Goal: Information Seeking & Learning: Learn about a topic

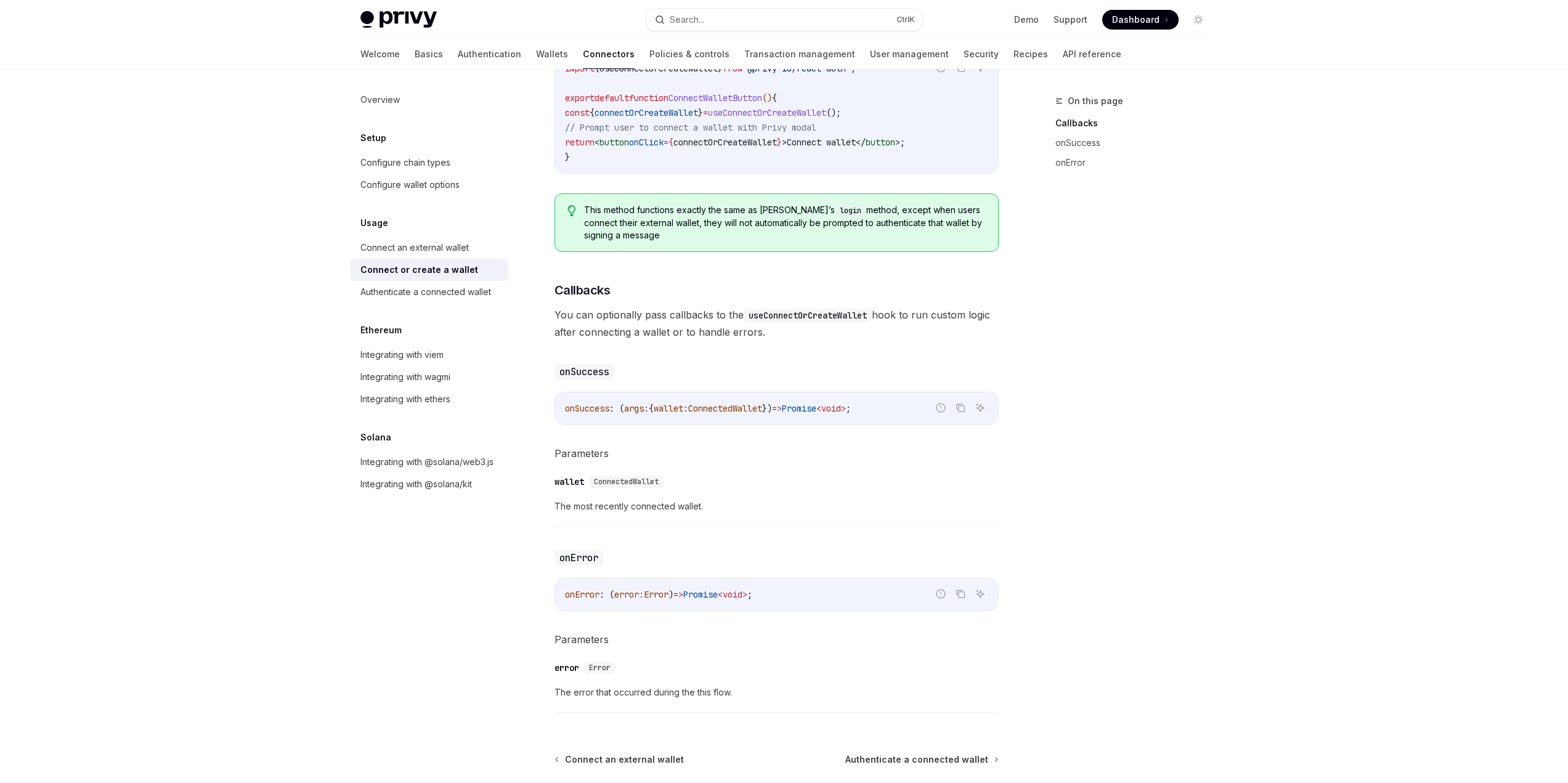
scroll to position [599, 0]
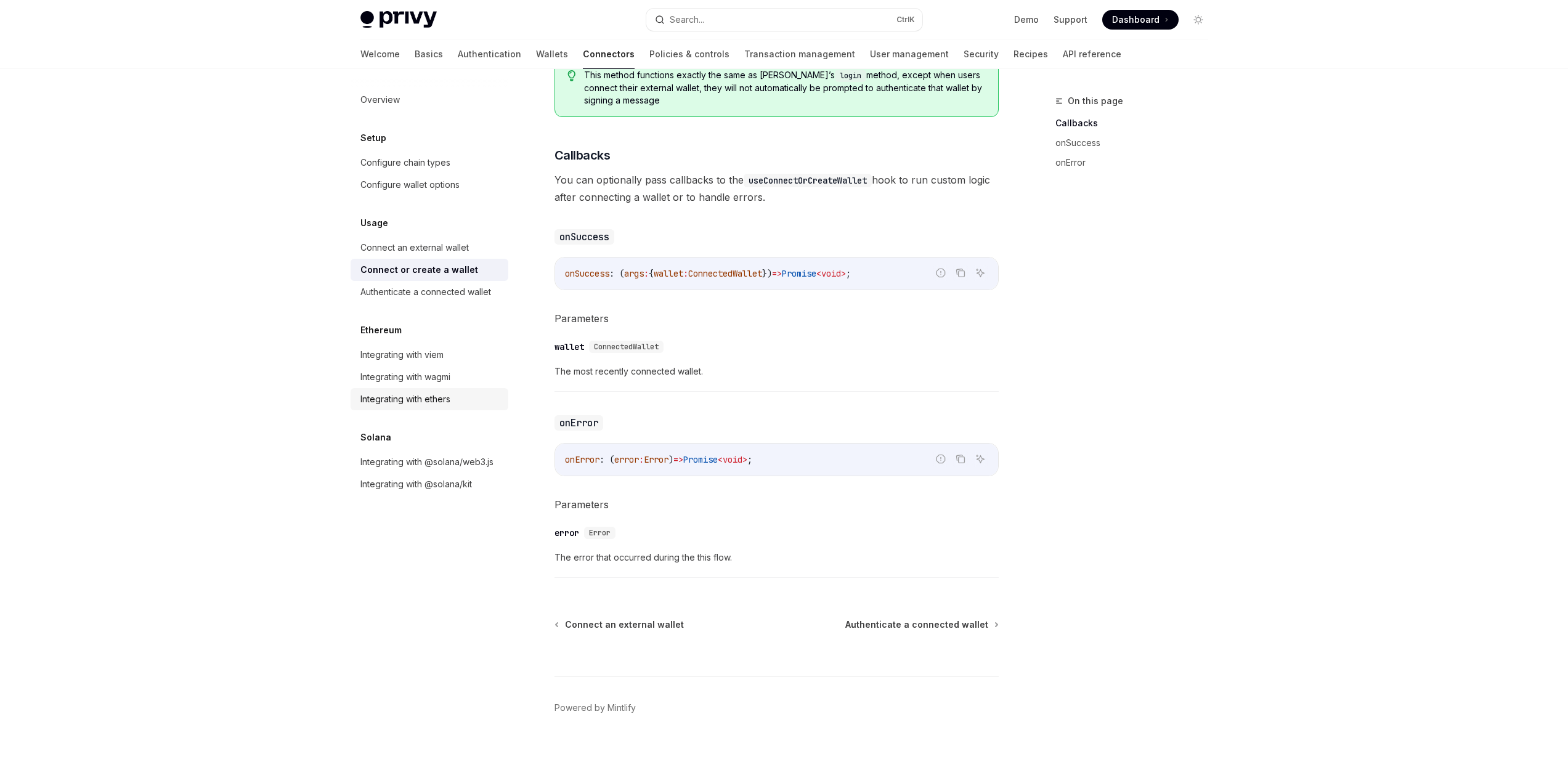
click at [420, 400] on div "Integrating with ethers" at bounding box center [405, 399] width 90 height 15
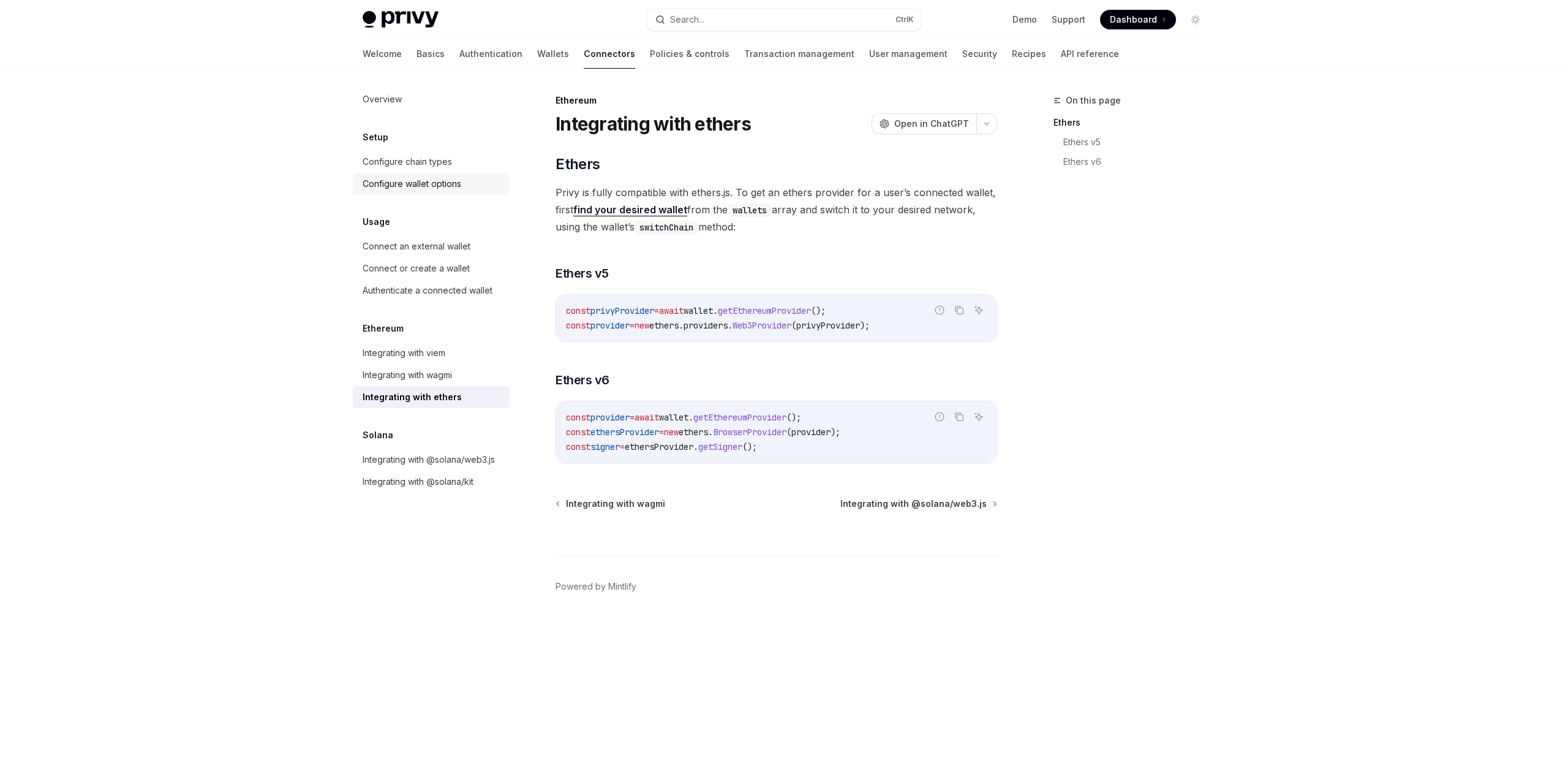
click at [442, 194] on link "Configure wallet options" at bounding box center [431, 184] width 157 height 22
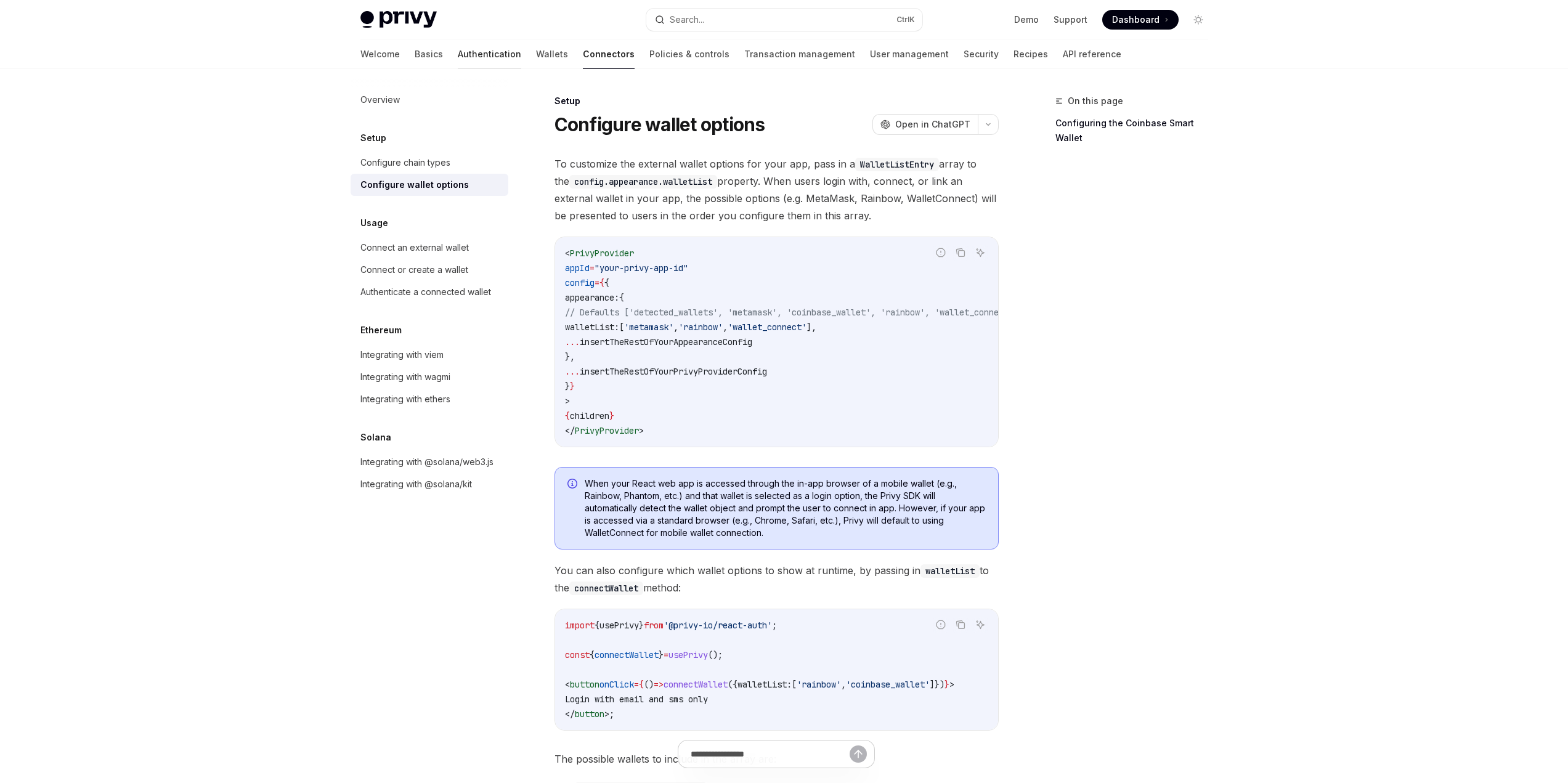
click at [458, 58] on link "Authentication" at bounding box center [490, 54] width 63 height 30
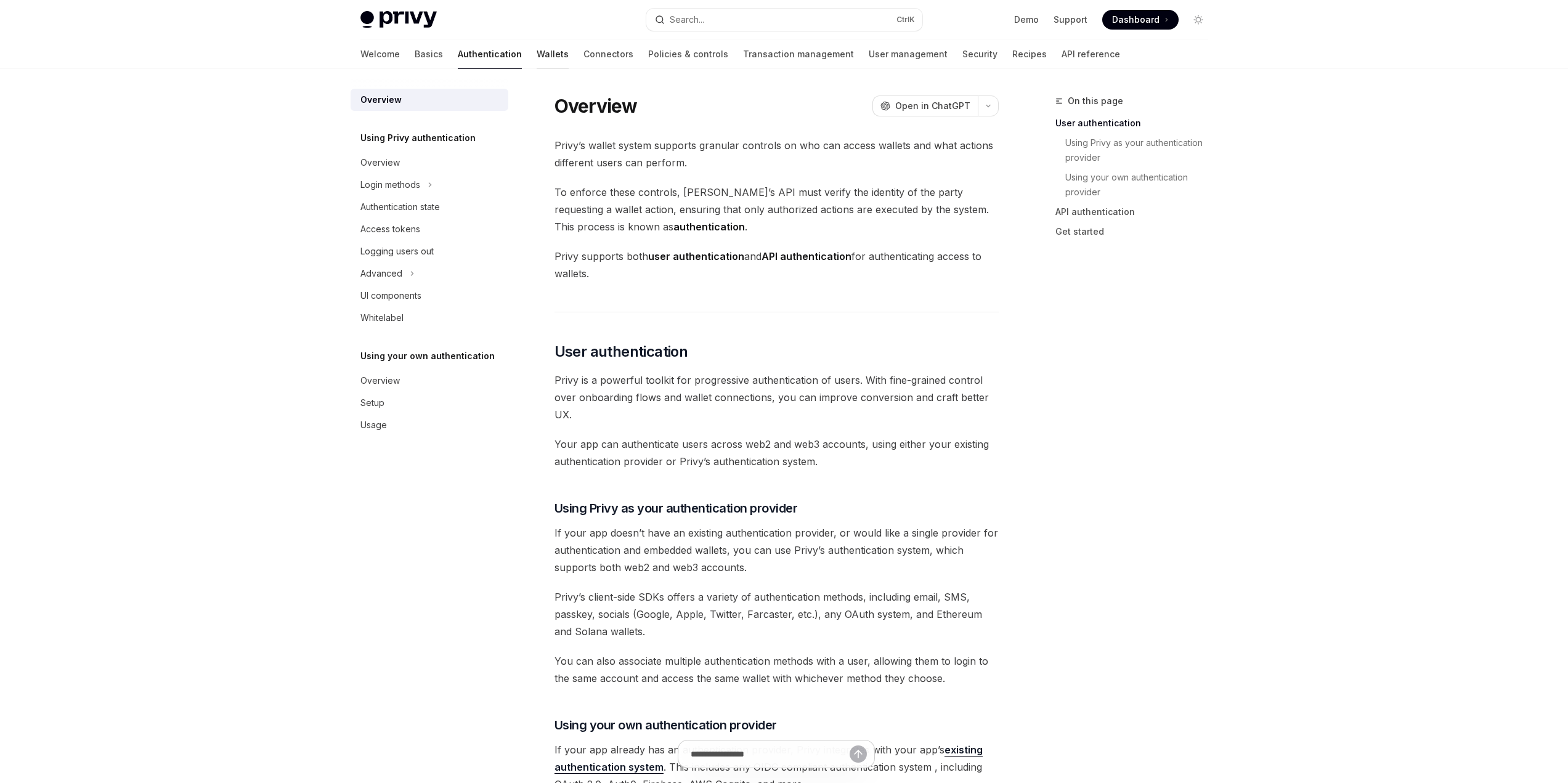
click at [537, 55] on link "Wallets" at bounding box center [552, 54] width 32 height 30
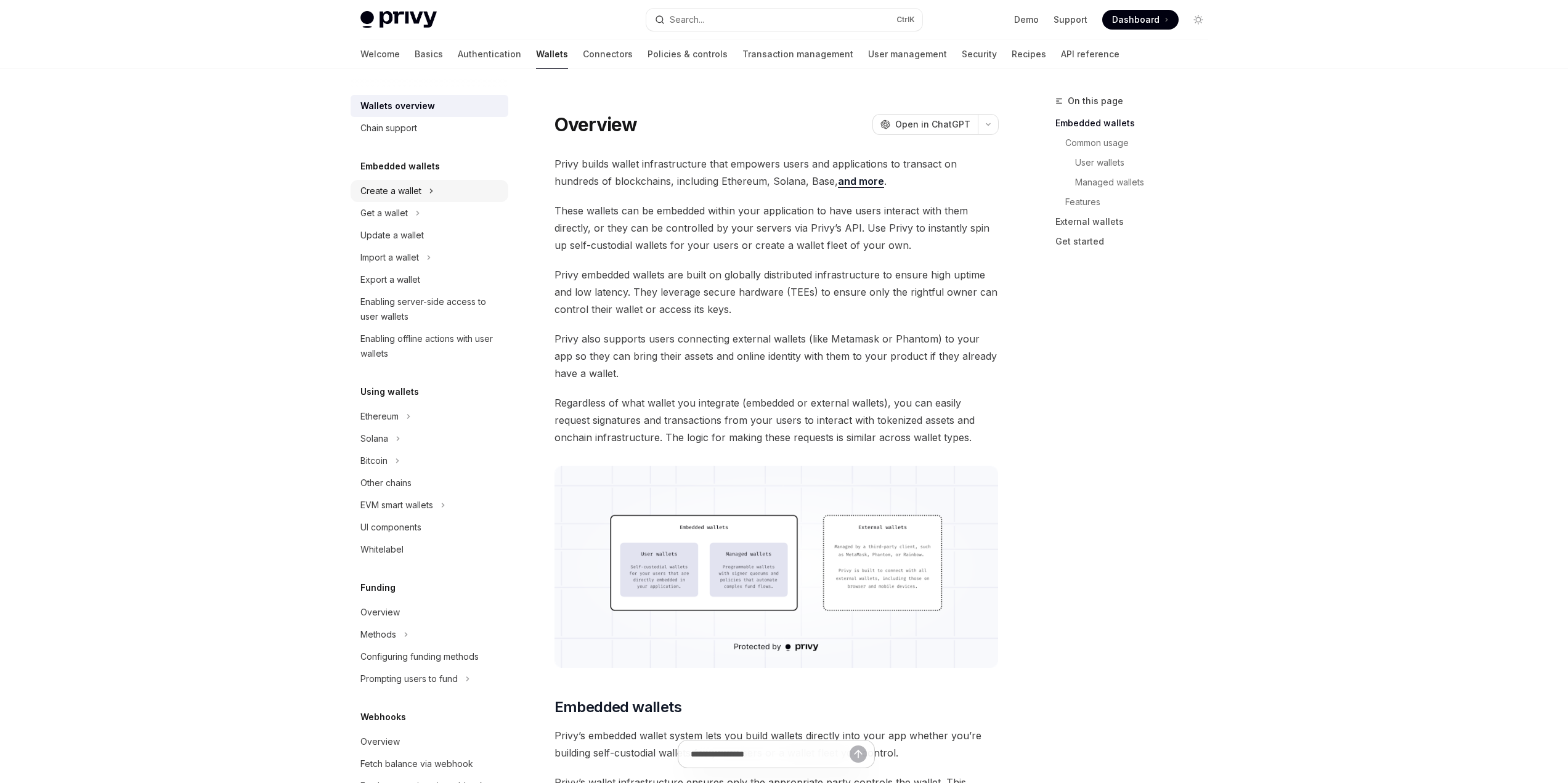
click at [395, 197] on div "Create a wallet" at bounding box center [391, 191] width 61 height 15
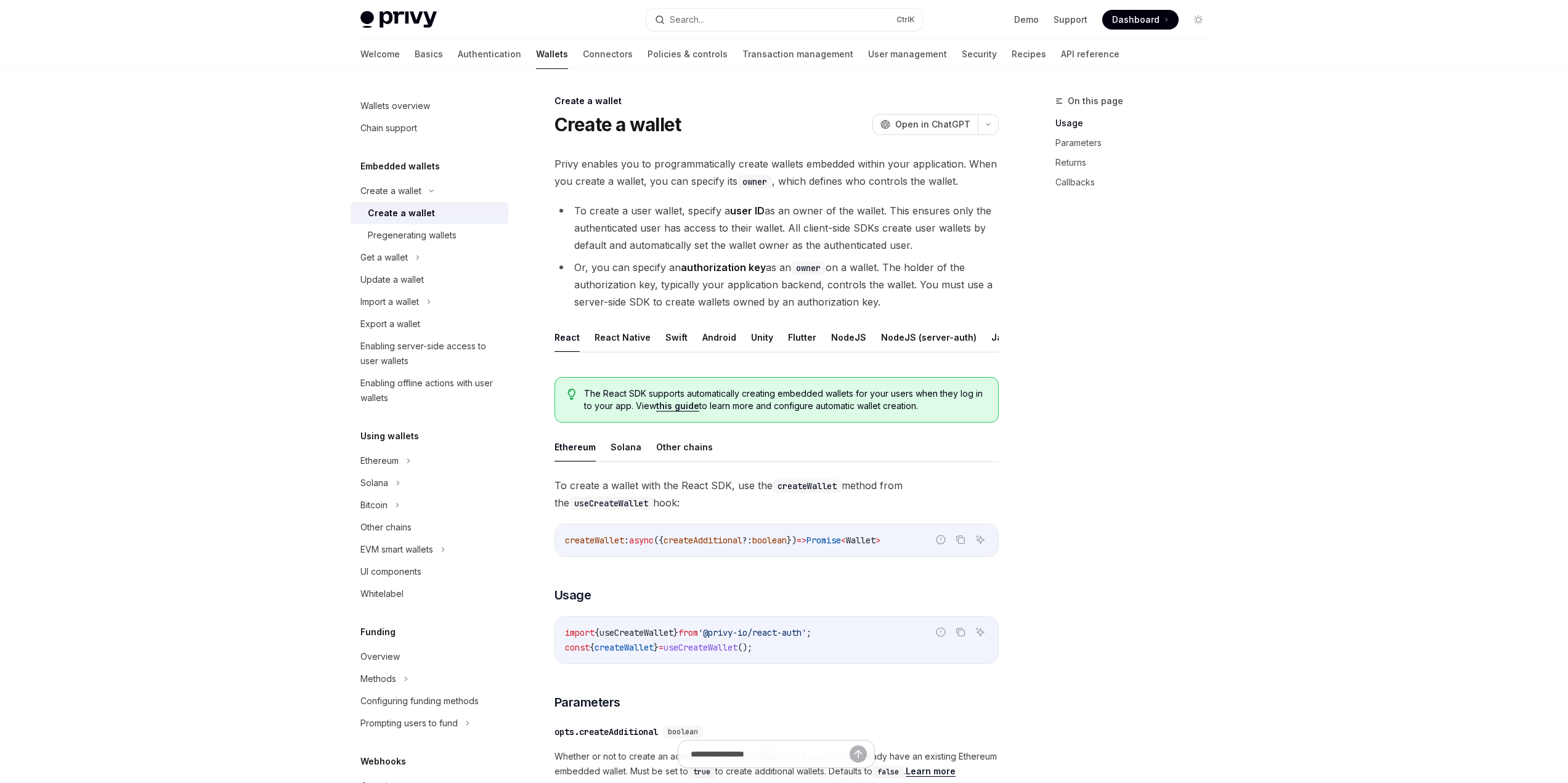
scroll to position [0, 54]
click at [973, 334] on button "REST API" at bounding box center [993, 337] width 39 height 29
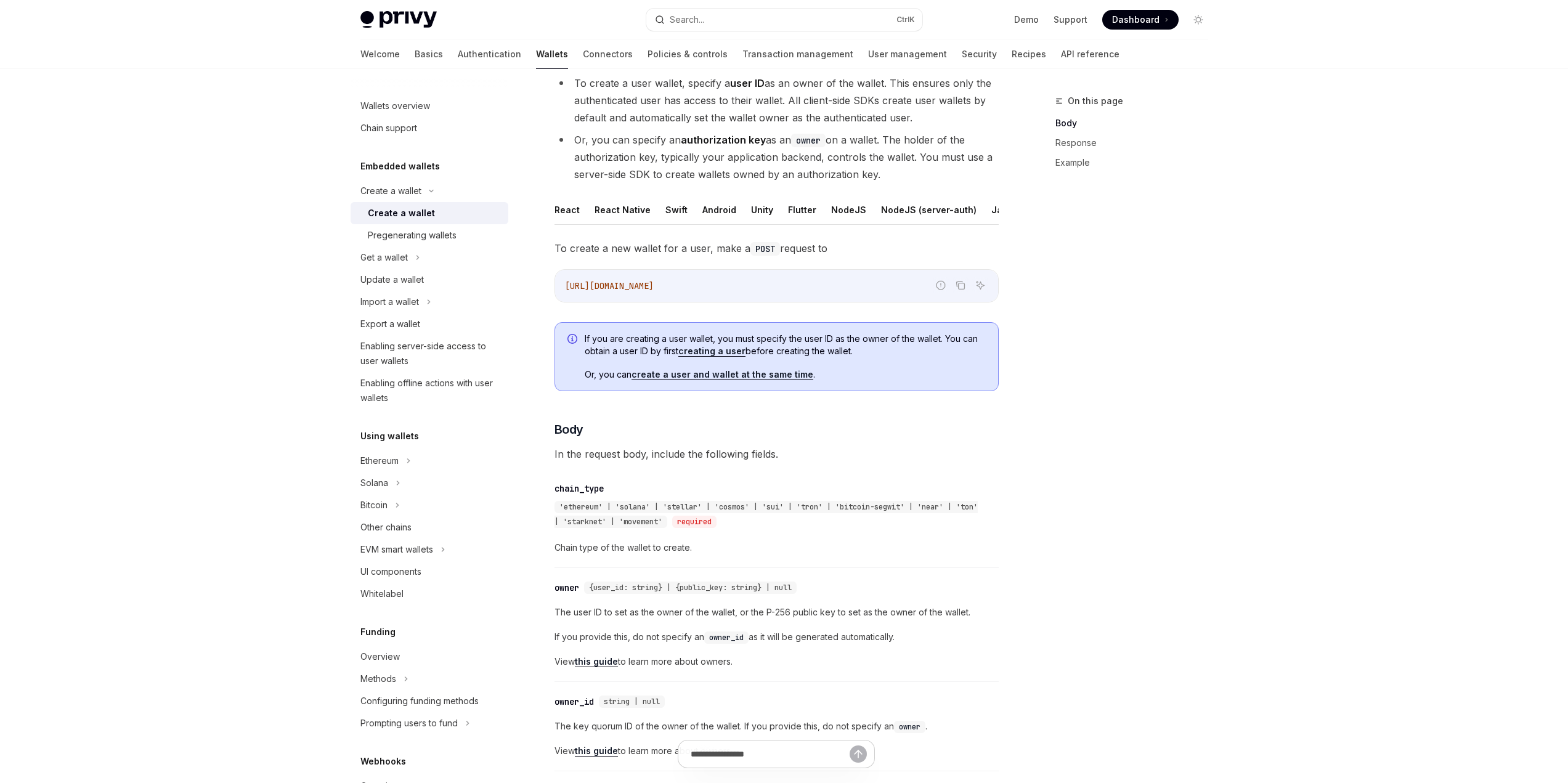
scroll to position [123, 0]
click at [748, 385] on link "create a user and wallet at the same time" at bounding box center [722, 379] width 181 height 11
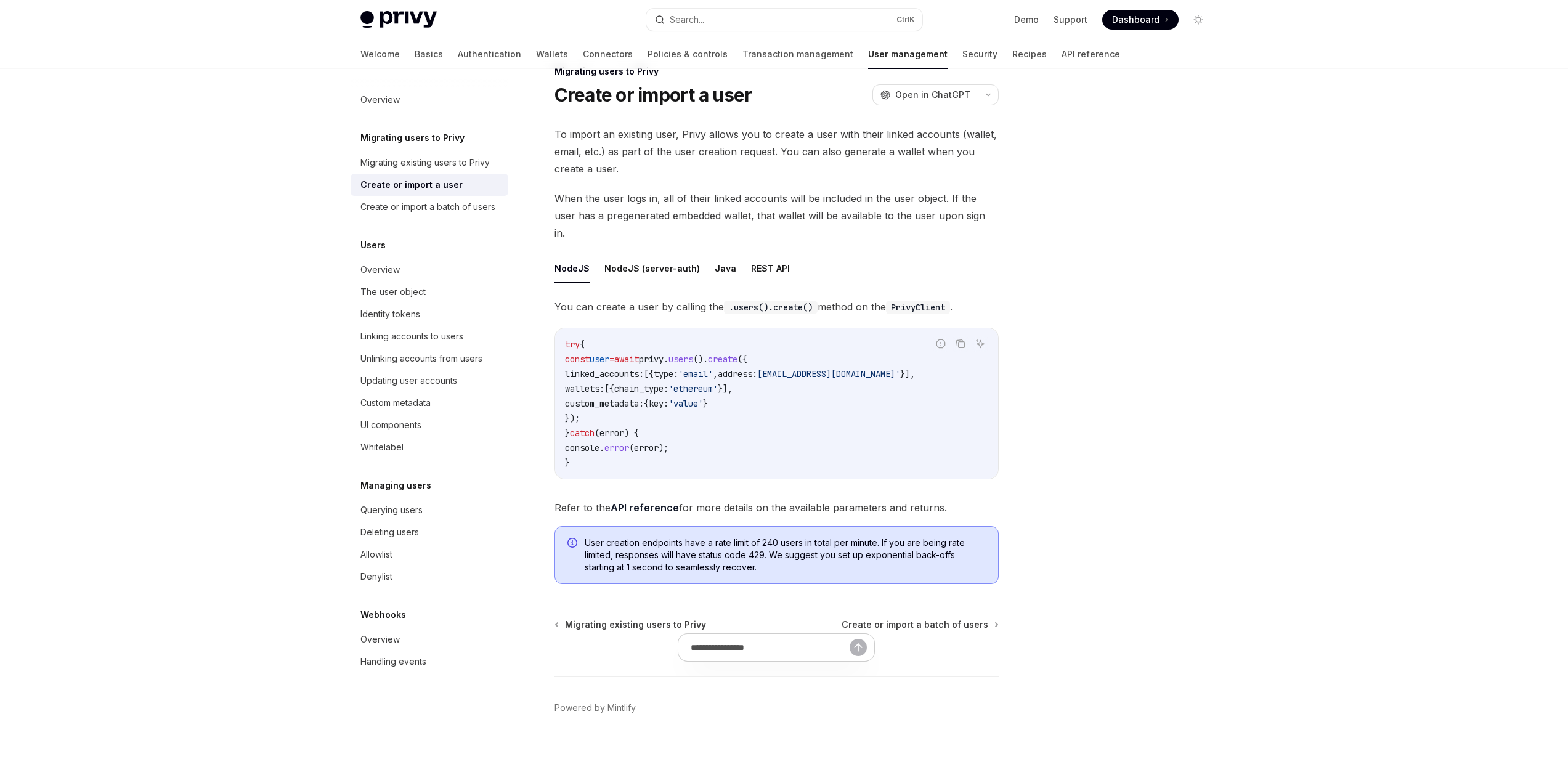
scroll to position [13, 0]
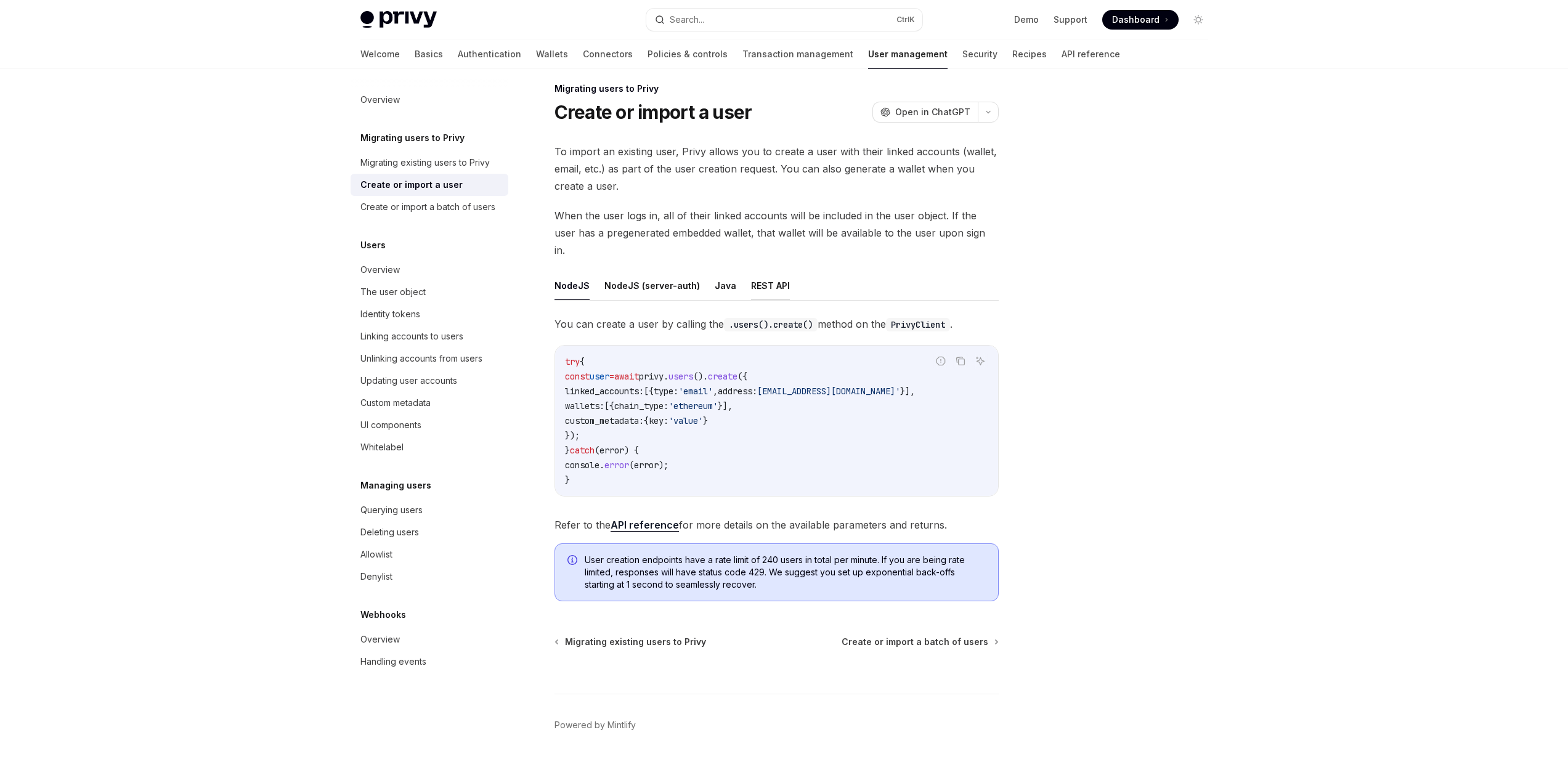
click at [767, 271] on button "REST API" at bounding box center [770, 286] width 39 height 29
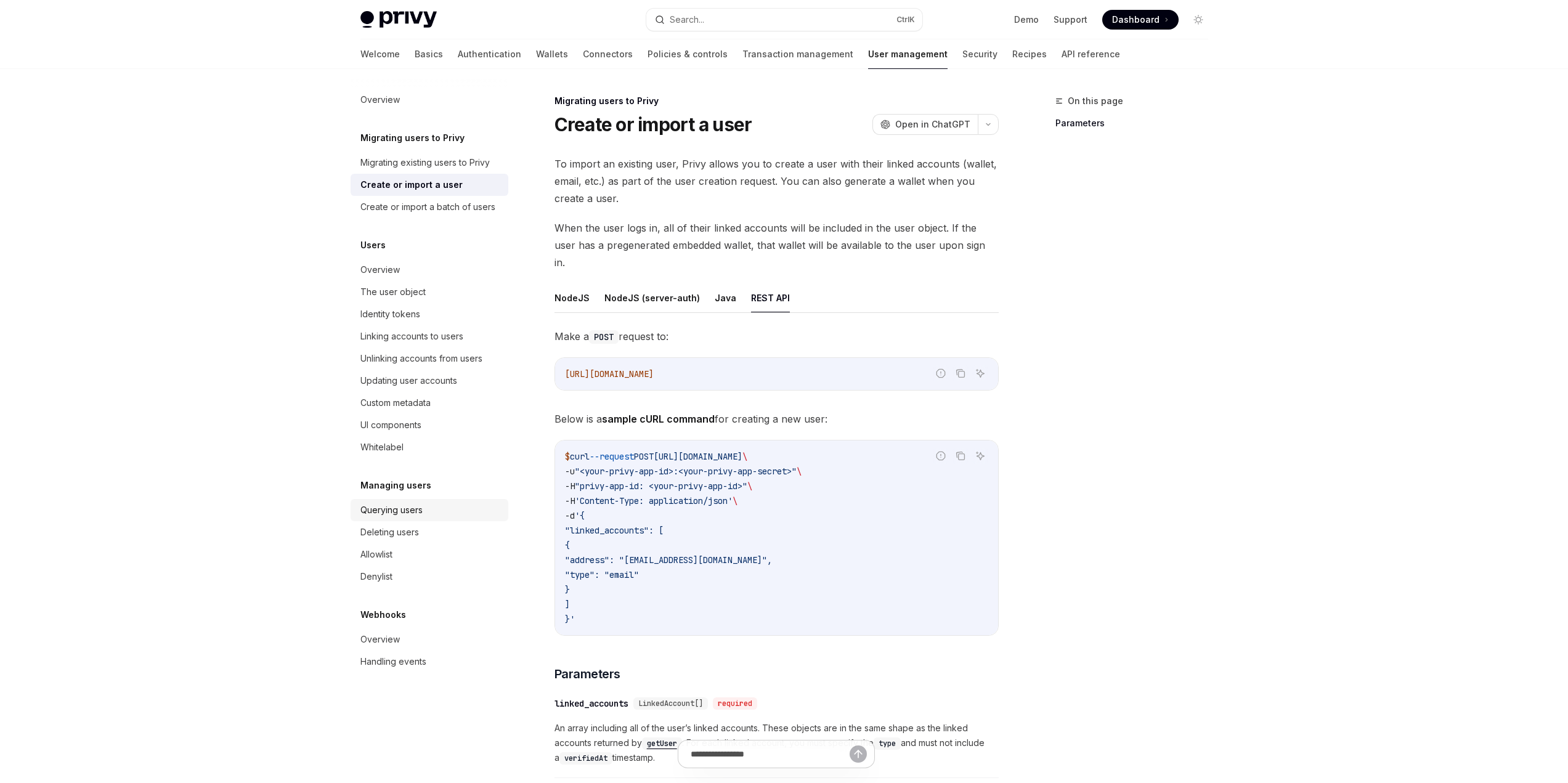
click at [396, 507] on div "Querying users" at bounding box center [391, 510] width 62 height 15
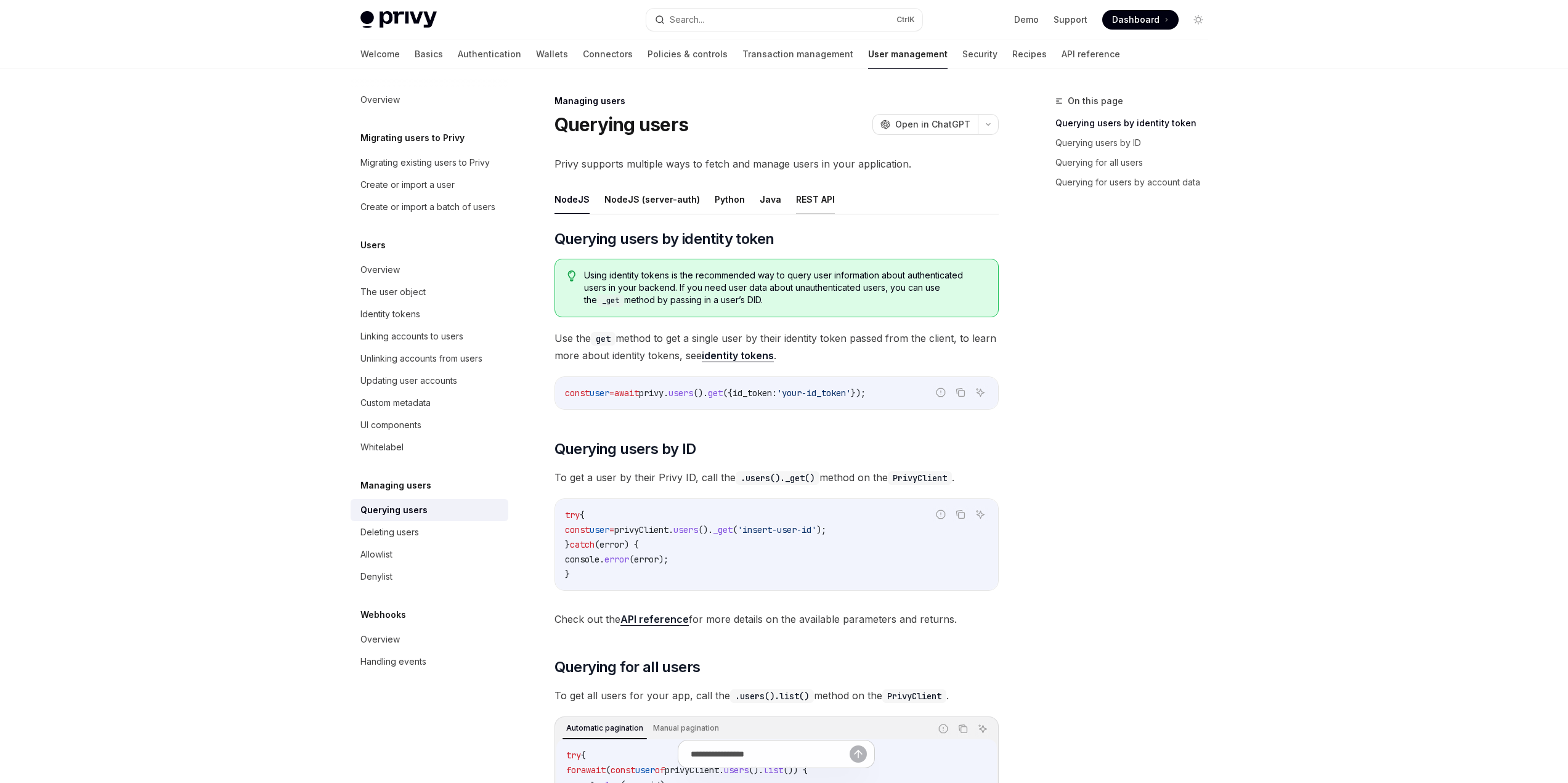
click at [809, 196] on button "REST API" at bounding box center [815, 199] width 39 height 29
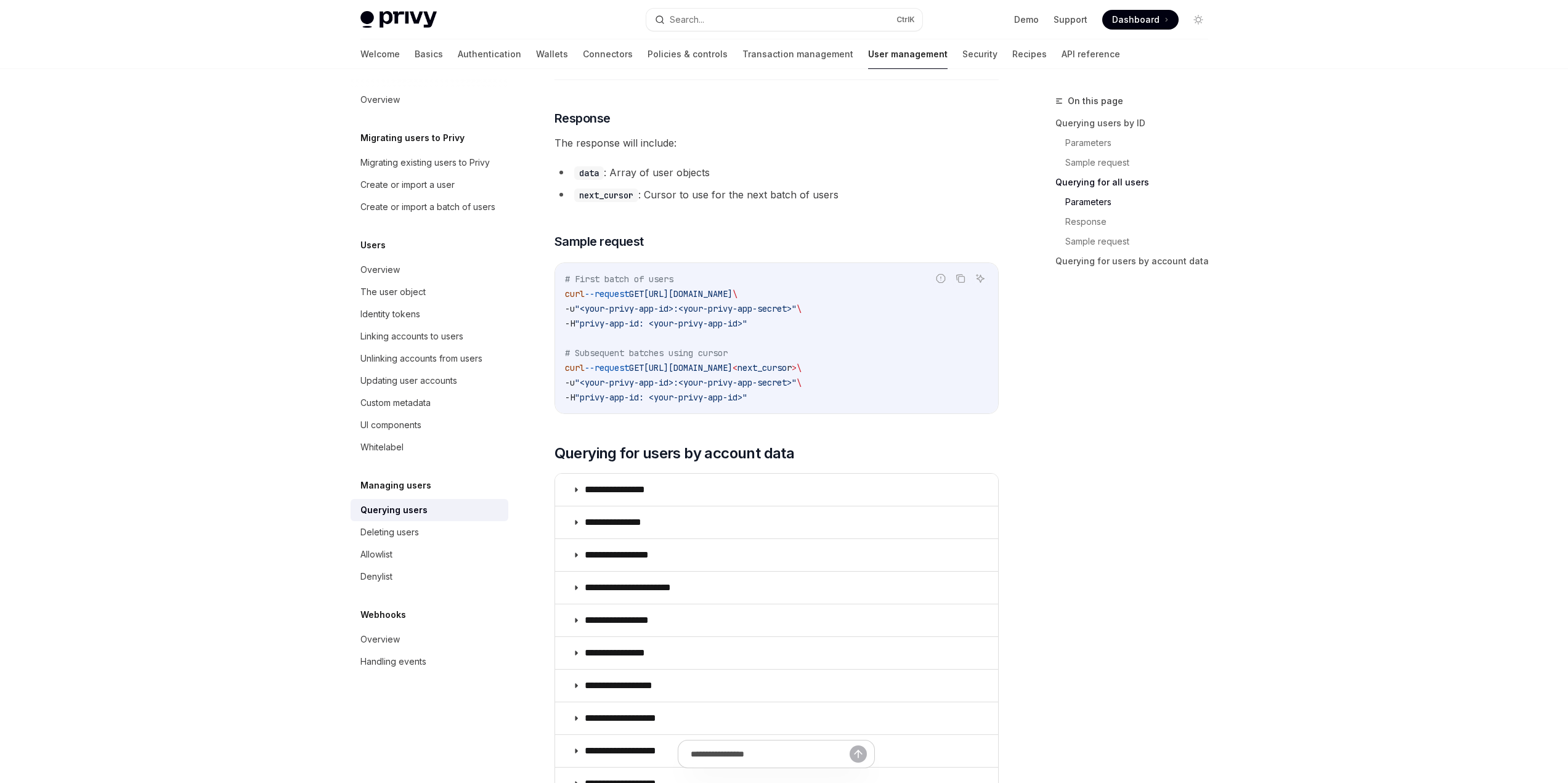
scroll to position [801, 0]
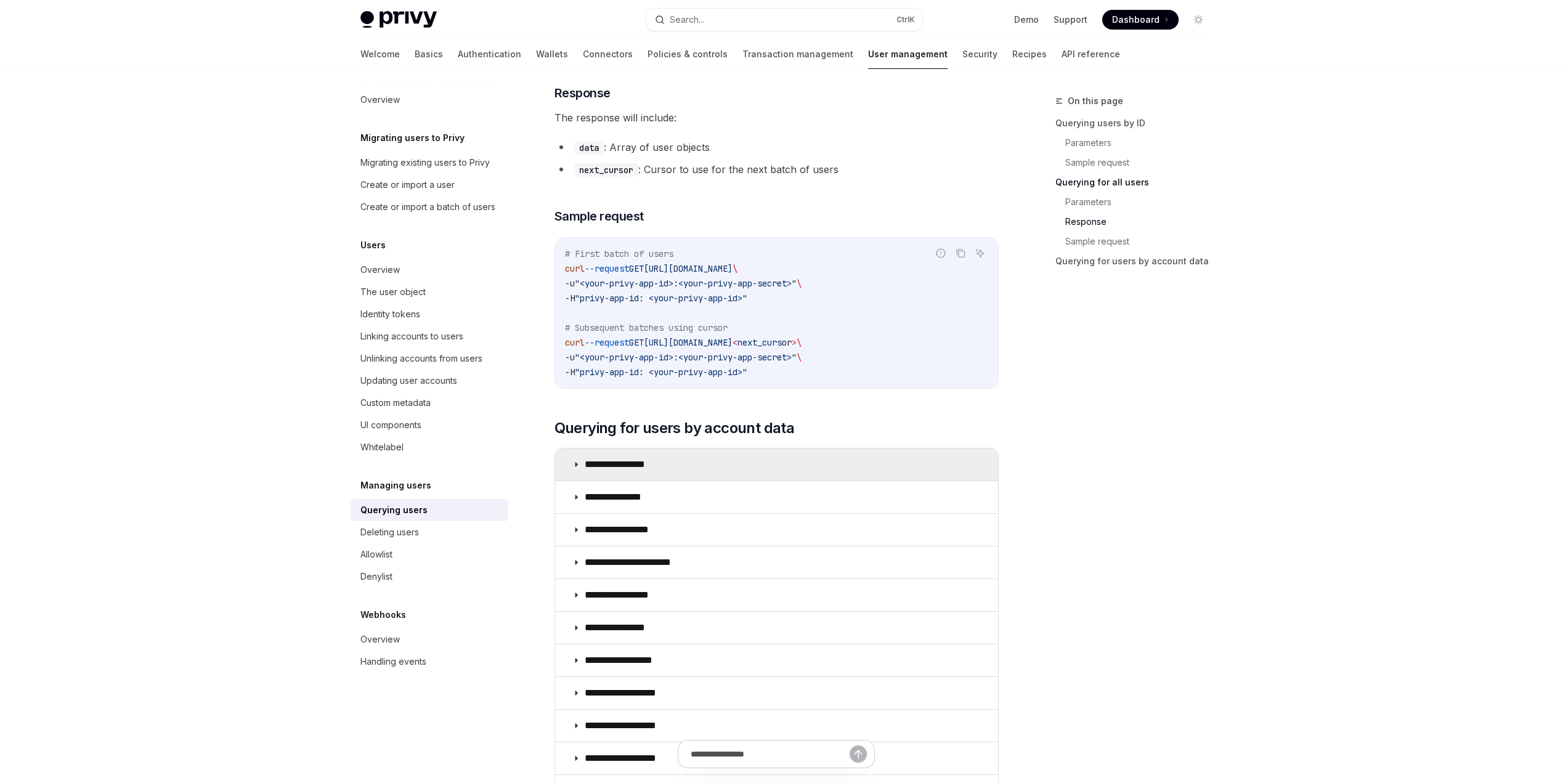
click at [637, 464] on p "**********" at bounding box center [625, 464] width 81 height 13
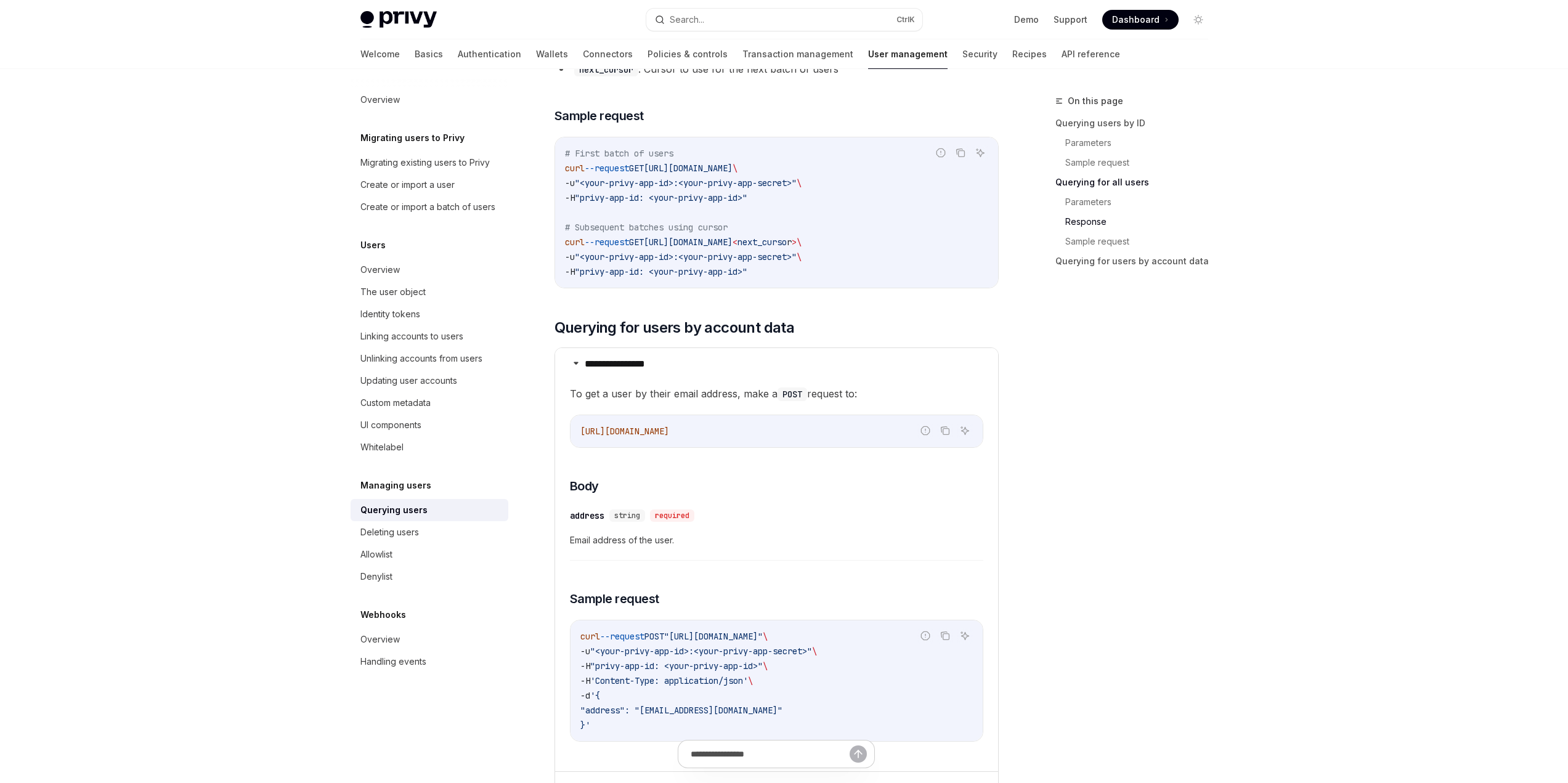
scroll to position [924, 0]
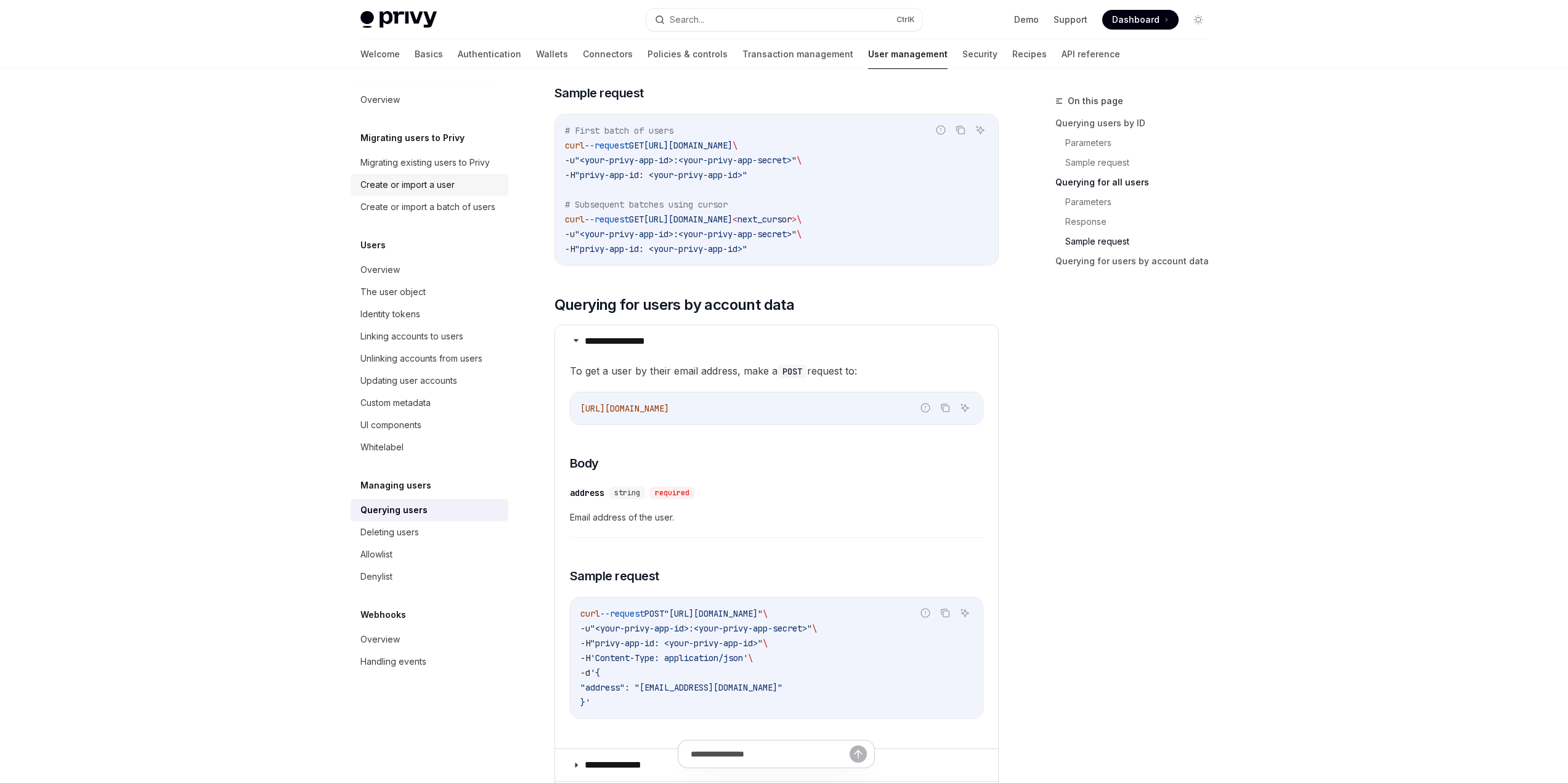
click at [385, 188] on div "Create or import a user" at bounding box center [407, 185] width 94 height 15
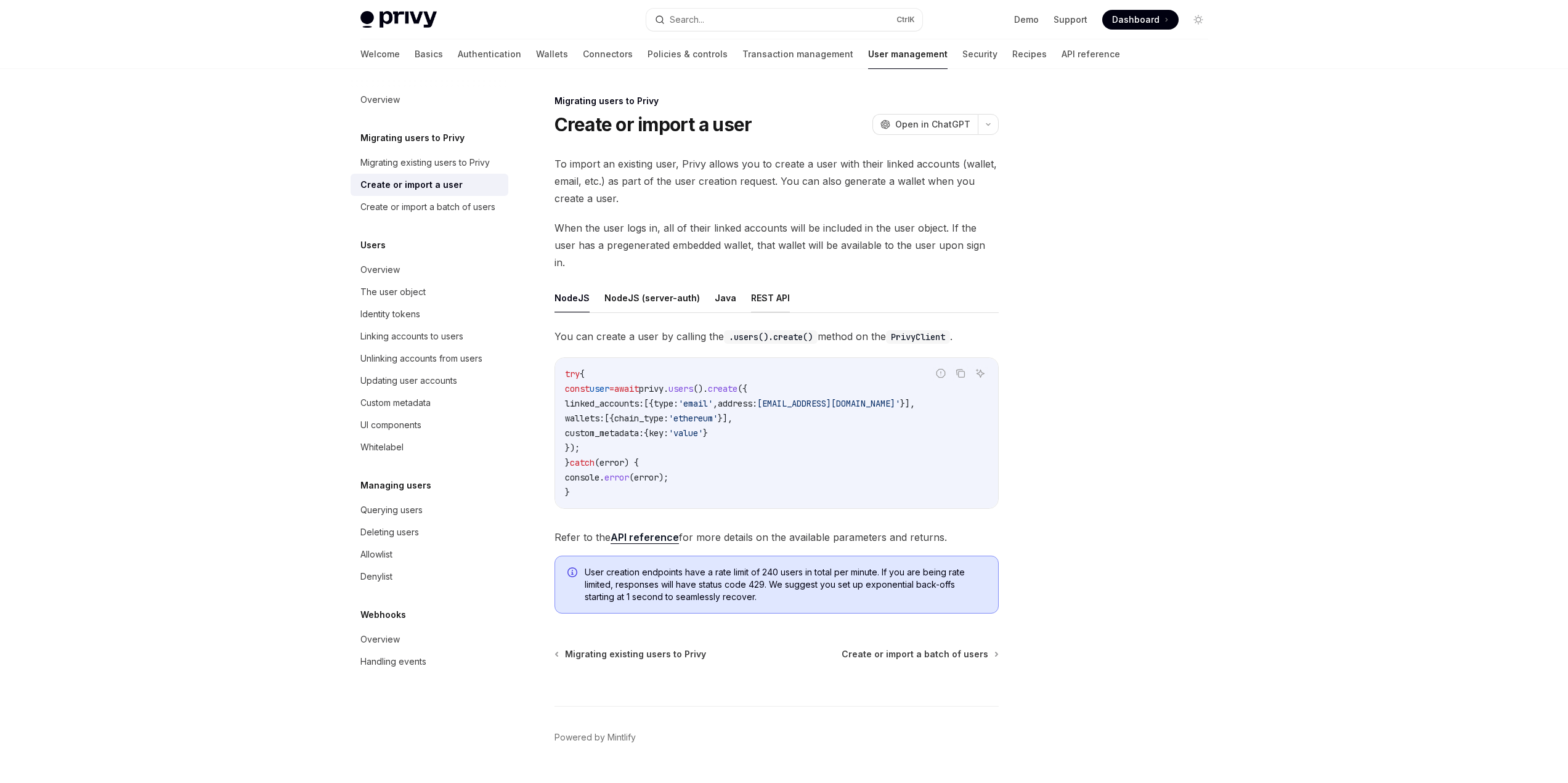
click at [769, 284] on button "REST API" at bounding box center [770, 298] width 39 height 29
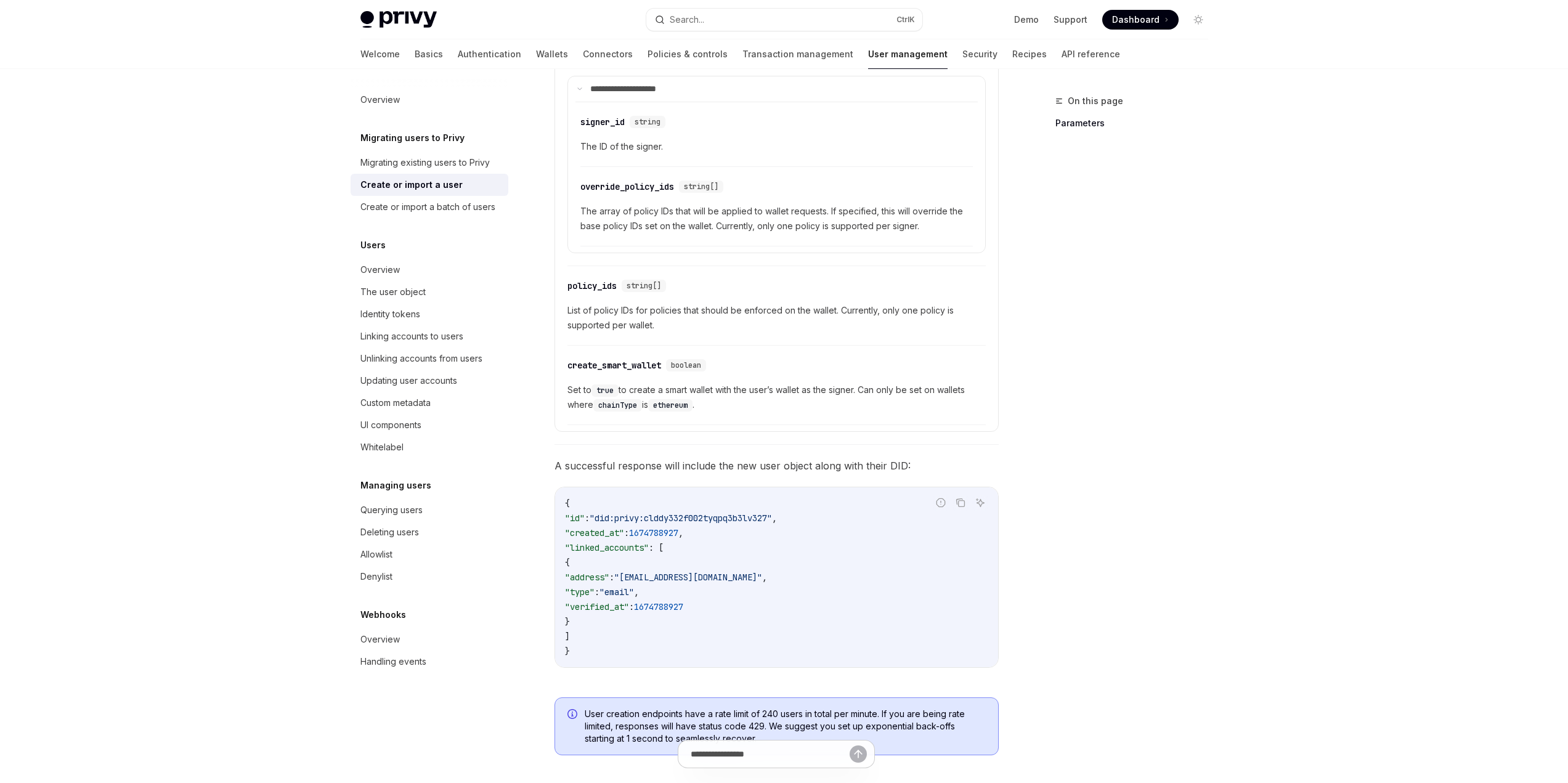
scroll to position [1160, 0]
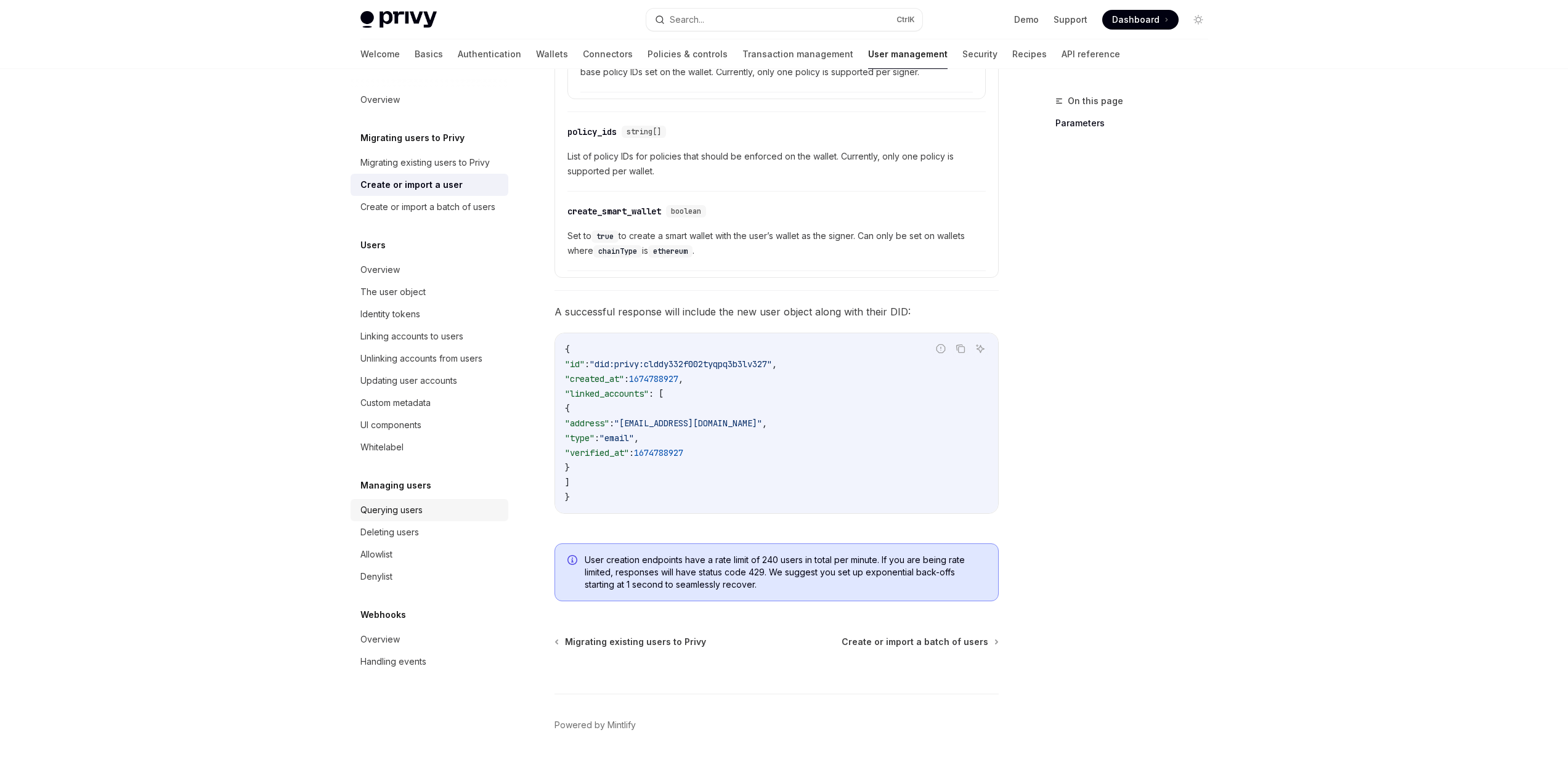
click at [391, 515] on div "Querying users" at bounding box center [391, 510] width 62 height 15
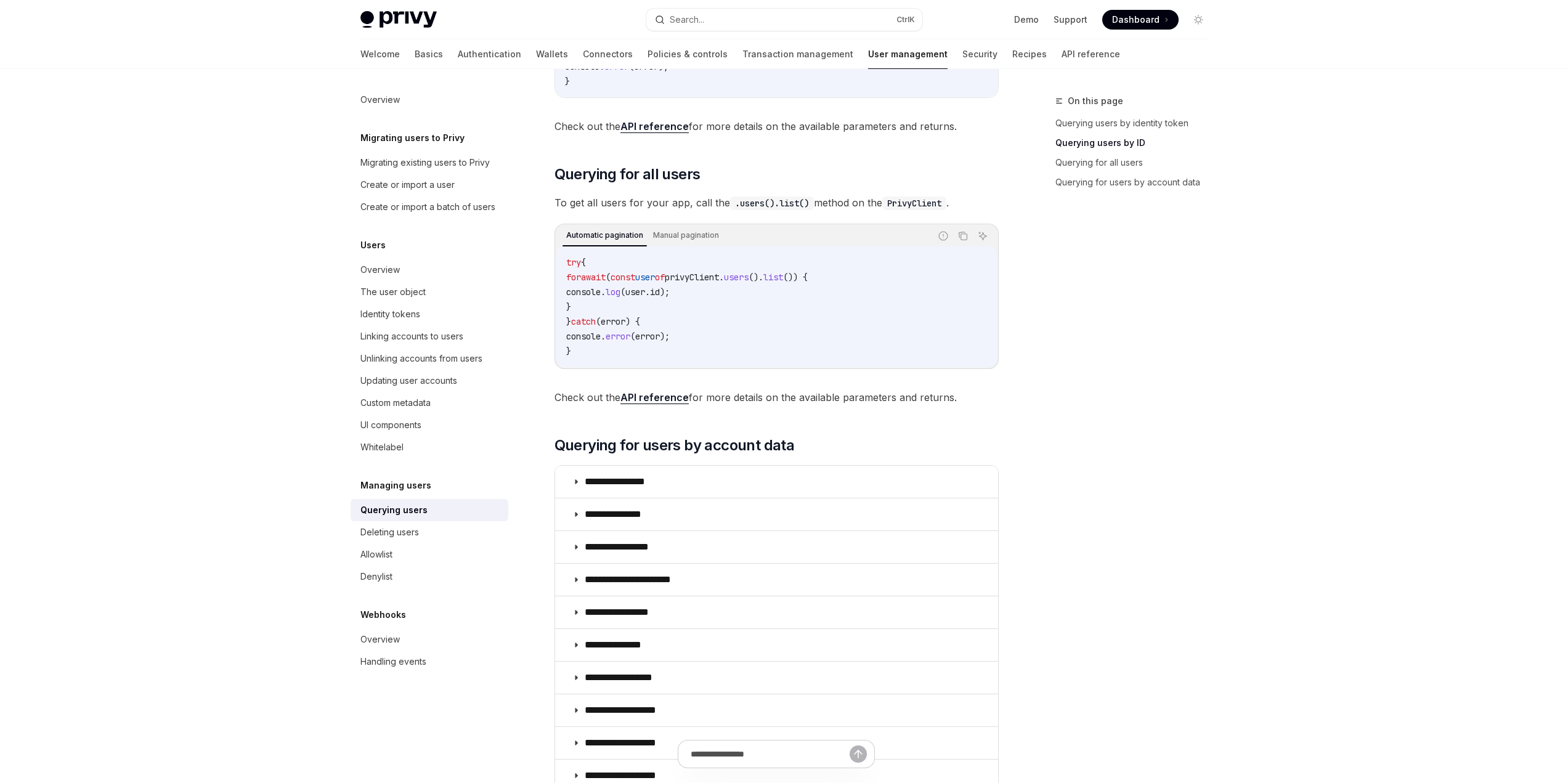
scroll to position [774, 0]
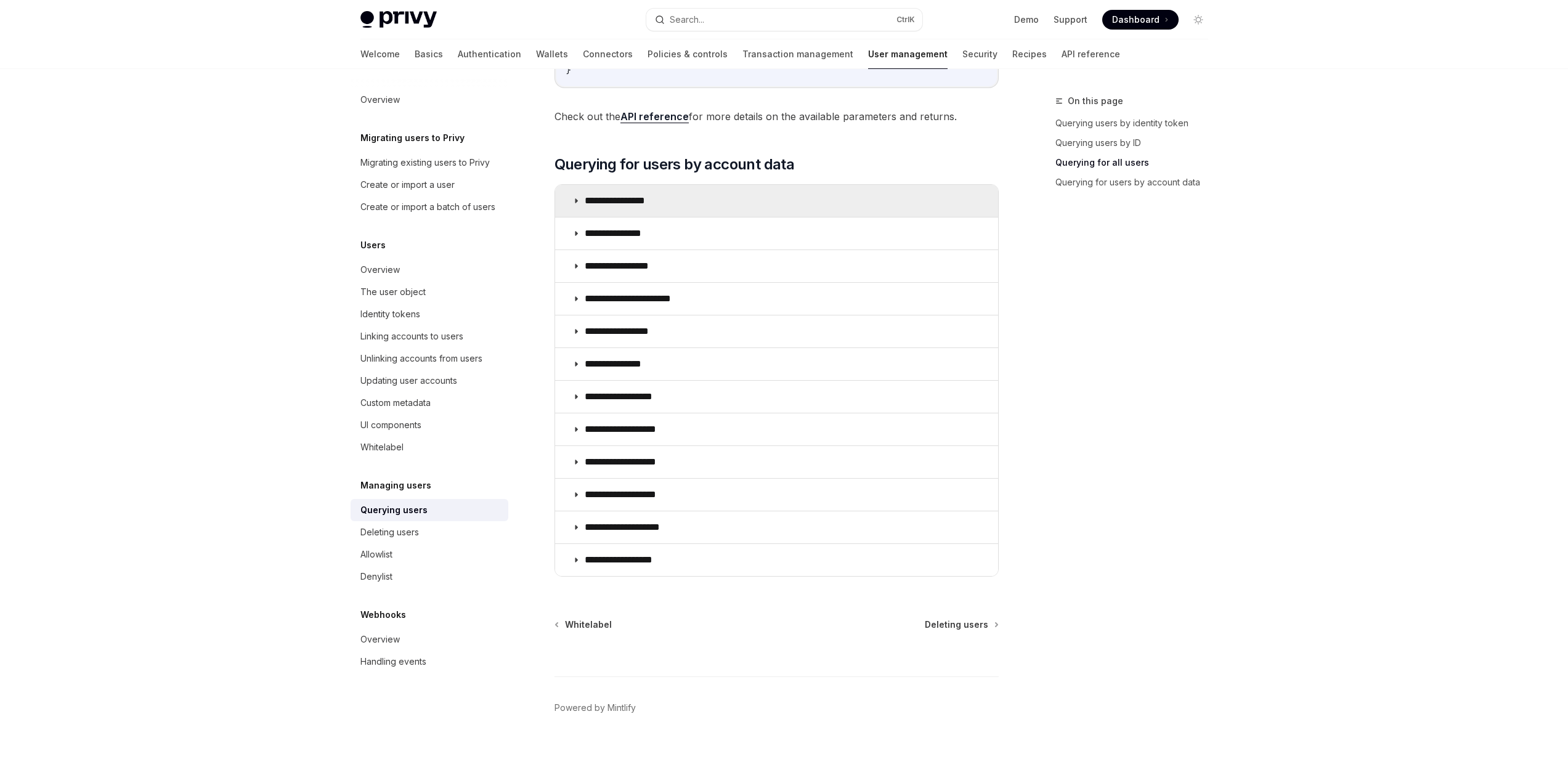
click at [675, 195] on summary "**********" at bounding box center [776, 201] width 443 height 32
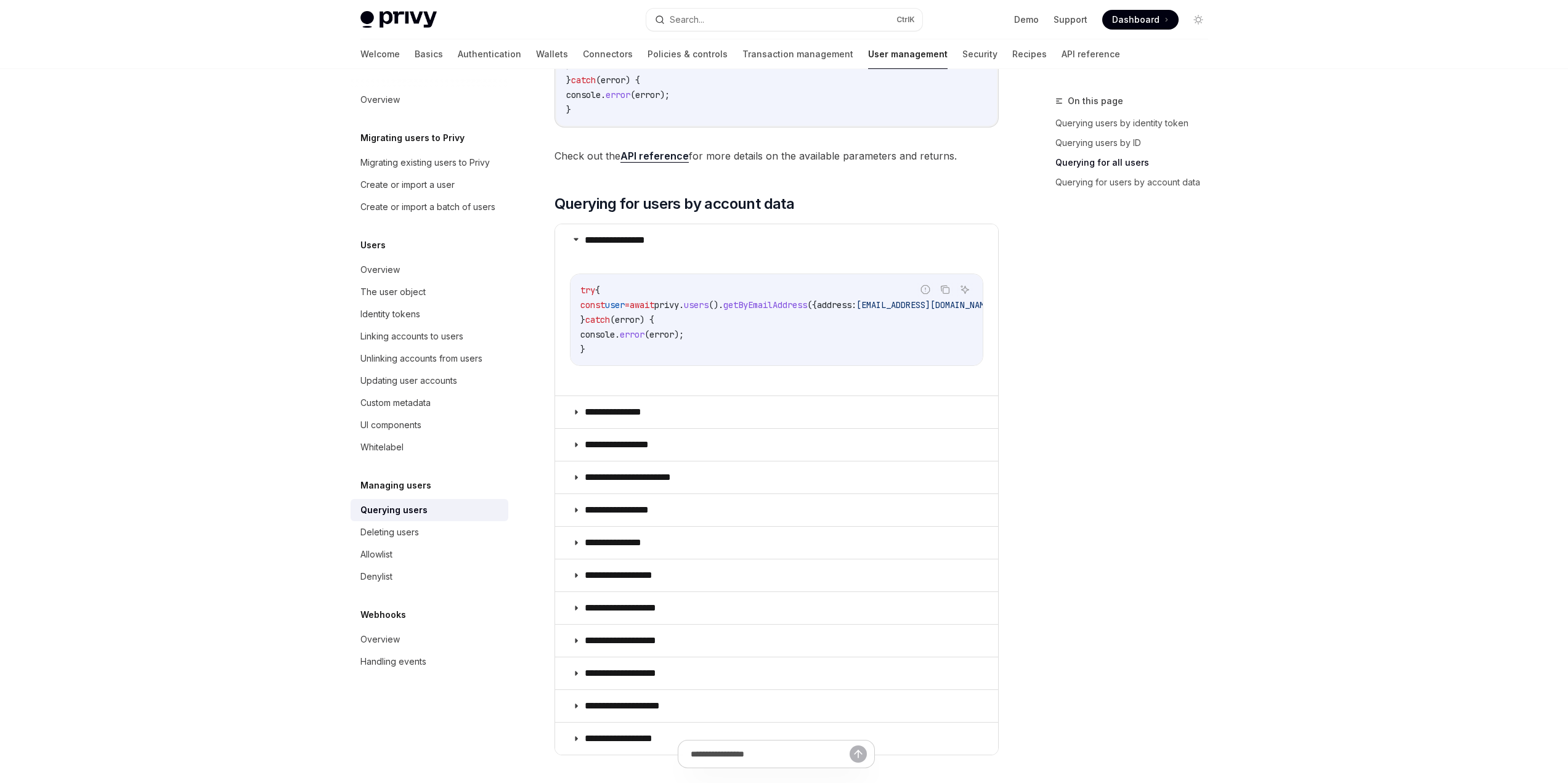
drag, startPoint x: 1121, startPoint y: 541, endPoint x: 1119, endPoint y: 507, distance: 34.1
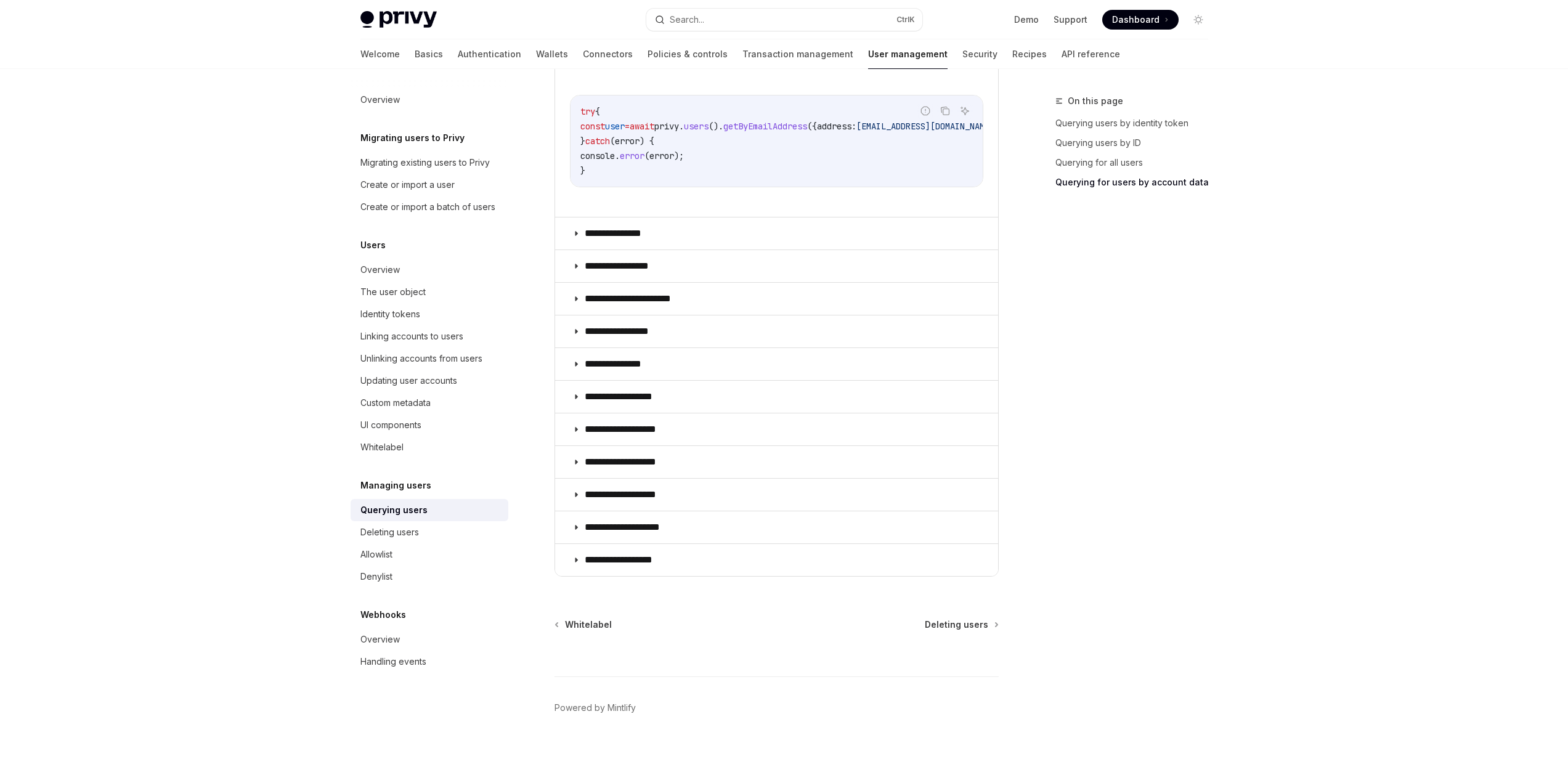
drag, startPoint x: 1111, startPoint y: 374, endPoint x: 1126, endPoint y: 546, distance: 172.7
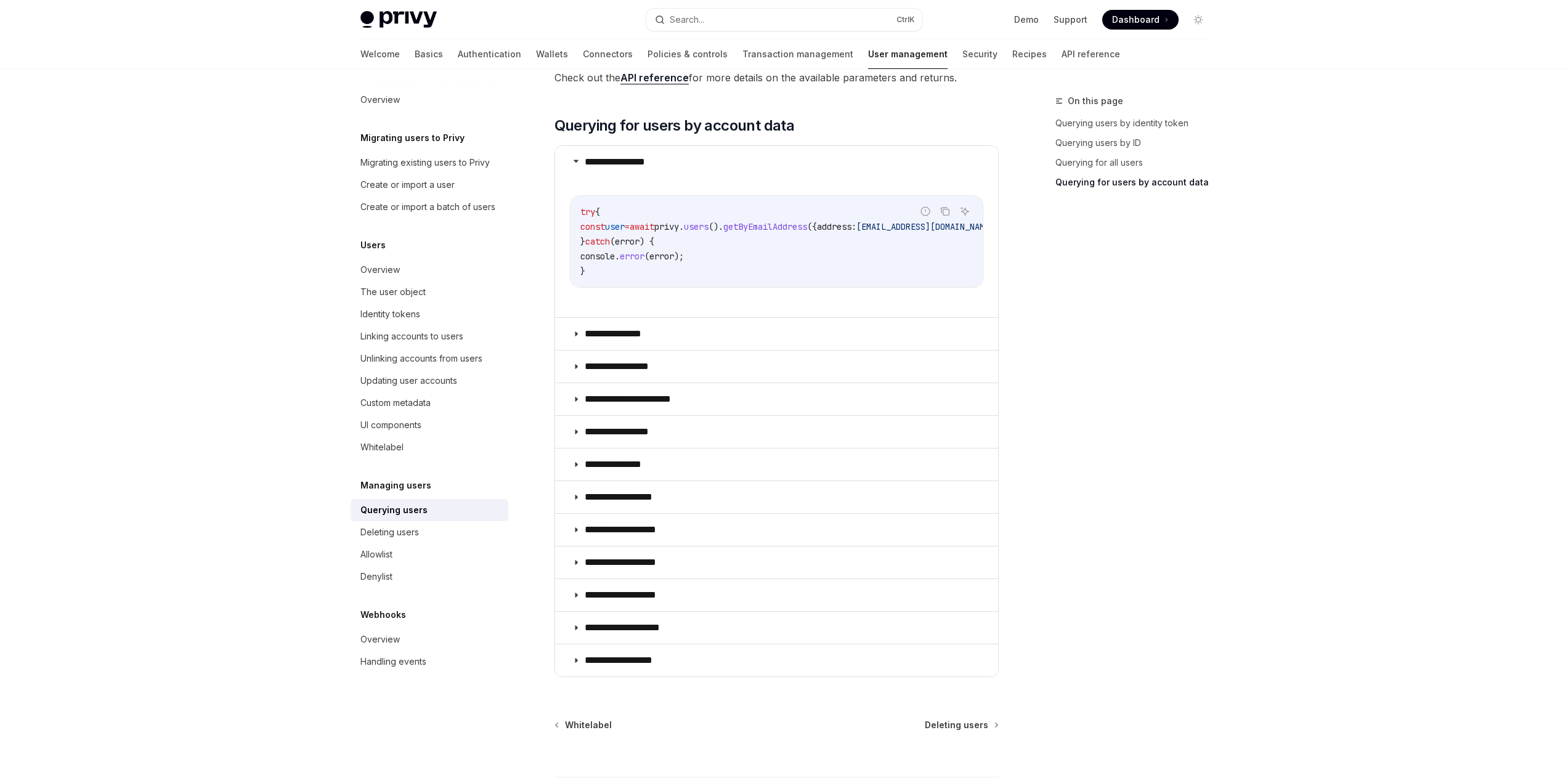
drag, startPoint x: 1121, startPoint y: 524, endPoint x: 1120, endPoint y: 516, distance: 8.1
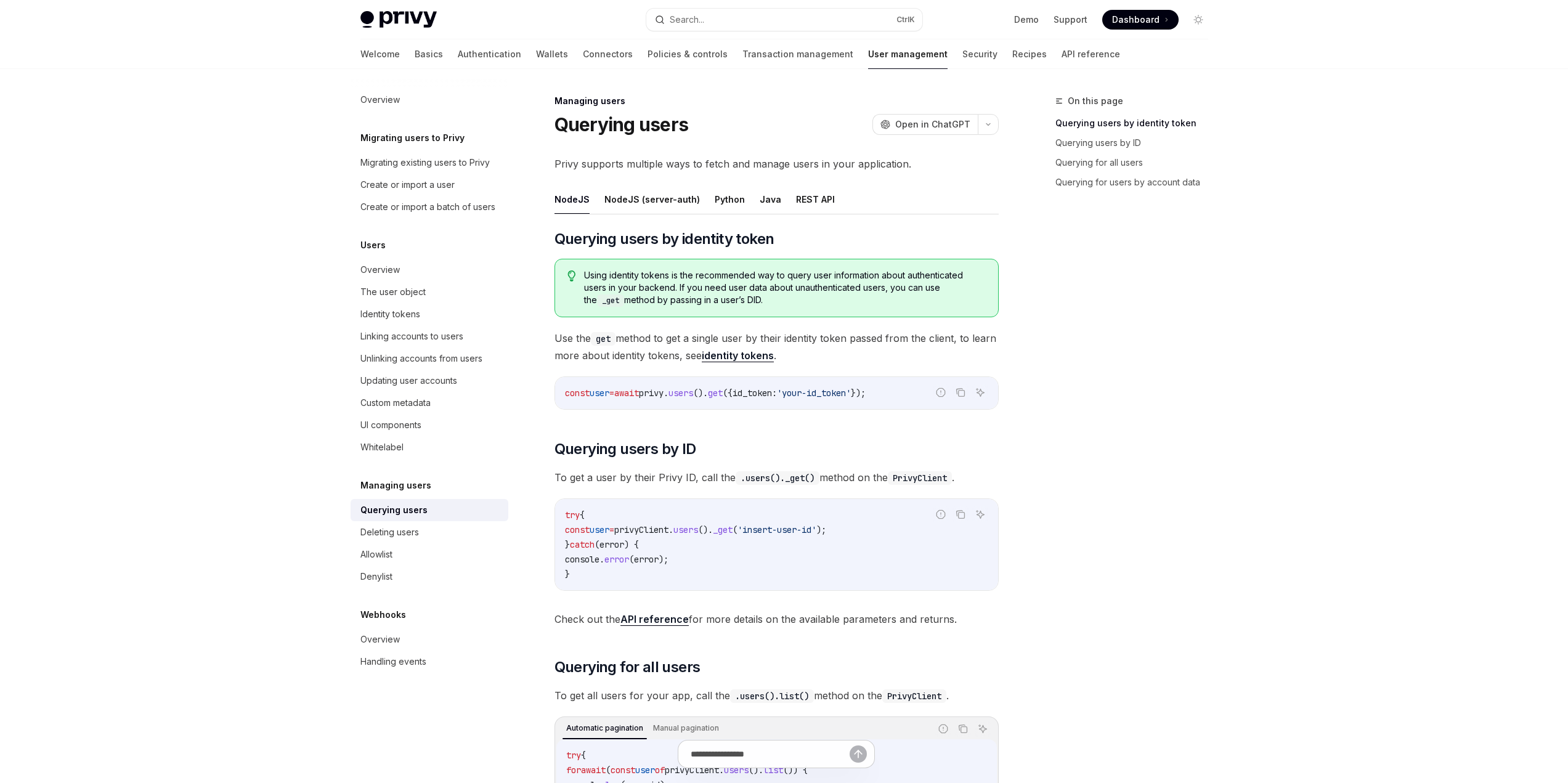
drag, startPoint x: 499, startPoint y: 472, endPoint x: 488, endPoint y: 221, distance: 251.2
click at [536, 53] on link "Wallets" at bounding box center [552, 54] width 32 height 30
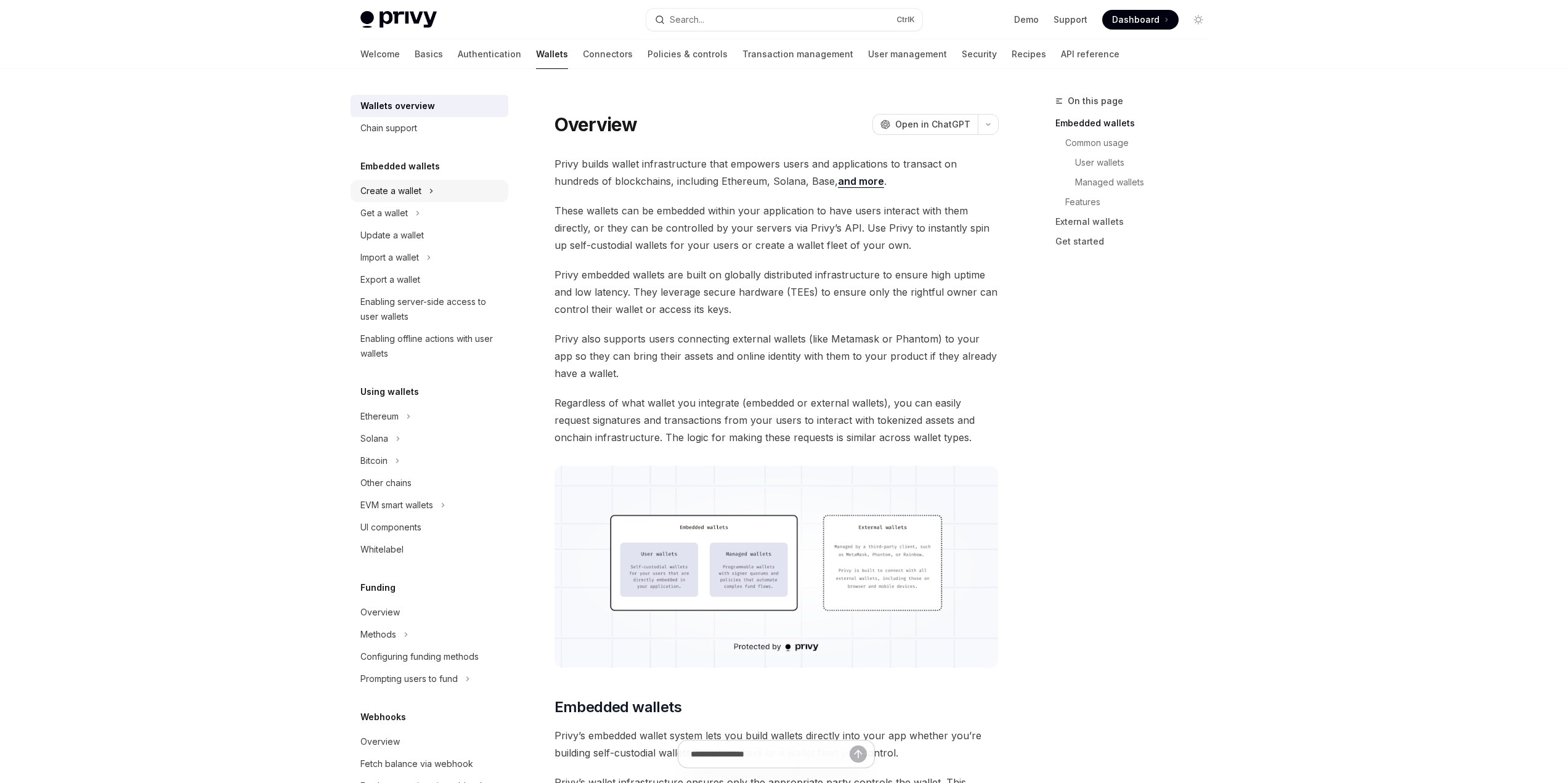
click at [413, 189] on div "Create a wallet" at bounding box center [391, 191] width 61 height 15
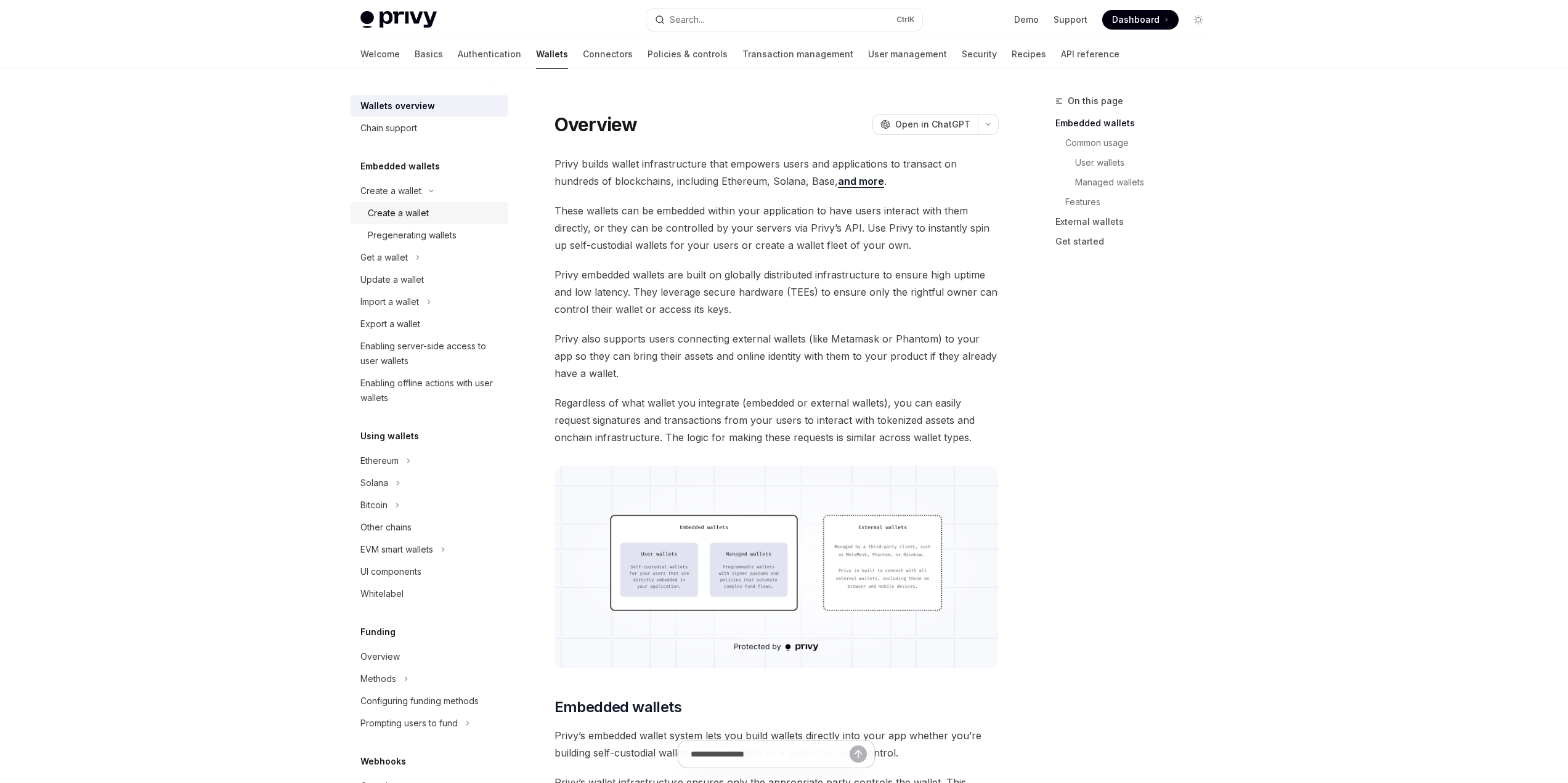
click at [386, 210] on div "Create a wallet" at bounding box center [398, 213] width 61 height 15
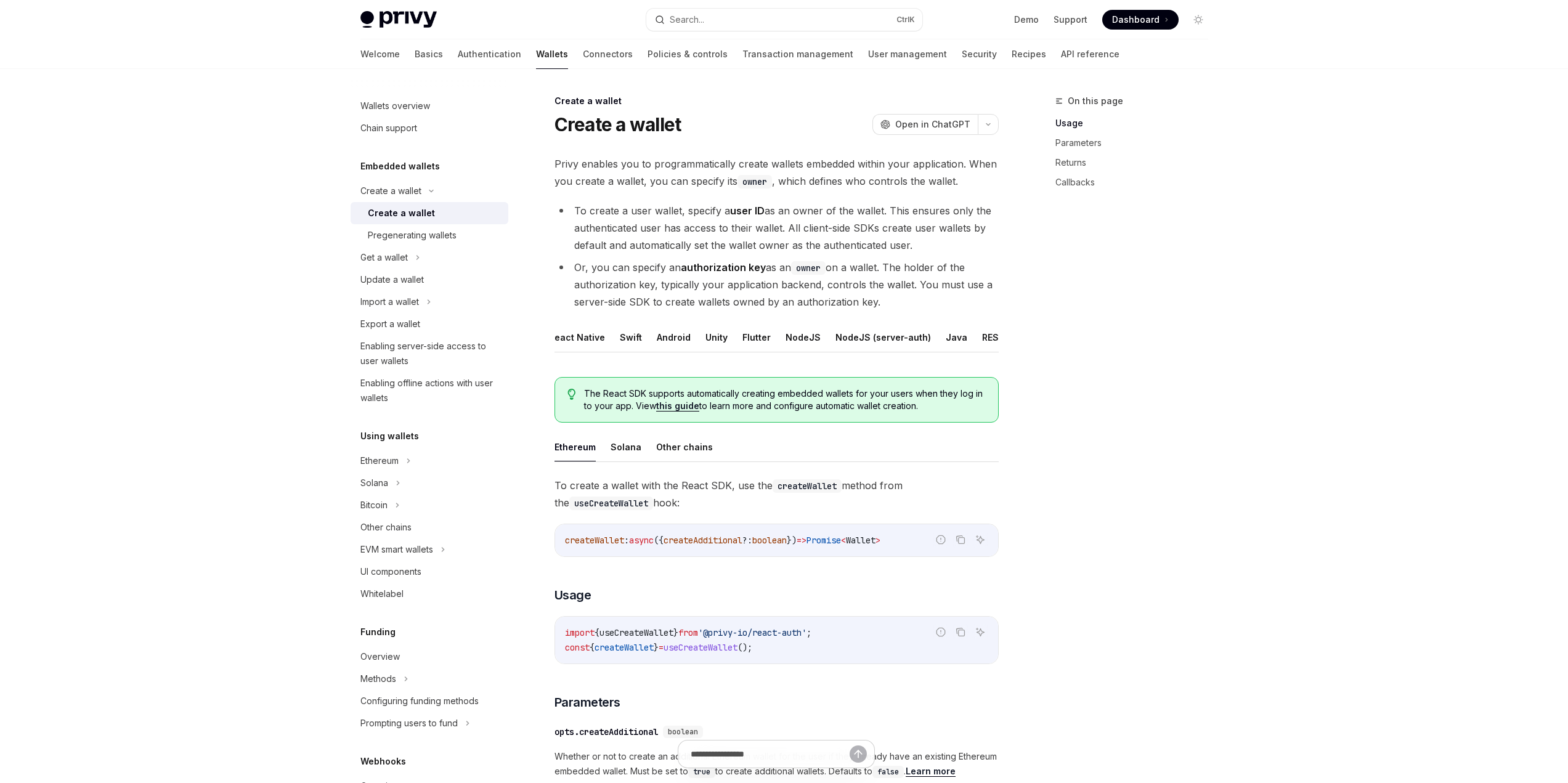
scroll to position [0, 54]
click at [973, 335] on button "REST API" at bounding box center [993, 337] width 39 height 29
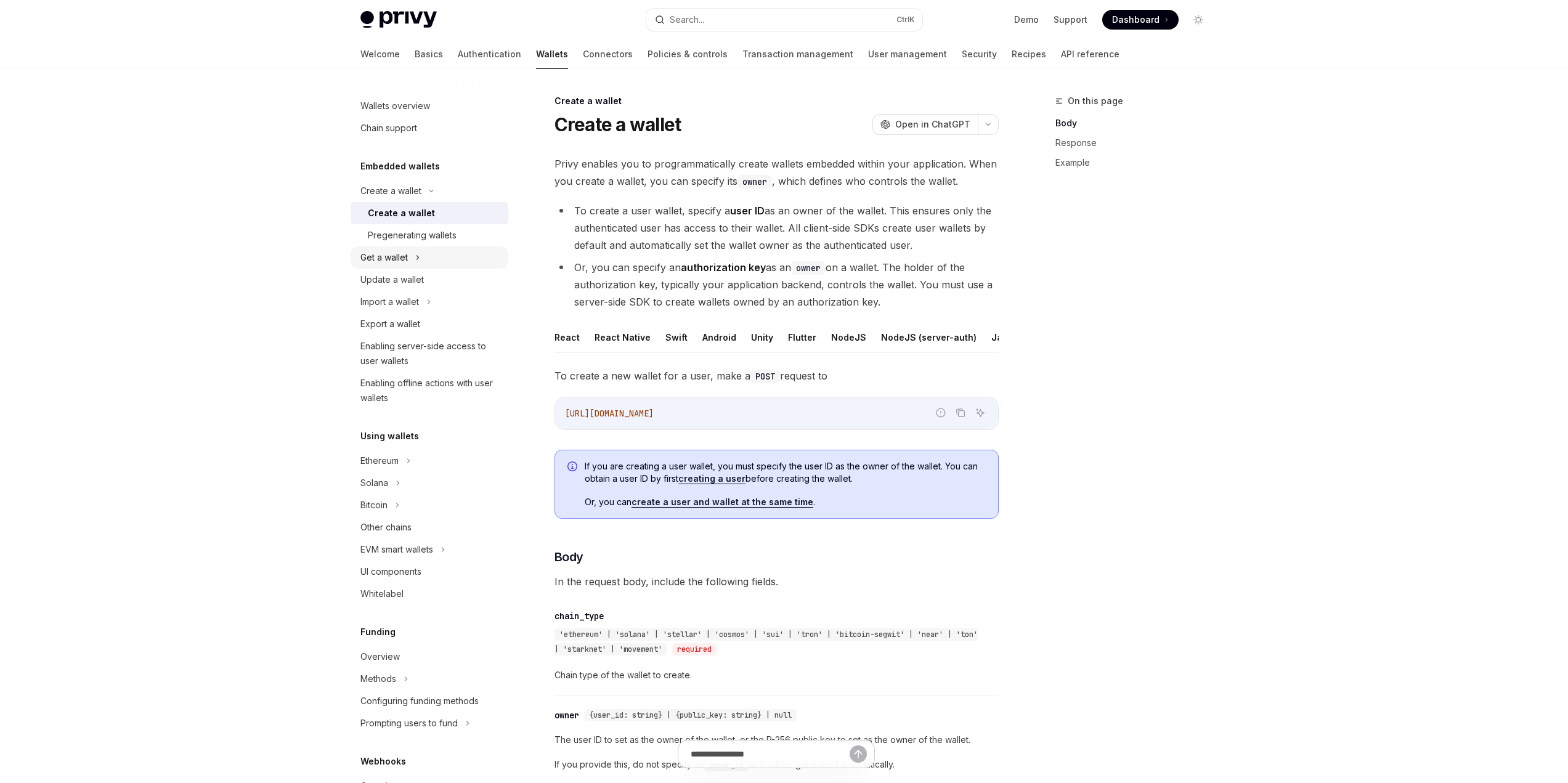
click at [407, 260] on div "Get a wallet" at bounding box center [384, 257] width 48 height 15
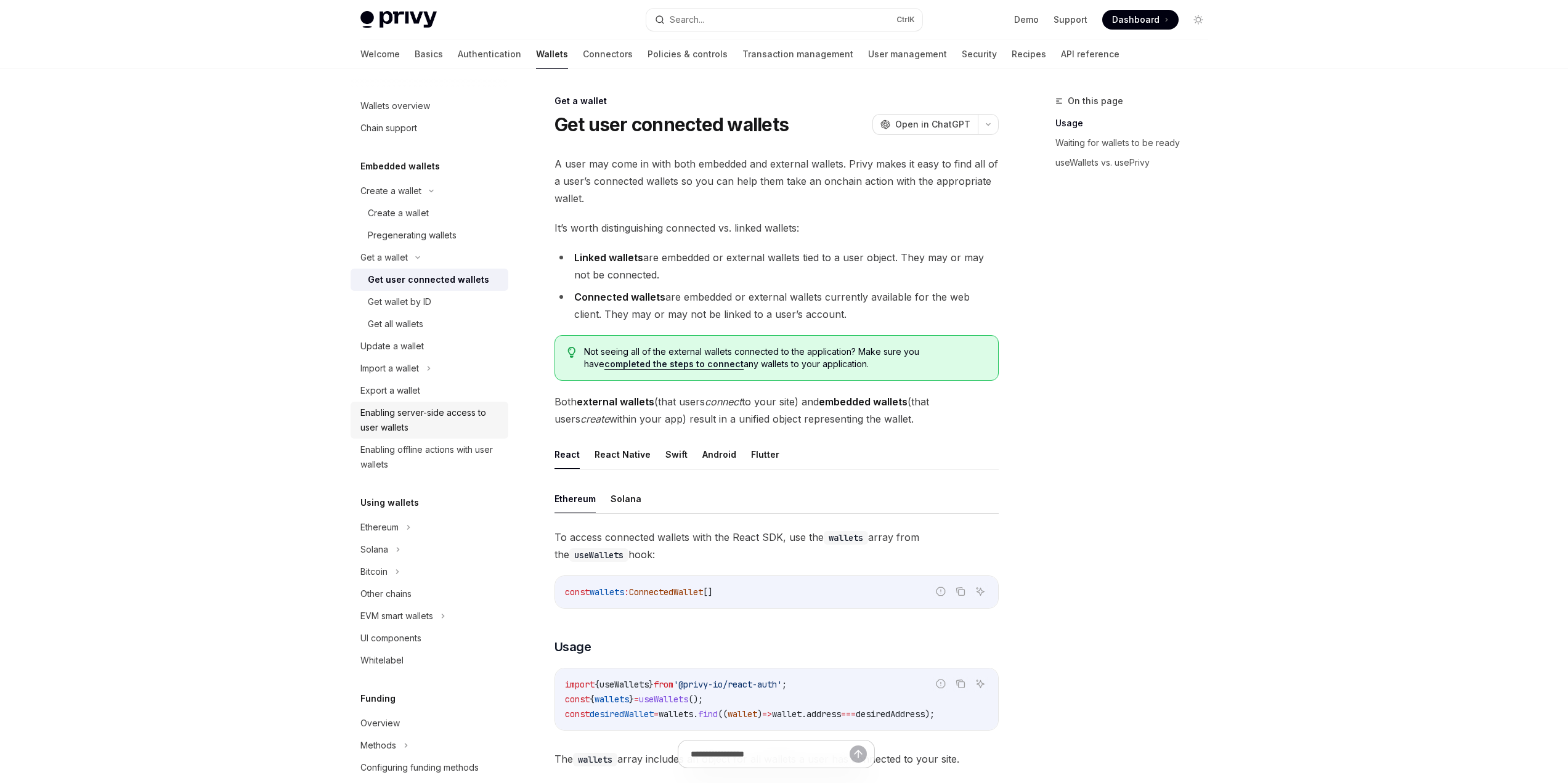
click at [396, 423] on div "Enabling server-side access to user wallets" at bounding box center [430, 420] width 141 height 30
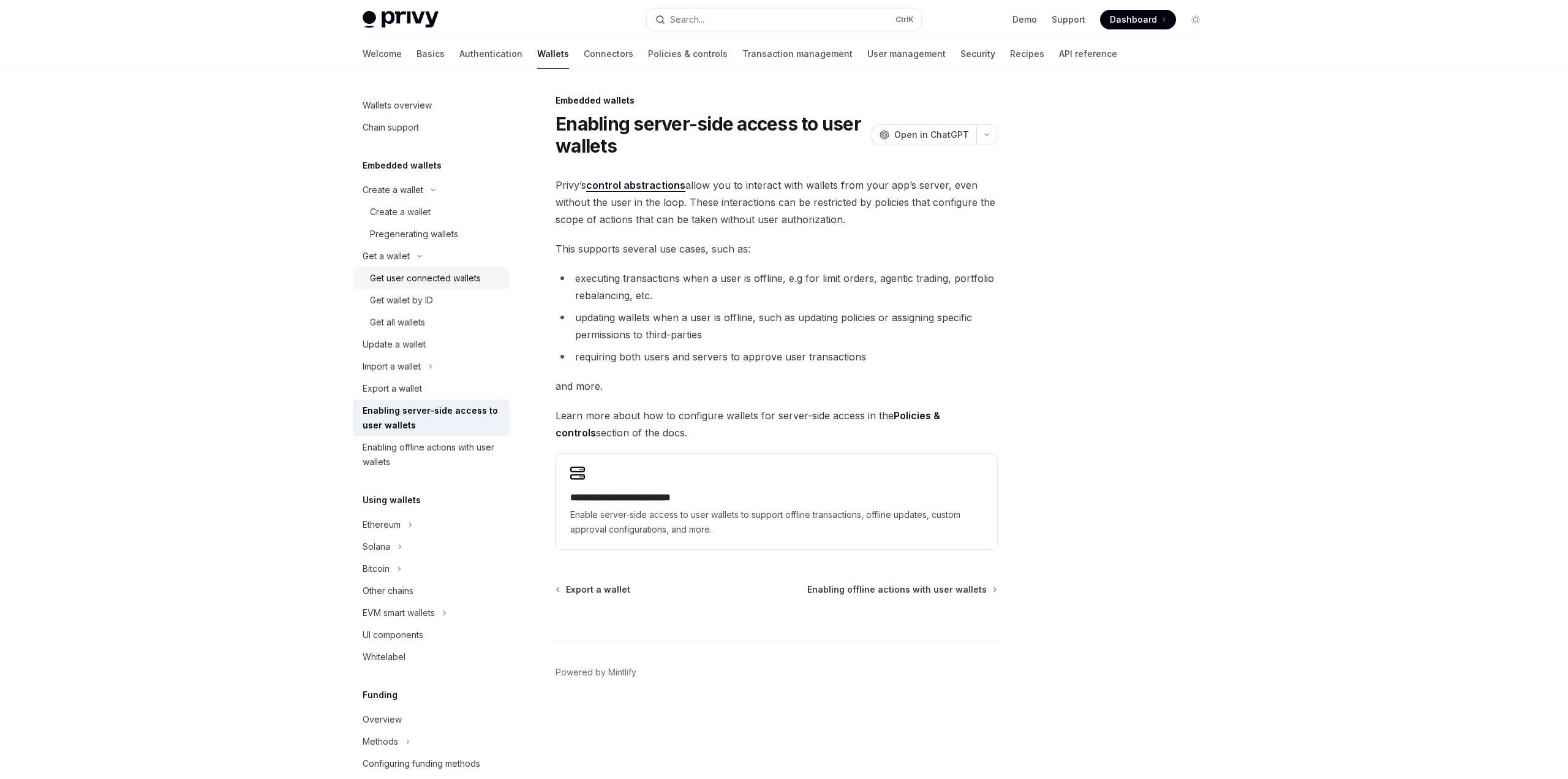
click at [424, 282] on div "Get user connected wallets" at bounding box center [425, 278] width 111 height 14
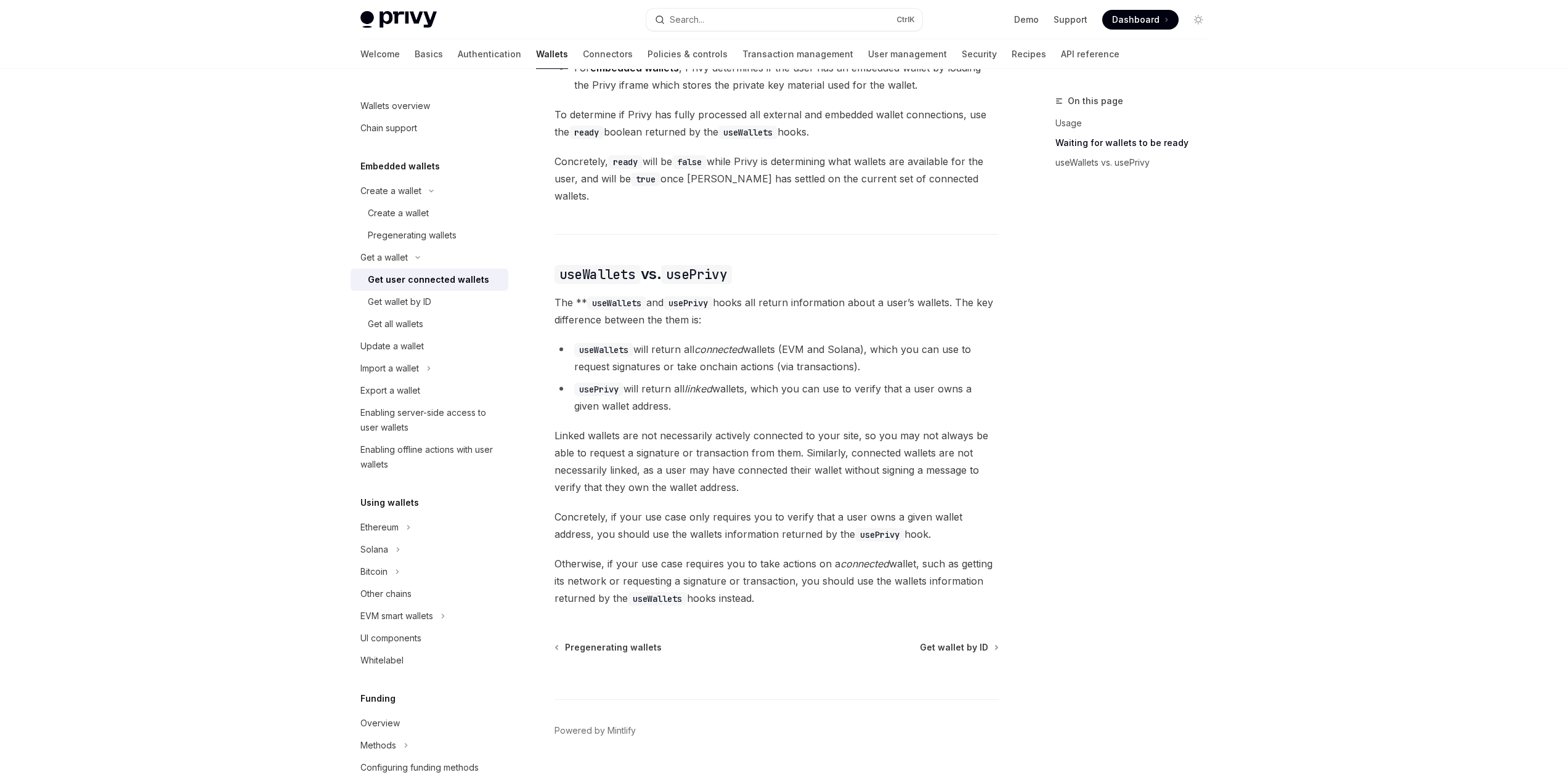
scroll to position [862, 0]
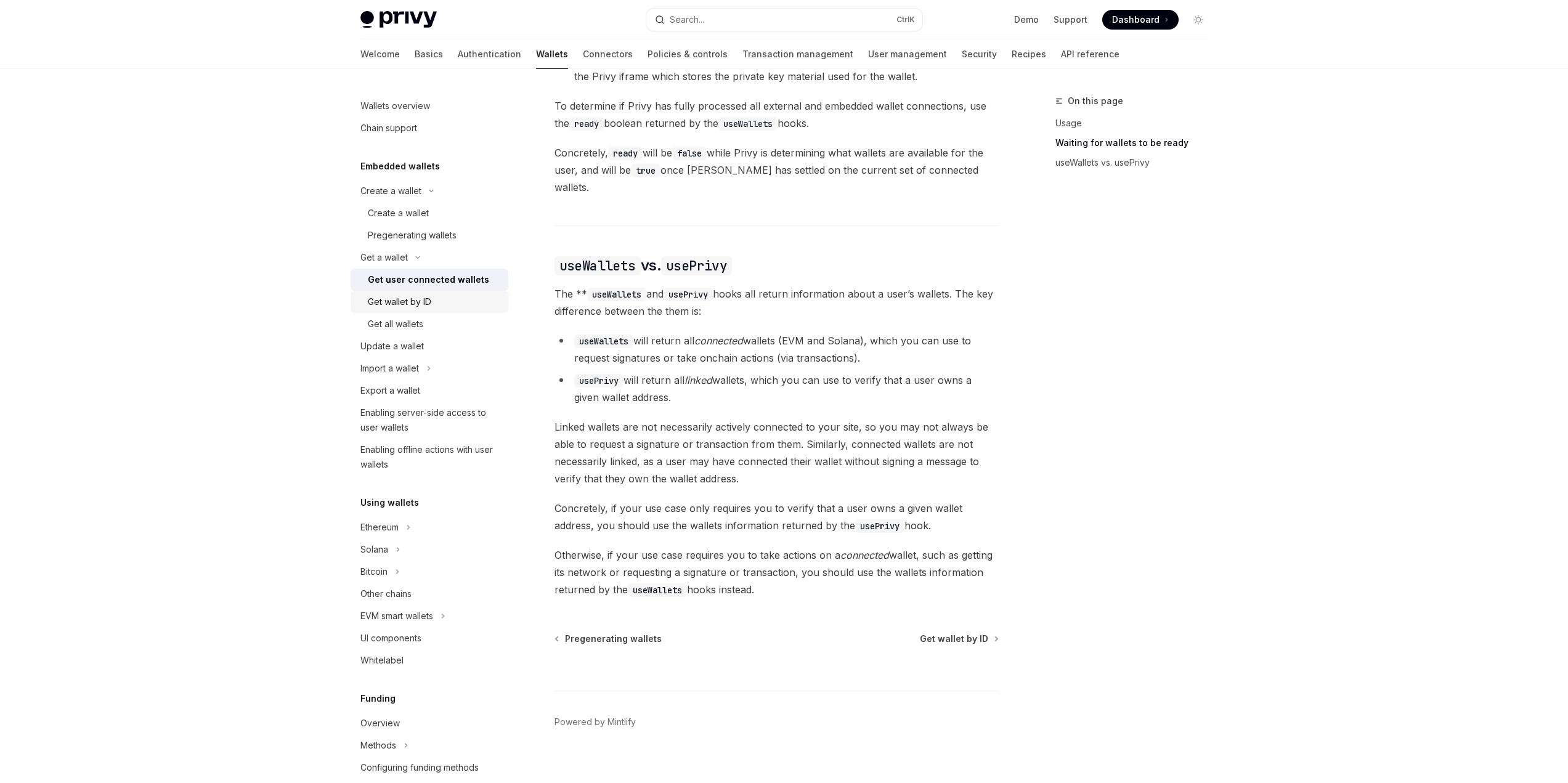
click at [452, 302] on div "Get wallet by ID" at bounding box center [434, 301] width 133 height 15
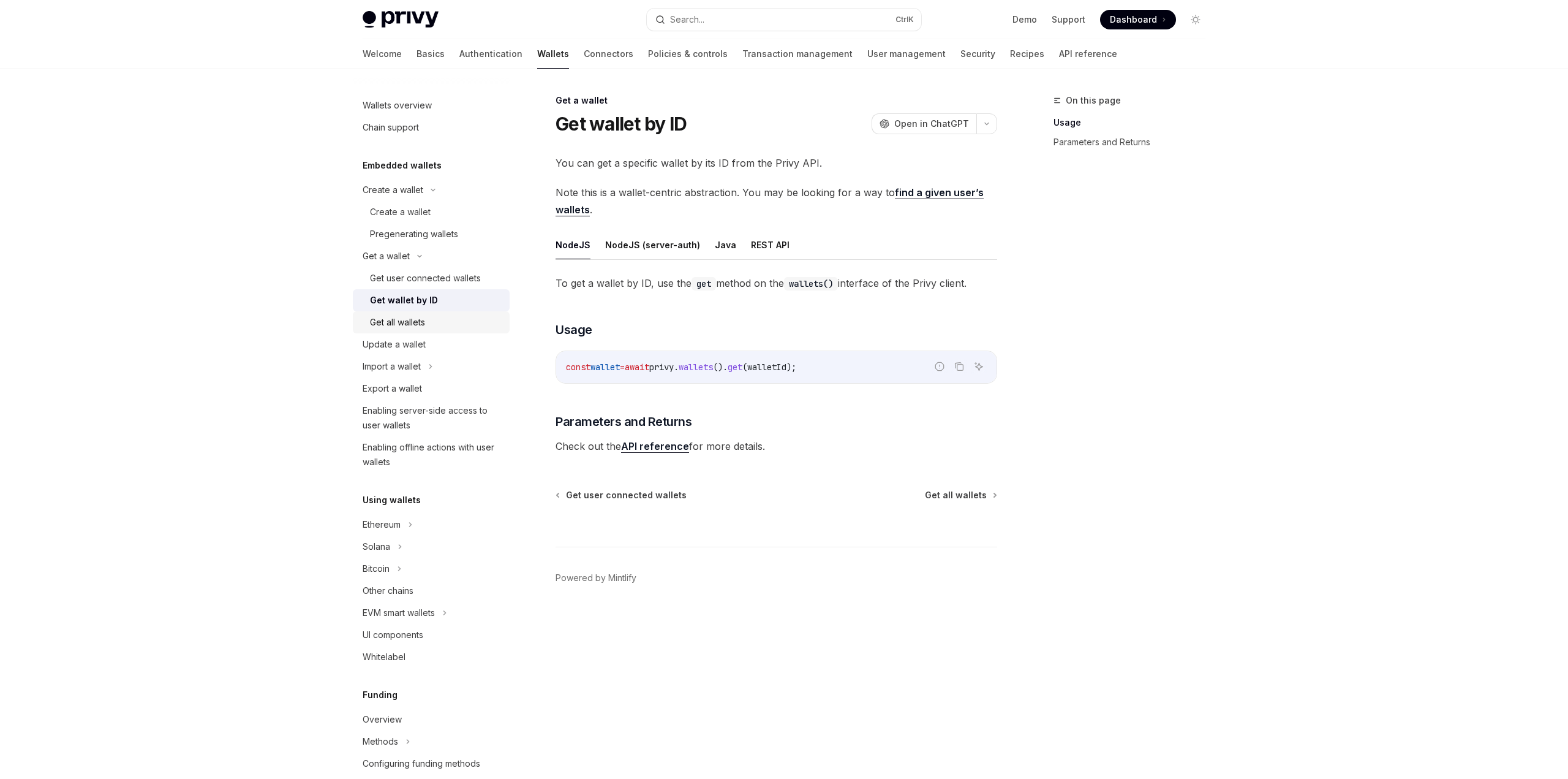
click at [410, 326] on div "Get all wallets" at bounding box center [398, 322] width 55 height 14
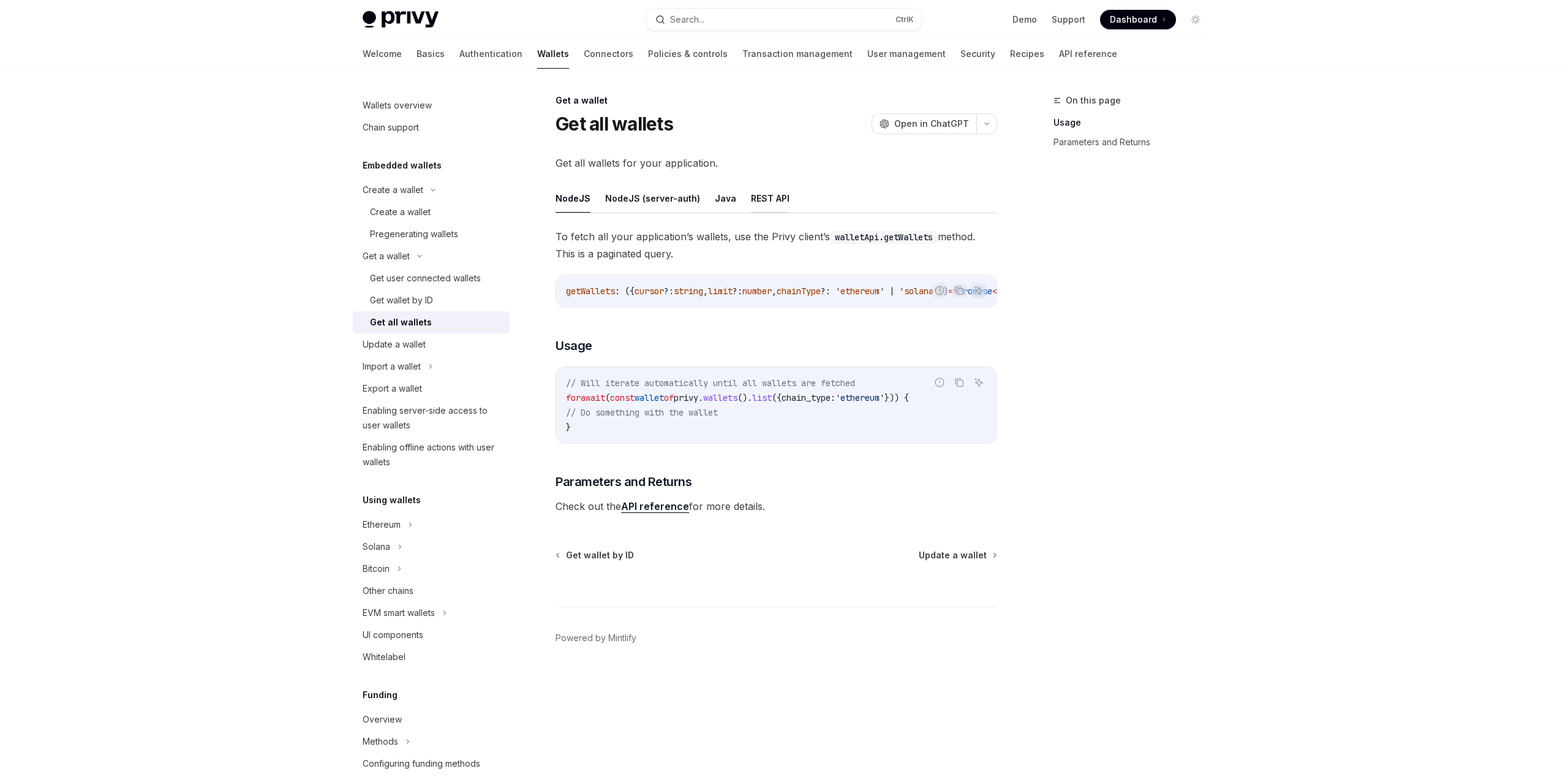
click at [758, 199] on button "REST API" at bounding box center [770, 198] width 39 height 29
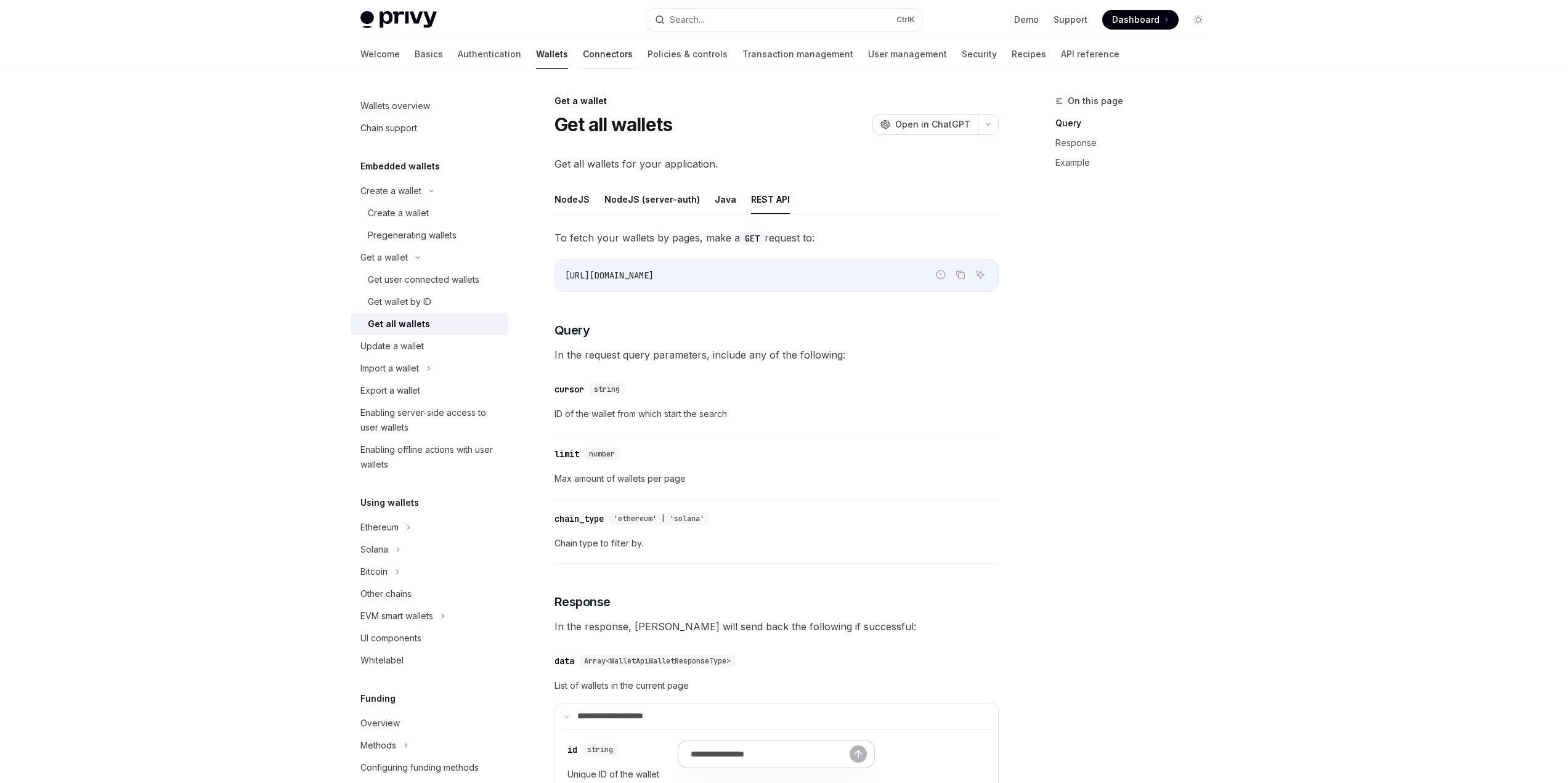
click at [583, 51] on link "Connectors" at bounding box center [608, 54] width 50 height 30
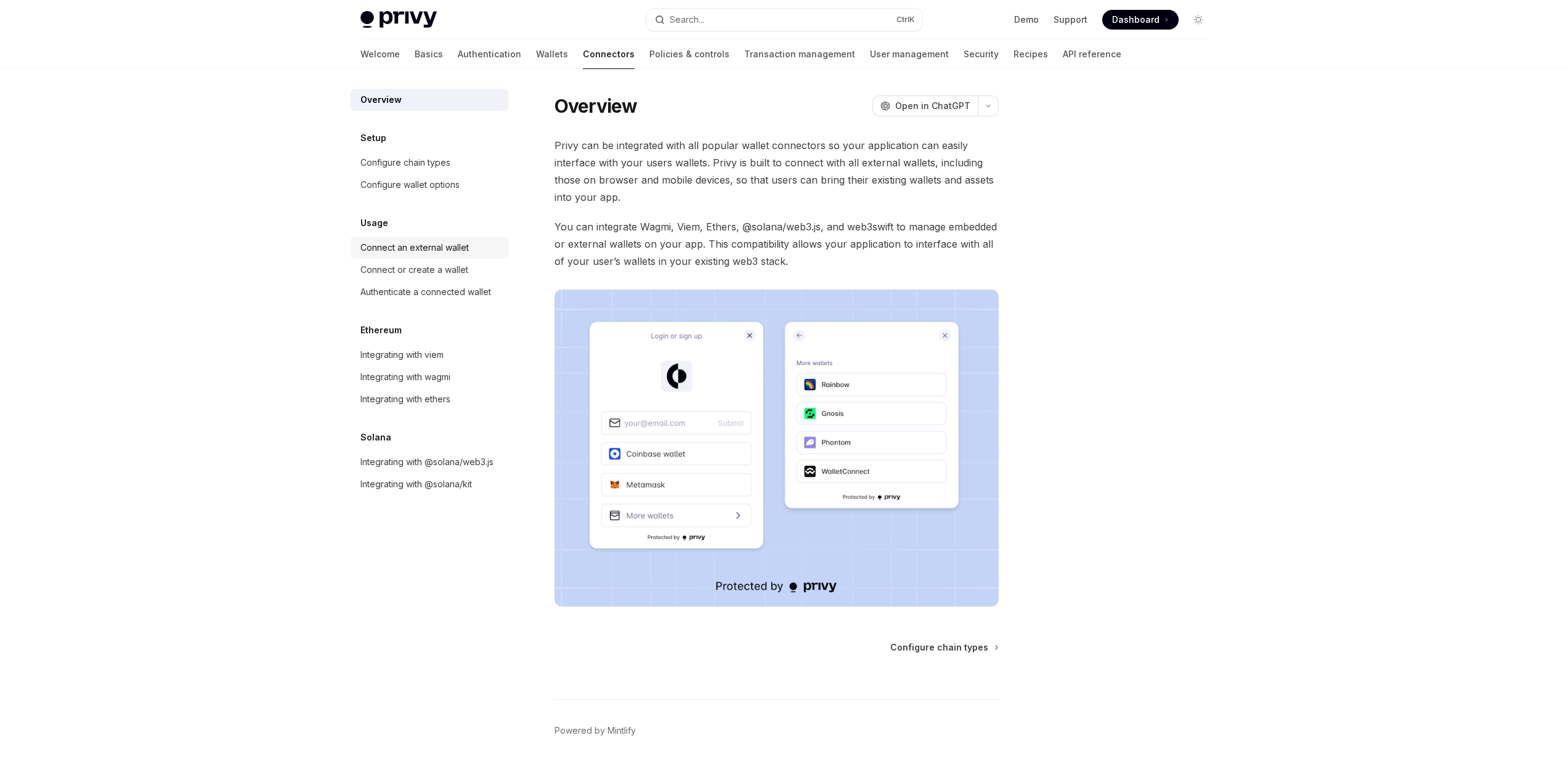
click at [433, 247] on div "Connect an external wallet" at bounding box center [414, 247] width 108 height 15
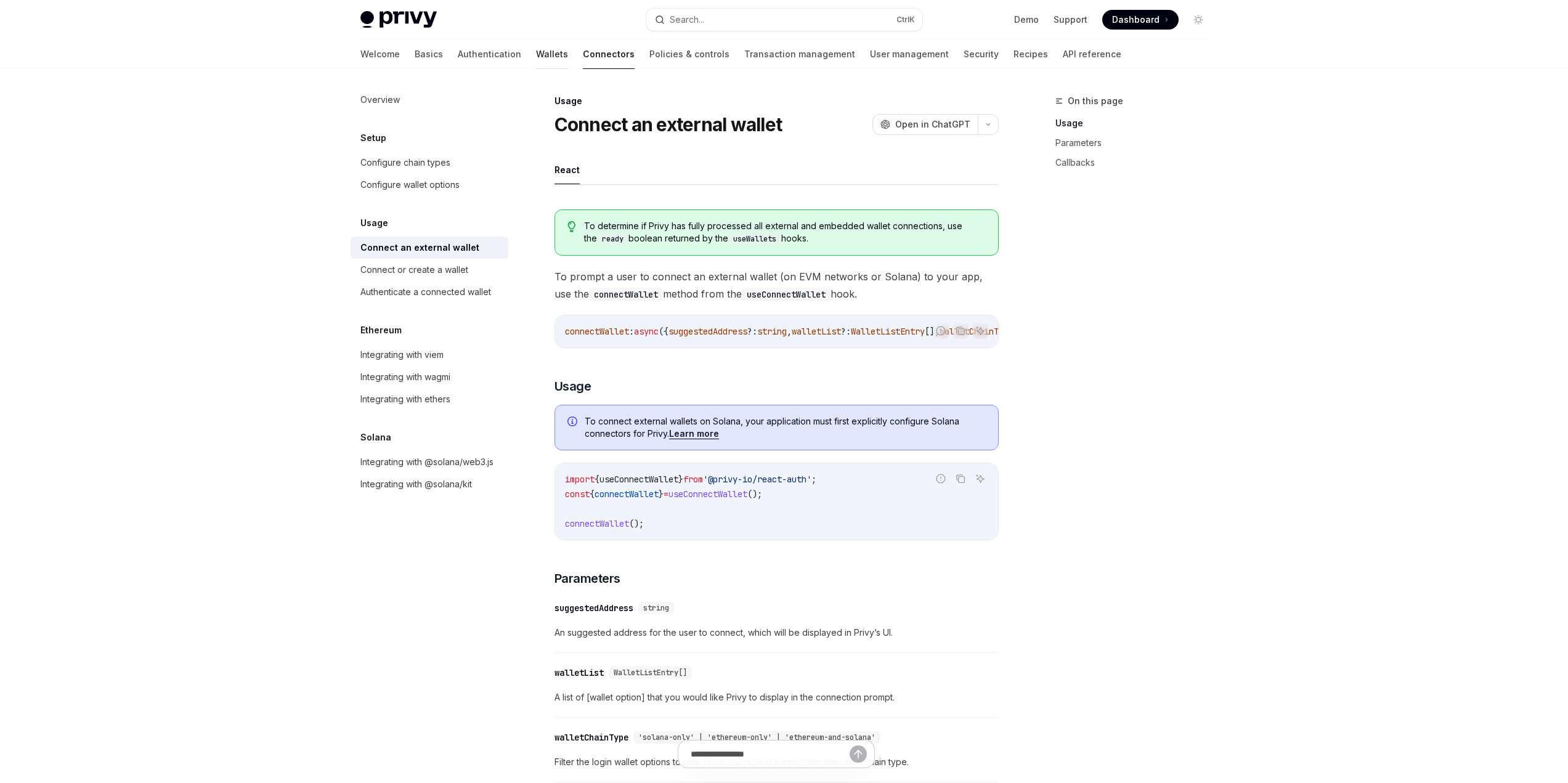
click at [536, 57] on link "Wallets" at bounding box center [552, 54] width 32 height 30
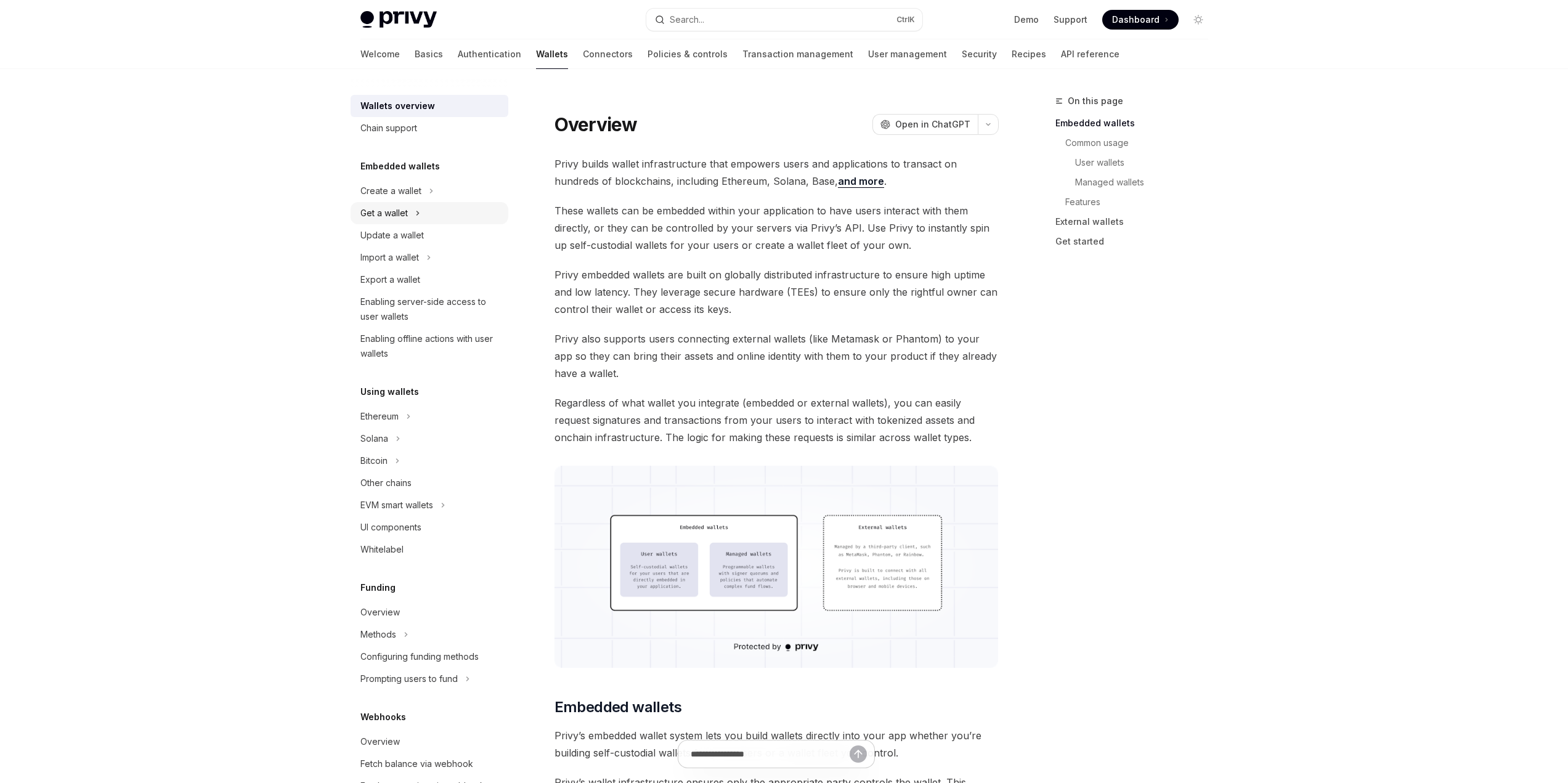
click at [412, 207] on div "Get a wallet" at bounding box center [429, 213] width 158 height 22
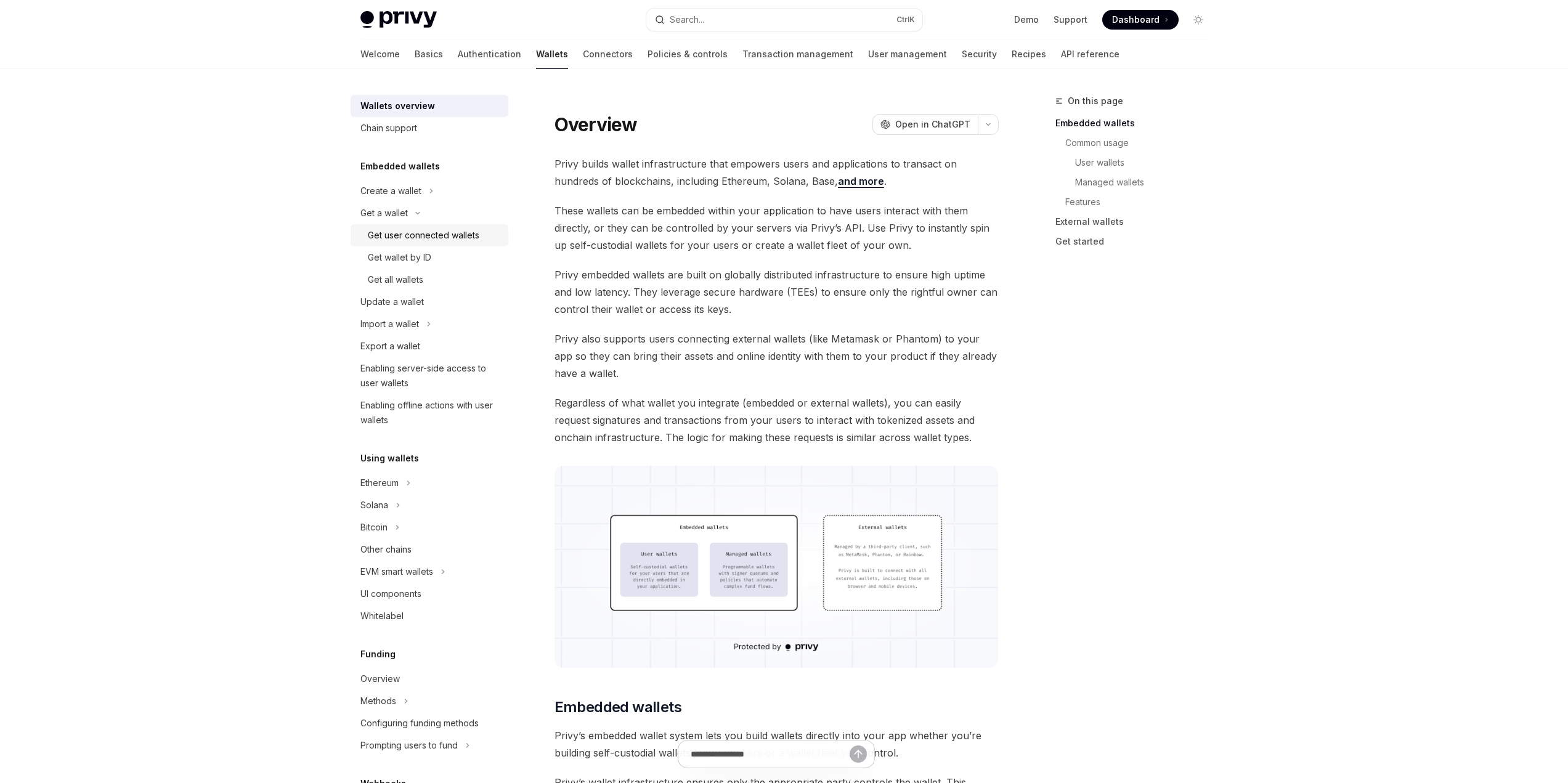
click at [407, 235] on div "Get user connected wallets" at bounding box center [423, 235] width 112 height 15
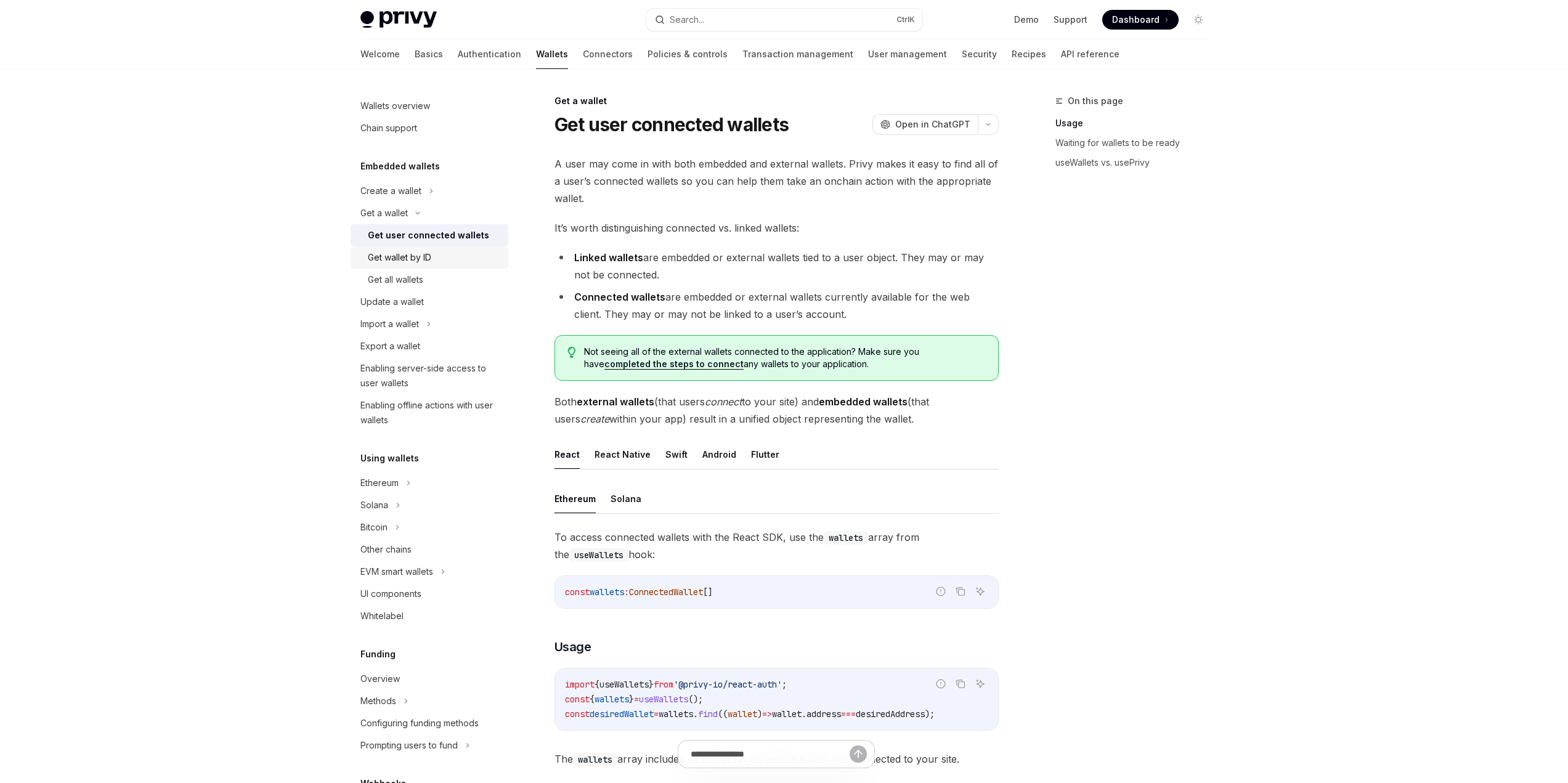
click at [414, 257] on div "Get wallet by ID" at bounding box center [399, 257] width 63 height 15
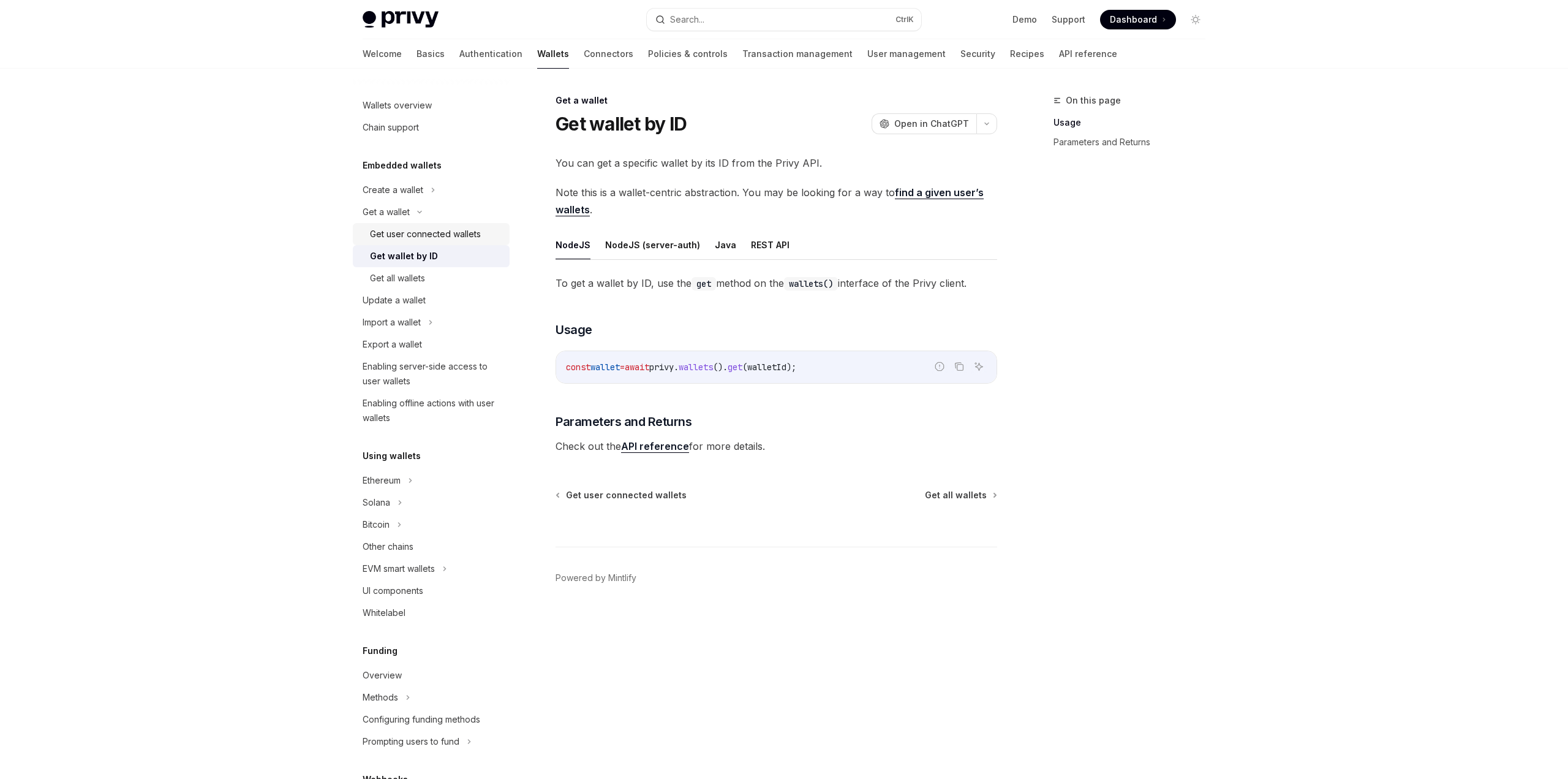
click at [451, 236] on div "Get user connected wallets" at bounding box center [425, 234] width 111 height 14
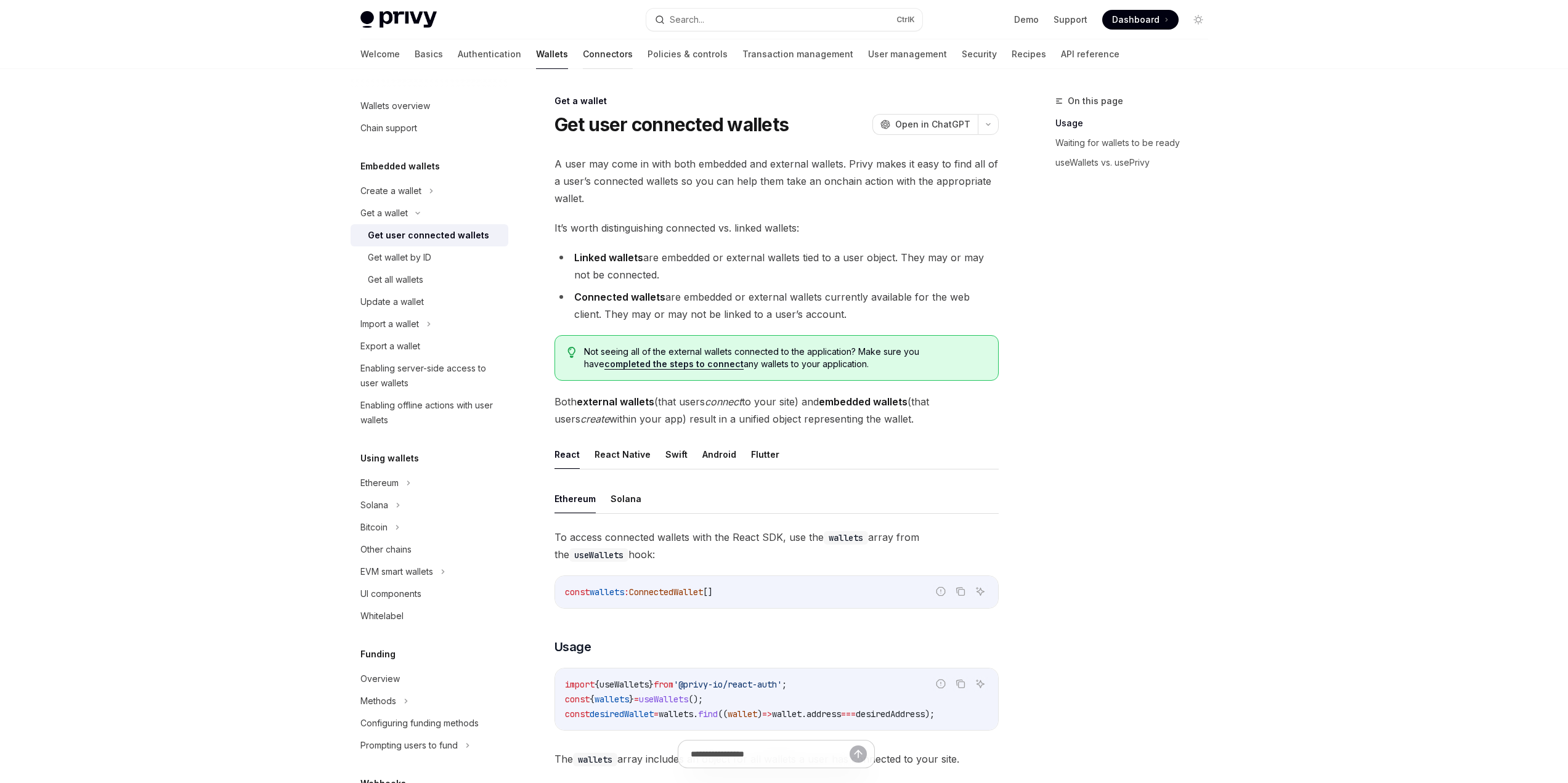
click at [583, 55] on link "Connectors" at bounding box center [608, 54] width 50 height 30
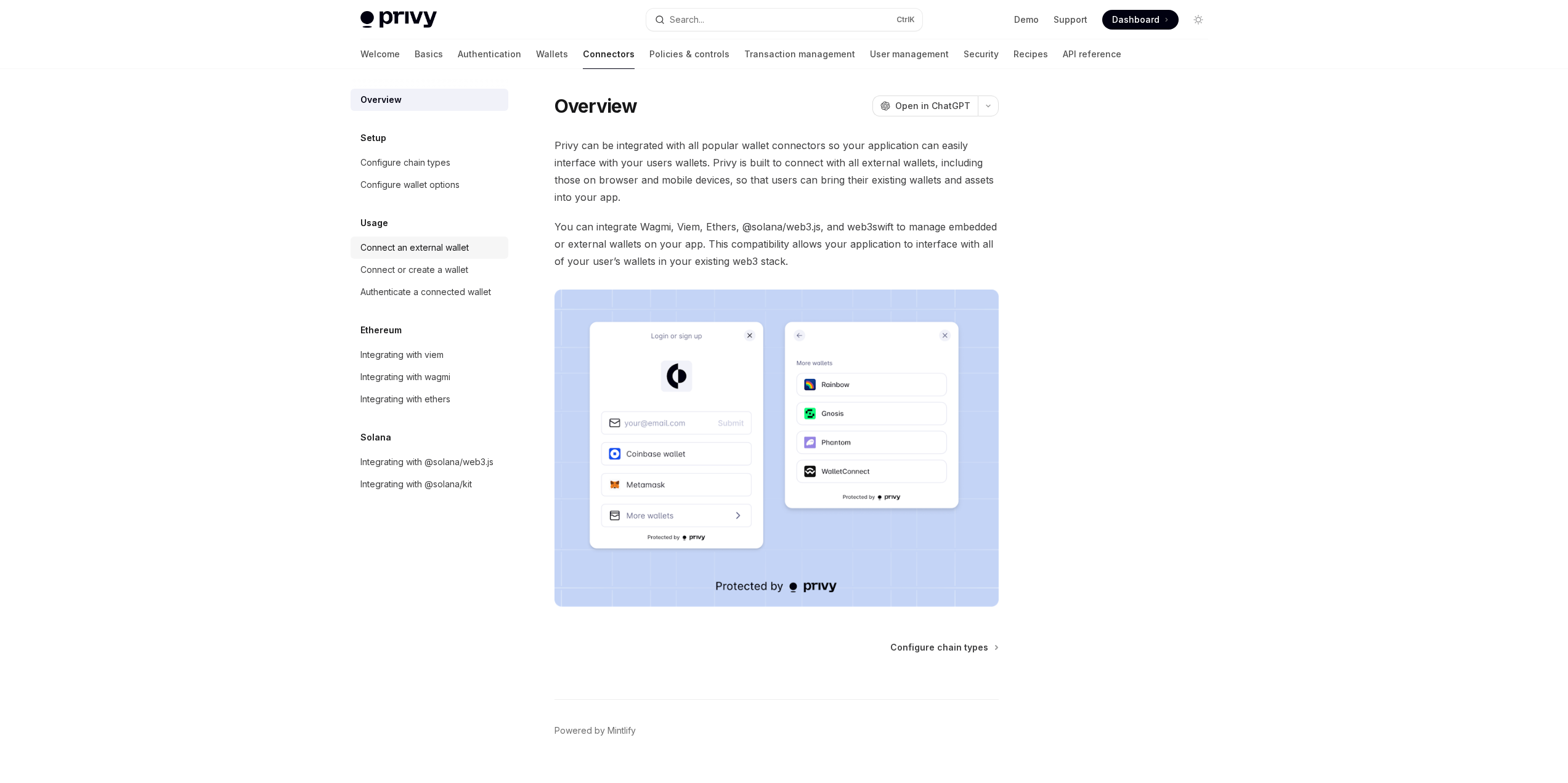
click at [418, 249] on div "Connect an external wallet" at bounding box center [414, 247] width 108 height 15
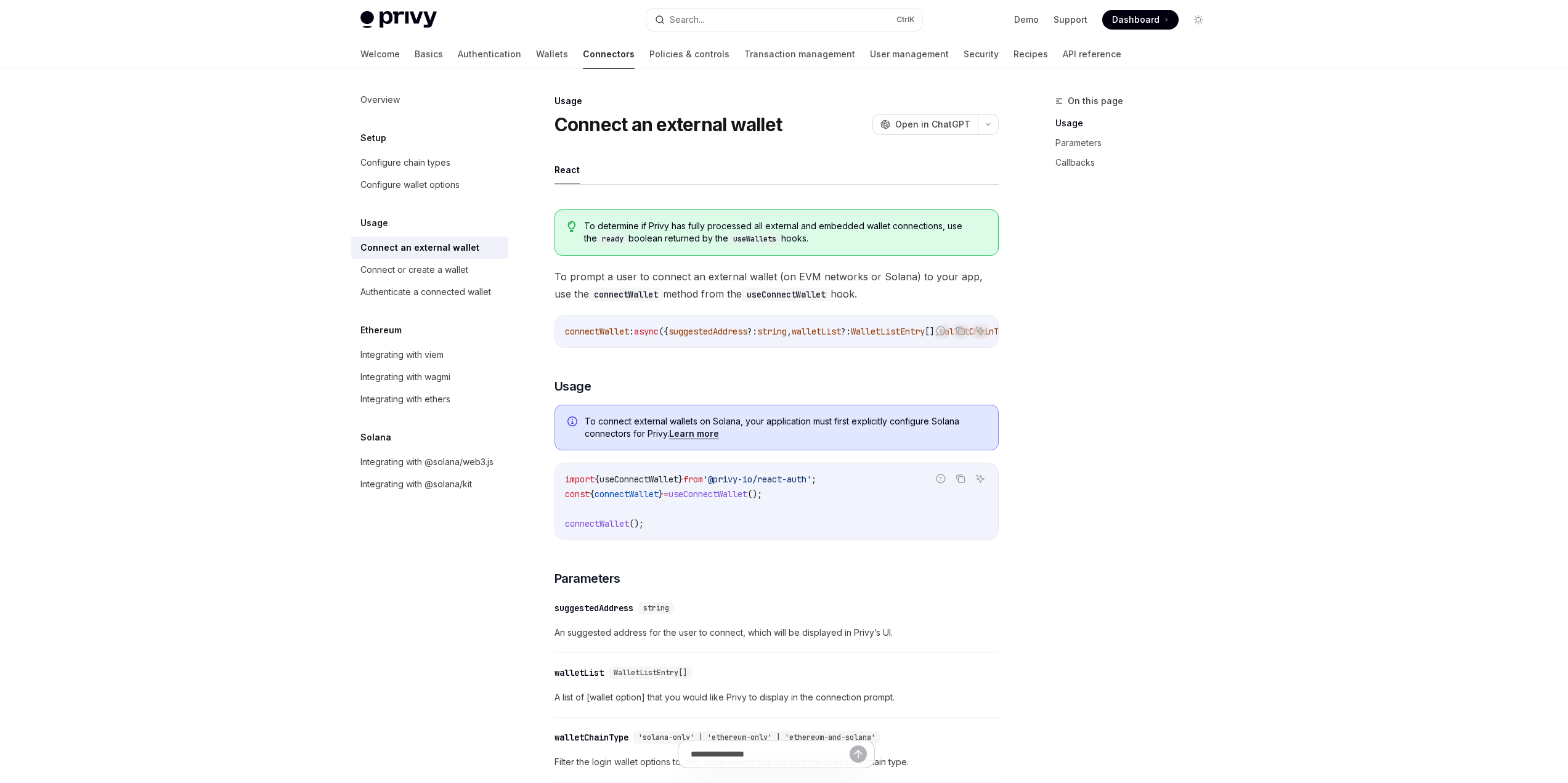
drag, startPoint x: 493, startPoint y: 53, endPoint x: 521, endPoint y: 43, distance: 29.7
click at [536, 53] on link "Wallets" at bounding box center [552, 54] width 32 height 30
click at [536, 57] on link "Wallets" at bounding box center [552, 54] width 32 height 30
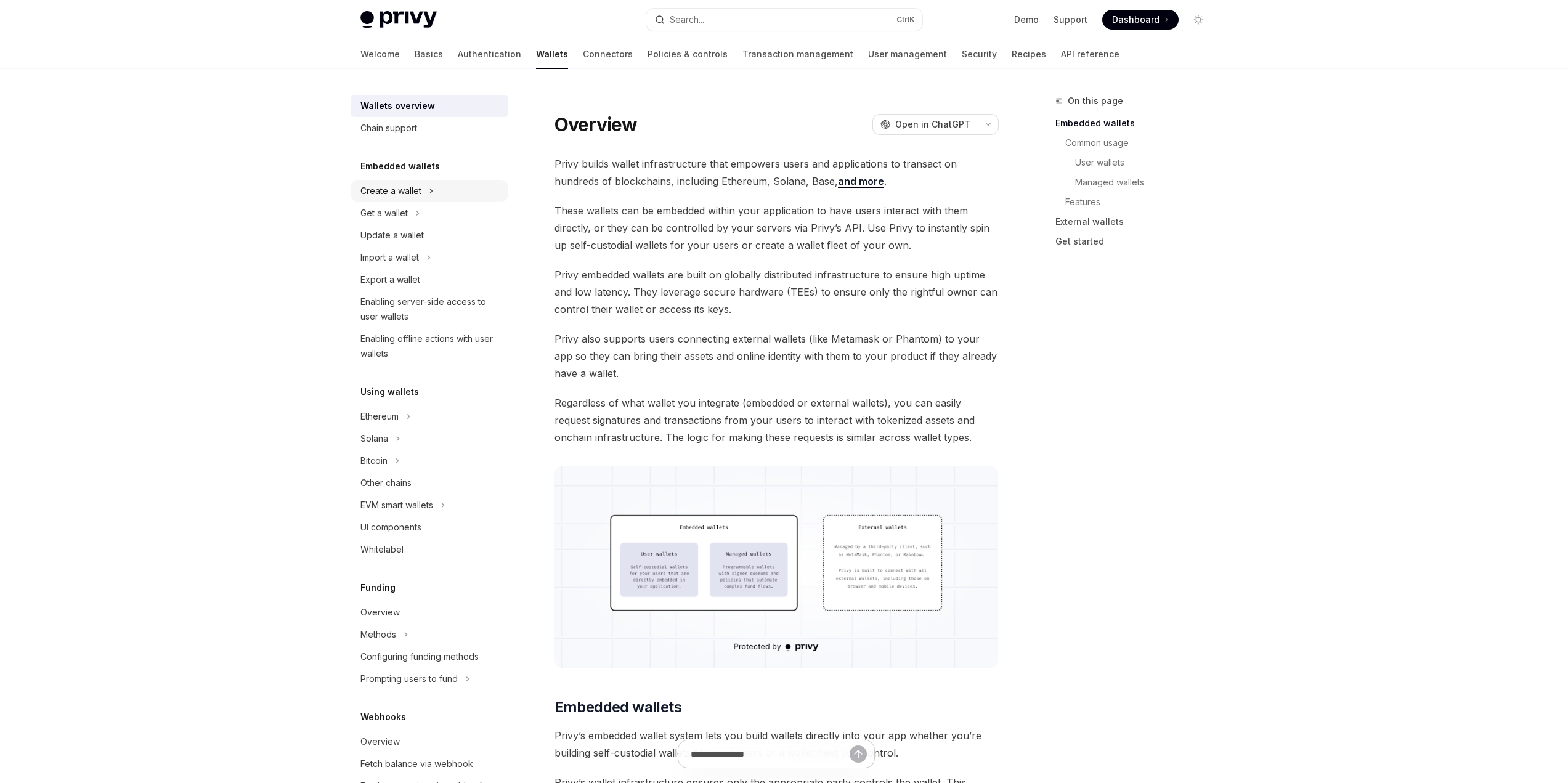
drag, startPoint x: 408, startPoint y: 183, endPoint x: 415, endPoint y: 183, distance: 7.0
click at [408, 183] on div "Create a wallet" at bounding box center [391, 191] width 61 height 15
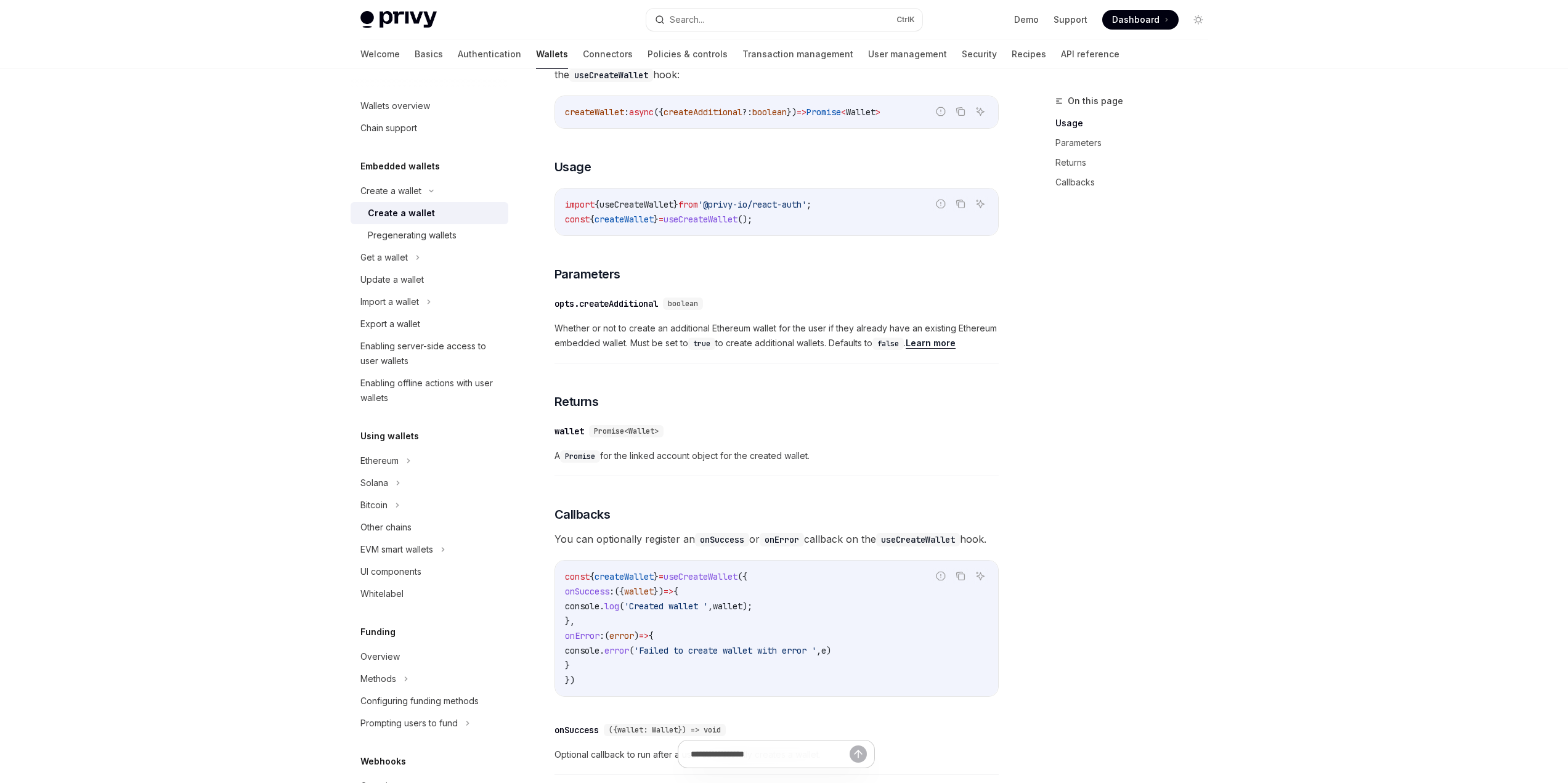
scroll to position [123, 0]
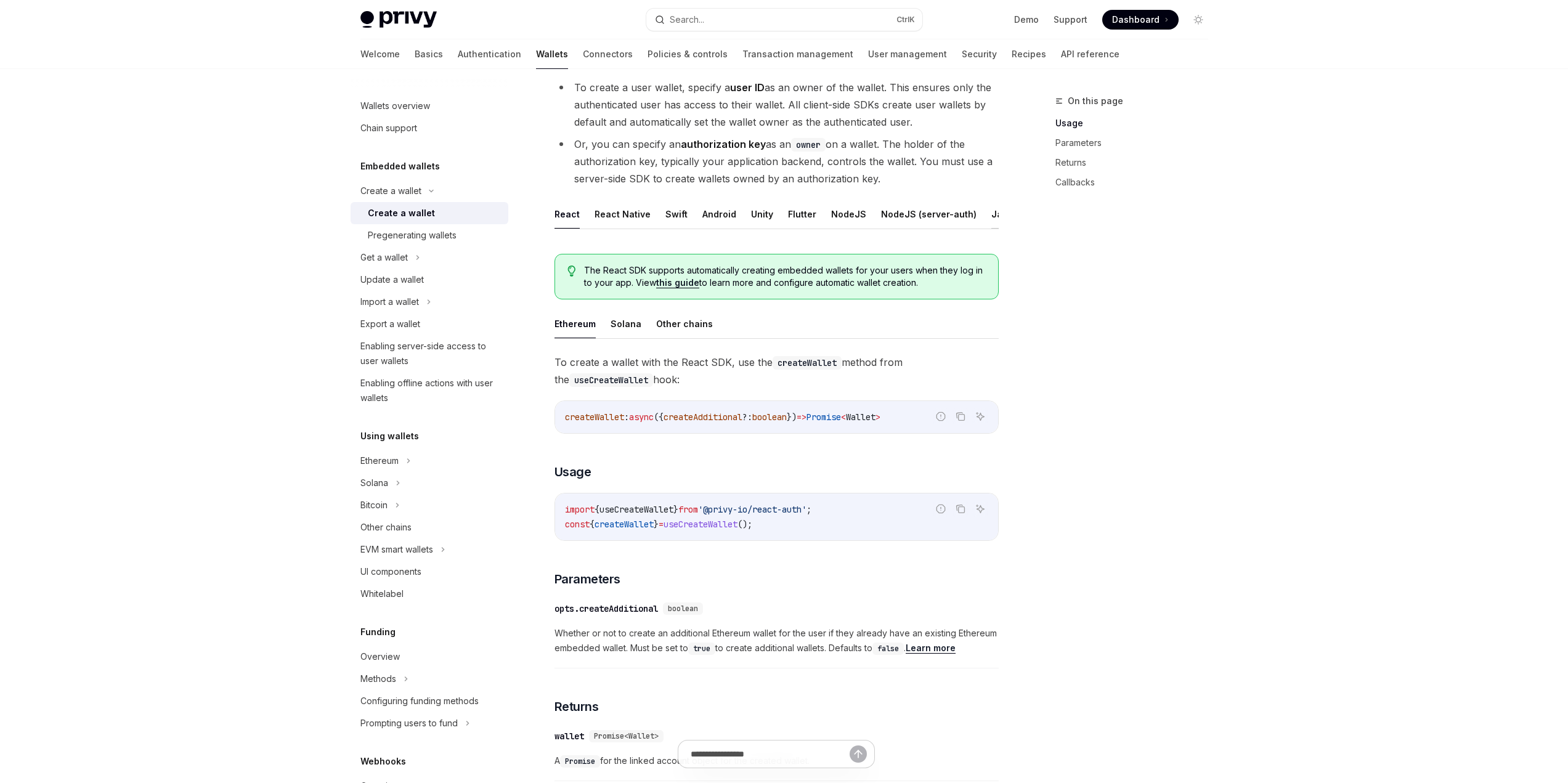
click at [991, 214] on button "Java" at bounding box center [1002, 214] width 22 height 29
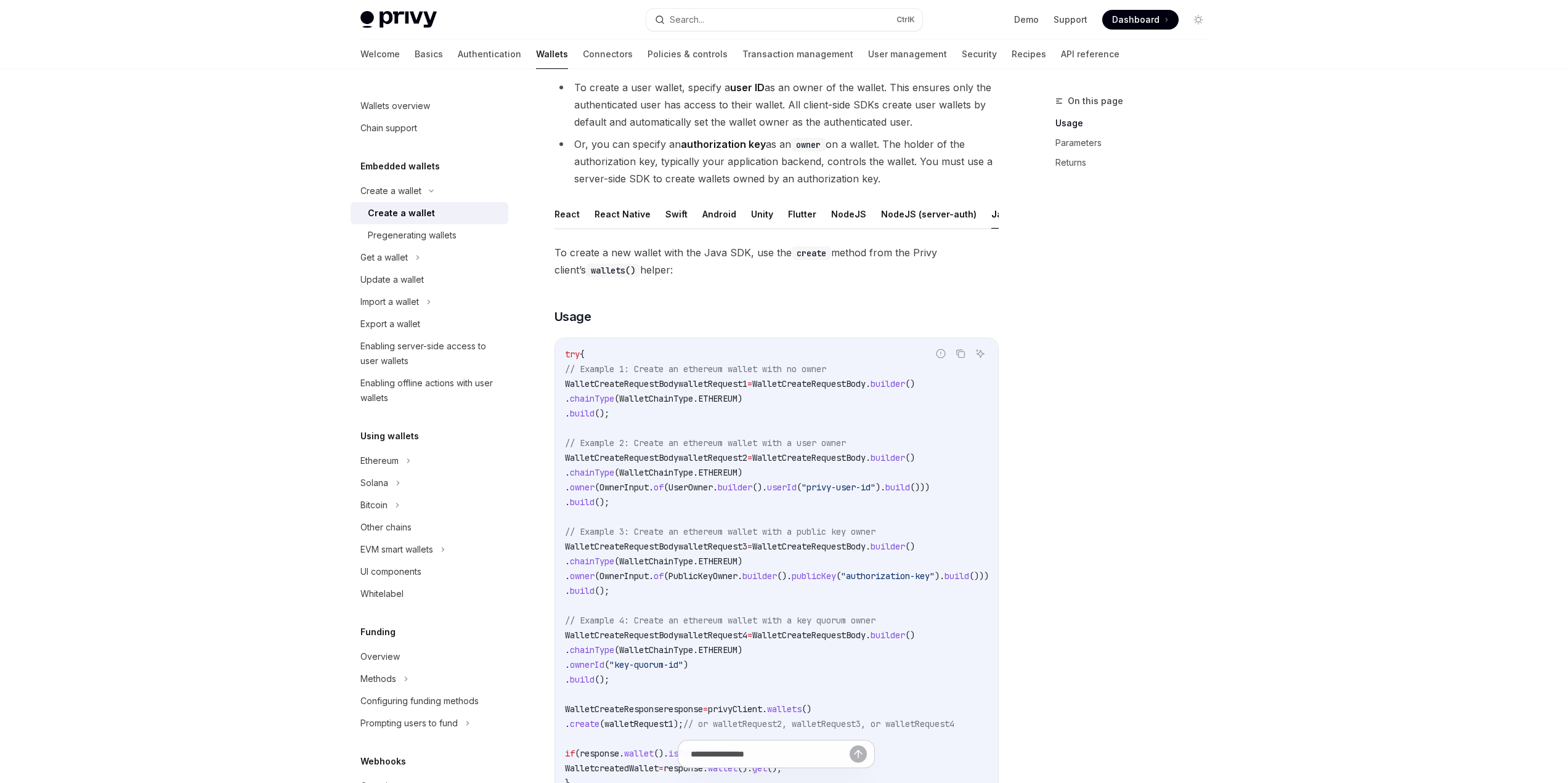
drag, startPoint x: 920, startPoint y: 228, endPoint x: 972, endPoint y: 227, distance: 52.0
click at [972, 227] on ul "React React Native Swift Android Unity Flutter NodeJS NodeJS (server-auth) Java…" at bounding box center [776, 214] width 444 height 30
click at [973, 214] on button "REST API" at bounding box center [993, 214] width 39 height 29
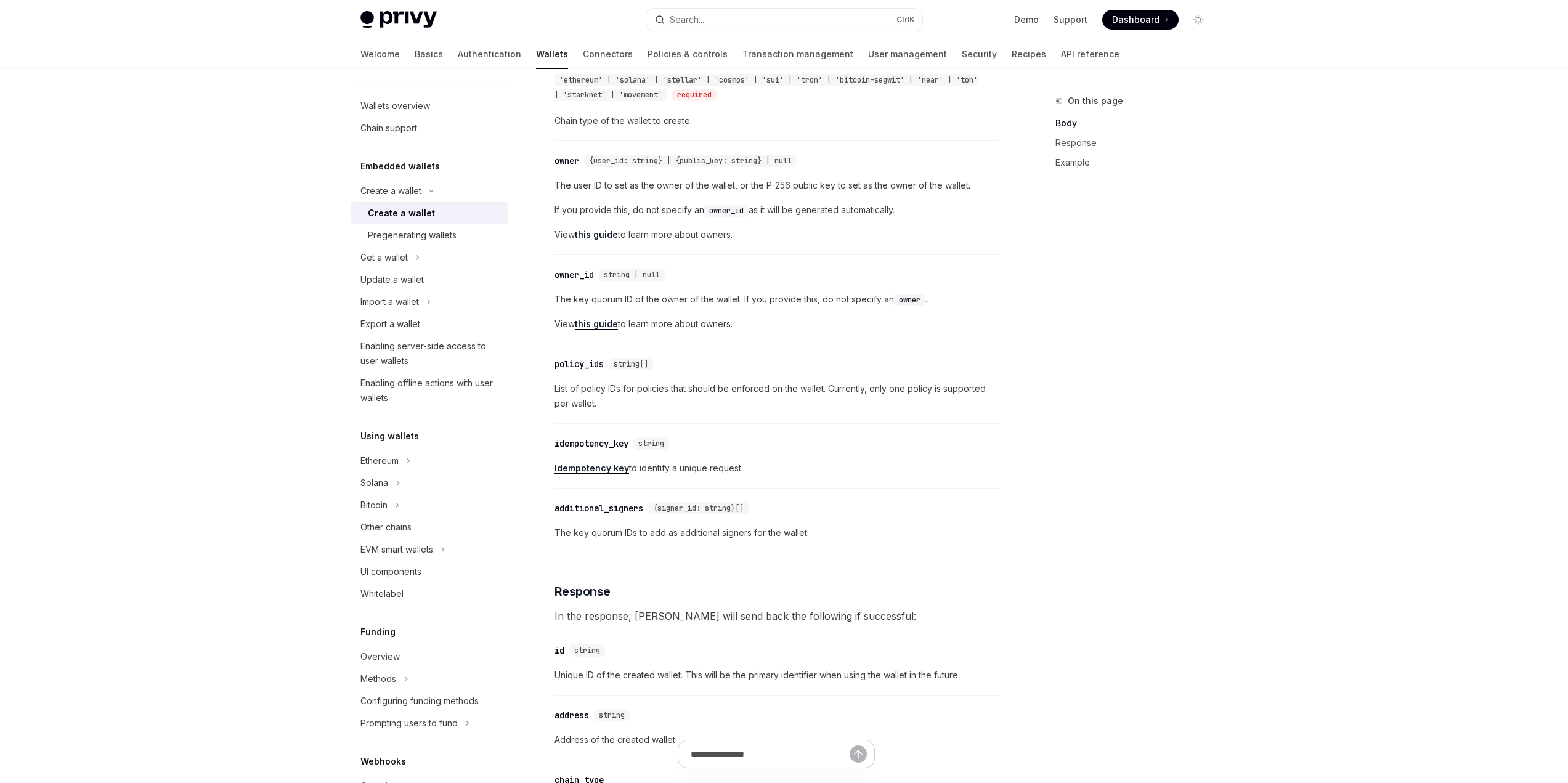
scroll to position [739, 0]
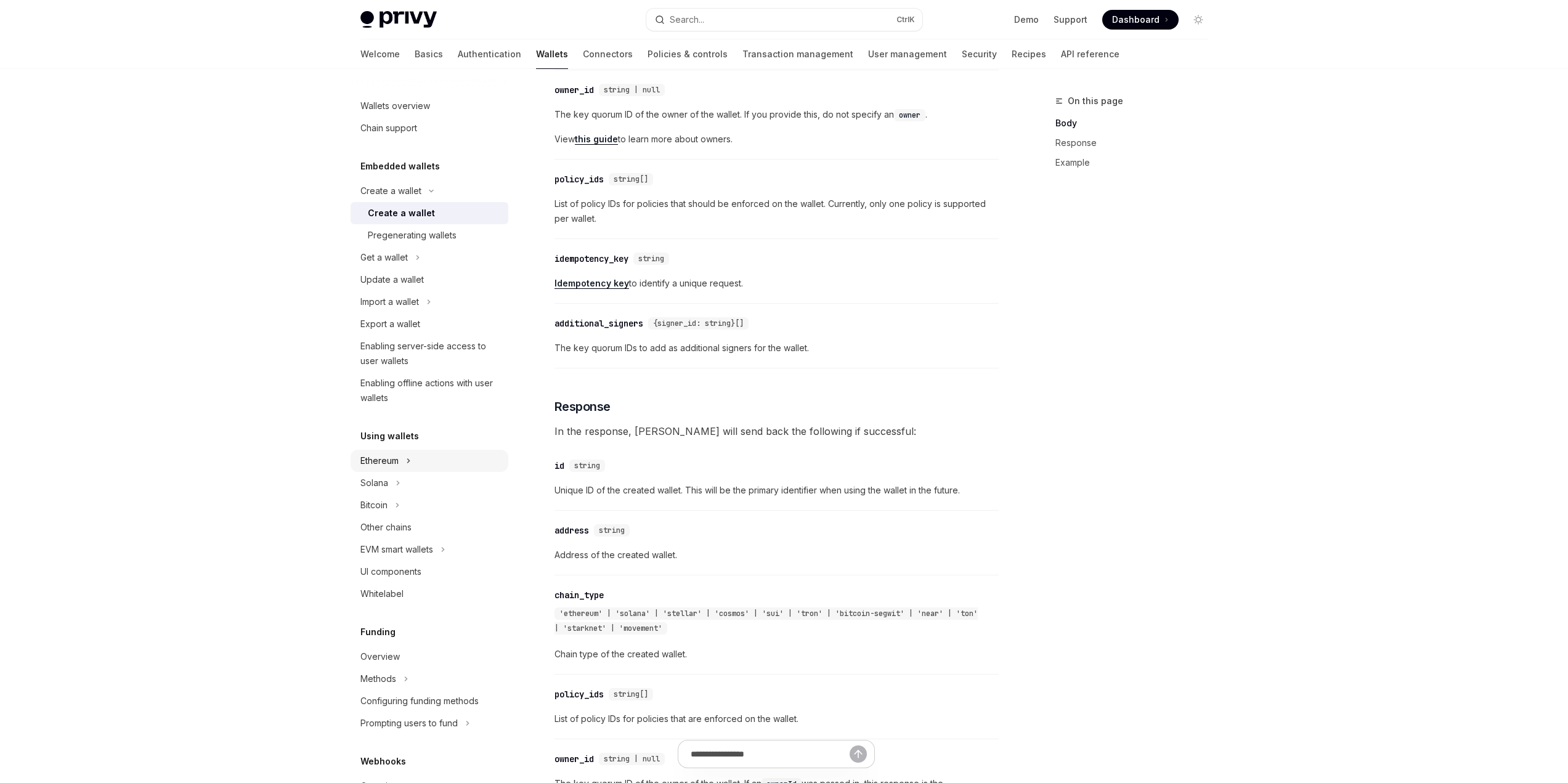
click at [415, 458] on div "Ethereum" at bounding box center [429, 461] width 158 height 22
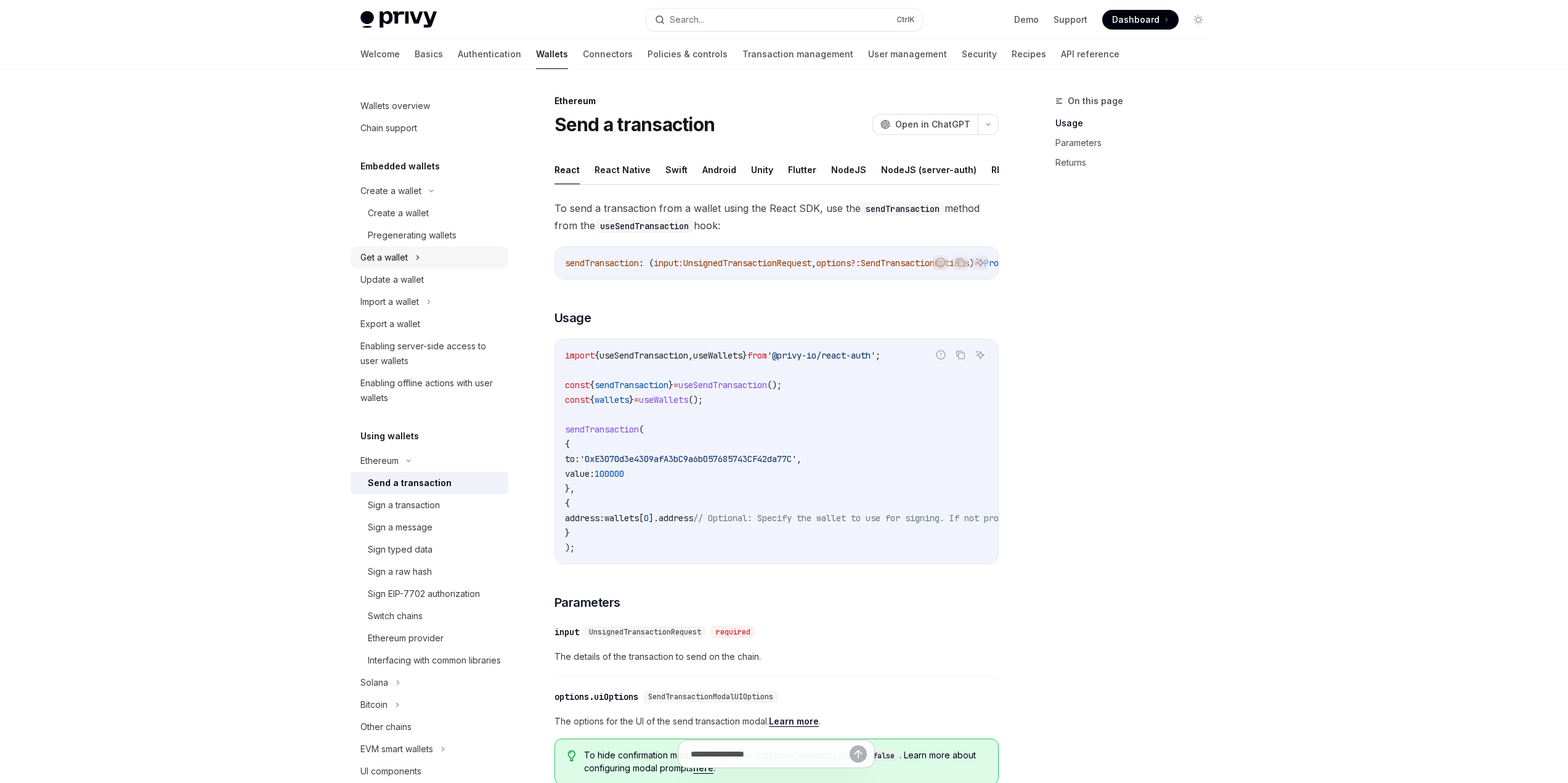
click at [438, 257] on div "Get a wallet" at bounding box center [429, 258] width 158 height 22
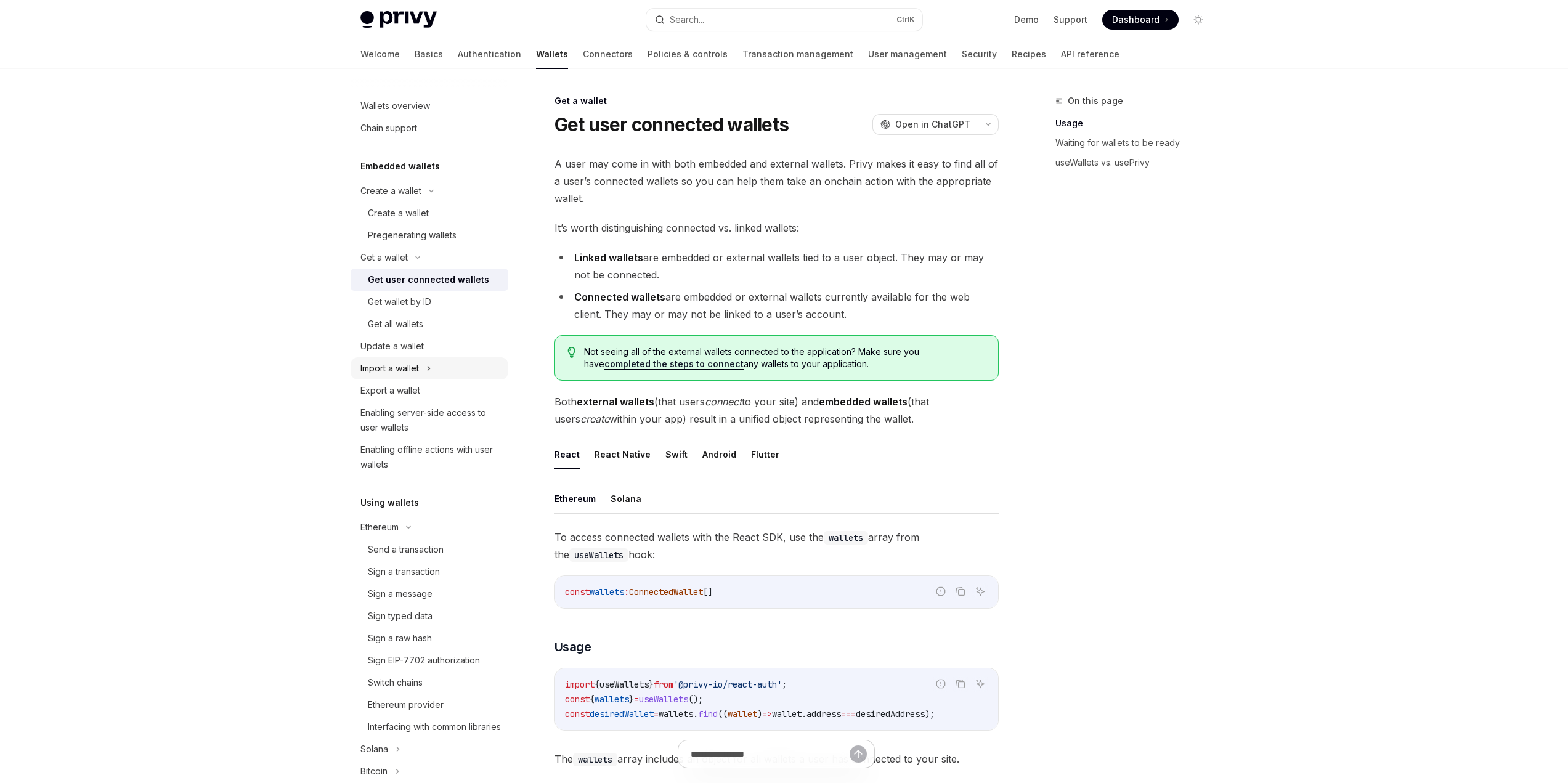
click at [418, 362] on div "Import a wallet" at bounding box center [389, 368] width 59 height 15
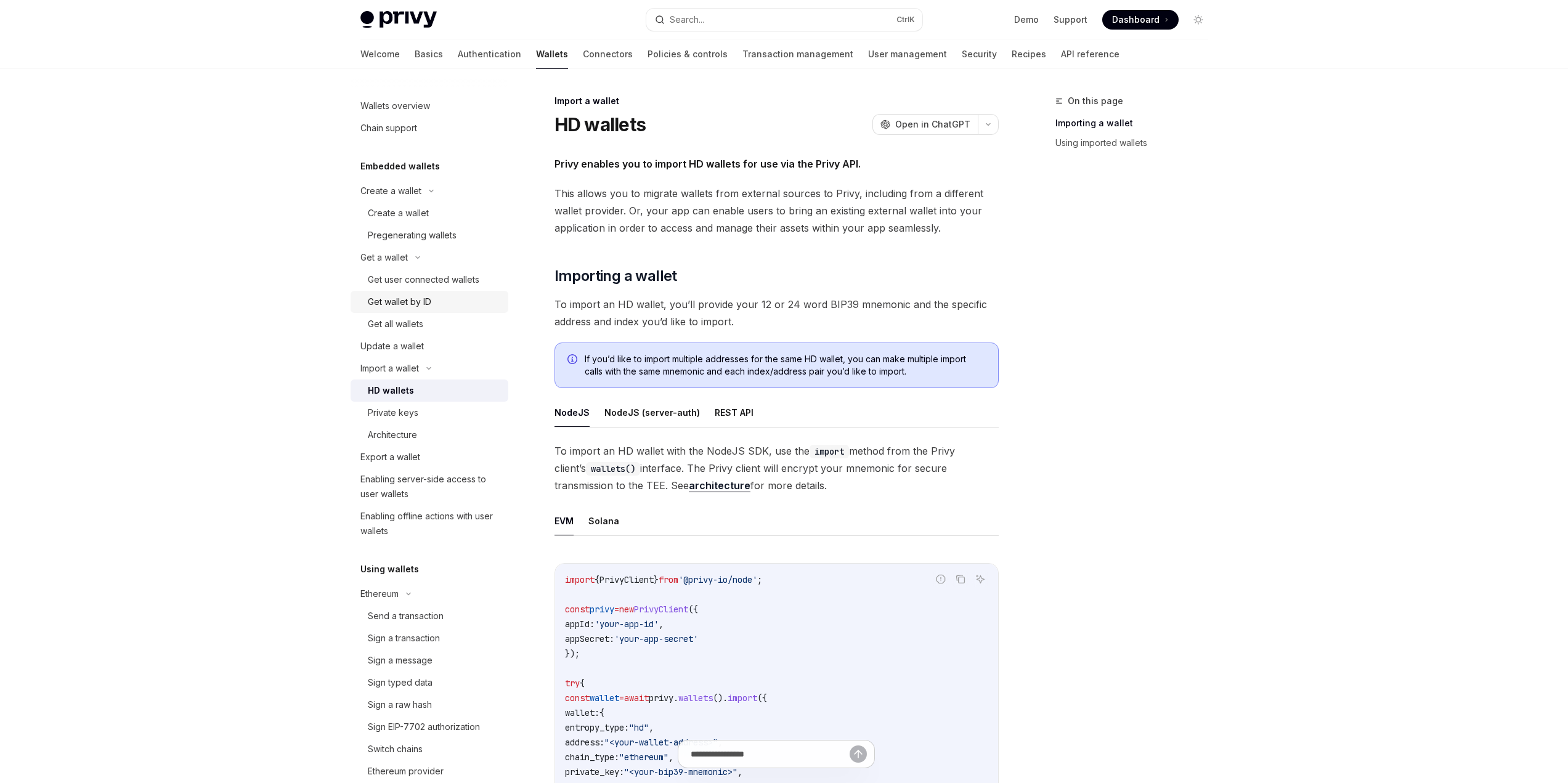
click at [432, 306] on div "Get wallet by ID" at bounding box center [399, 301] width 63 height 15
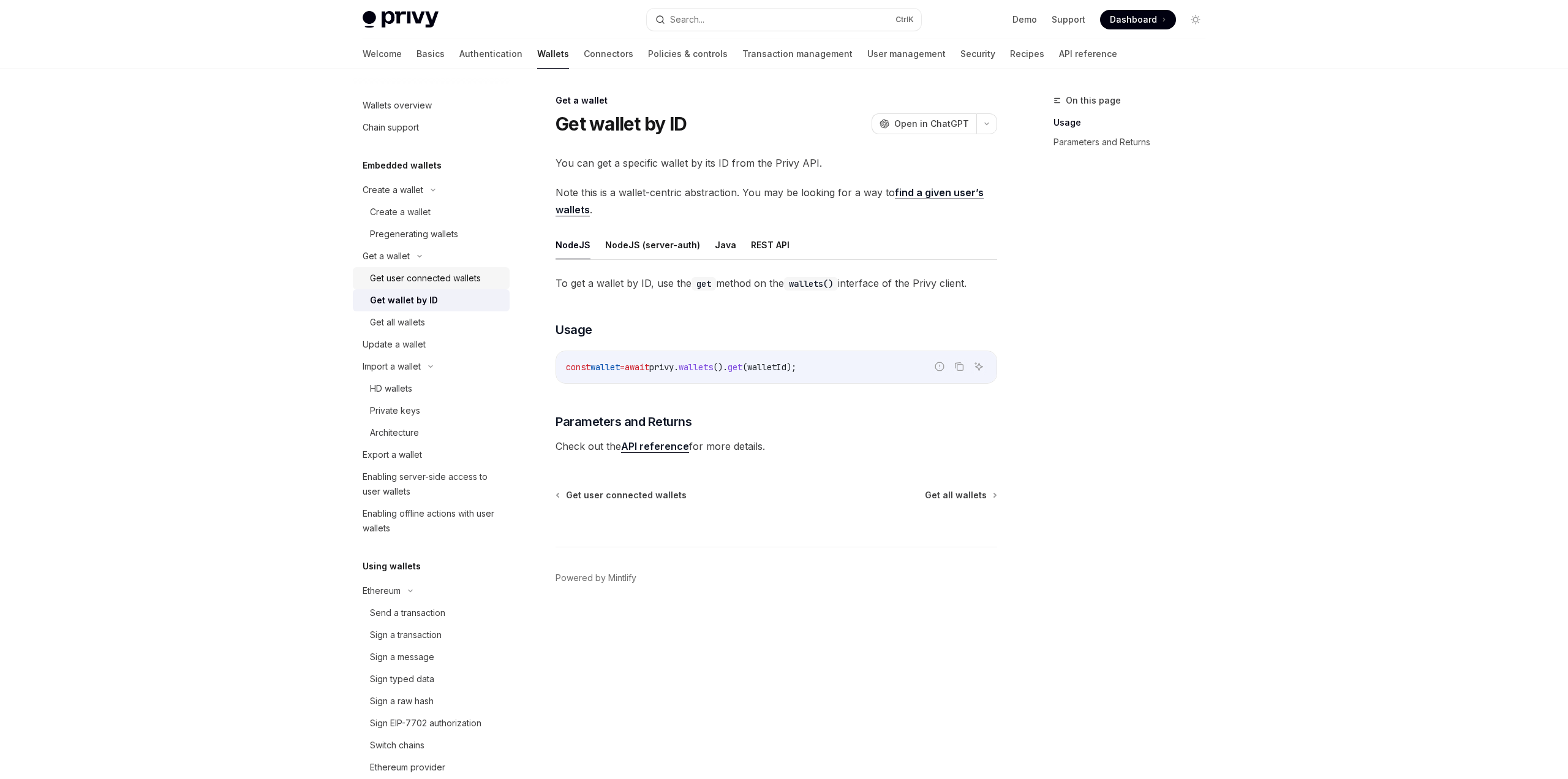
click at [445, 279] on div "Get user connected wallets" at bounding box center [425, 278] width 111 height 14
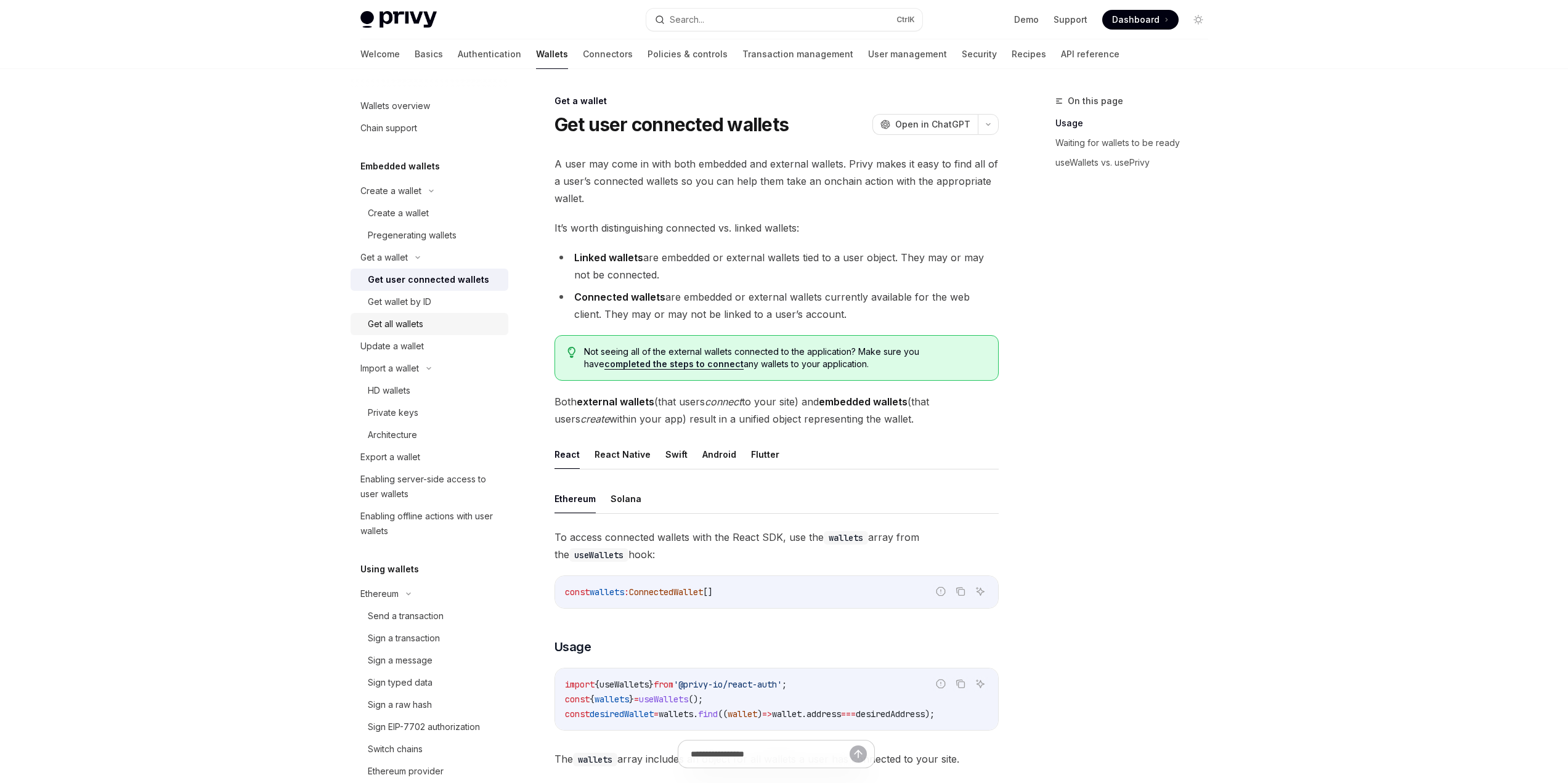
click at [429, 325] on div "Get all wallets" at bounding box center [434, 324] width 133 height 15
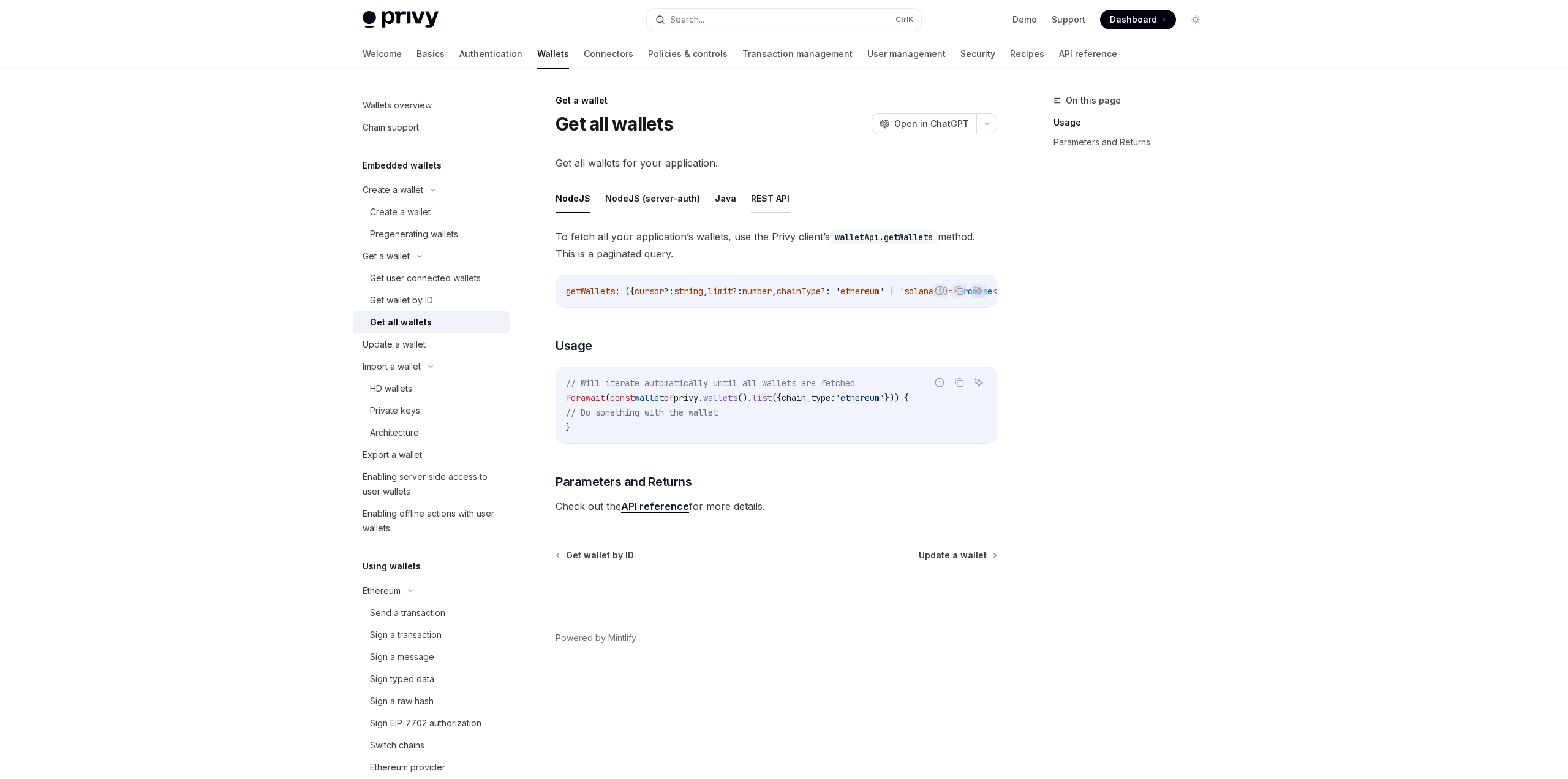
click at [763, 205] on button "REST API" at bounding box center [770, 198] width 39 height 29
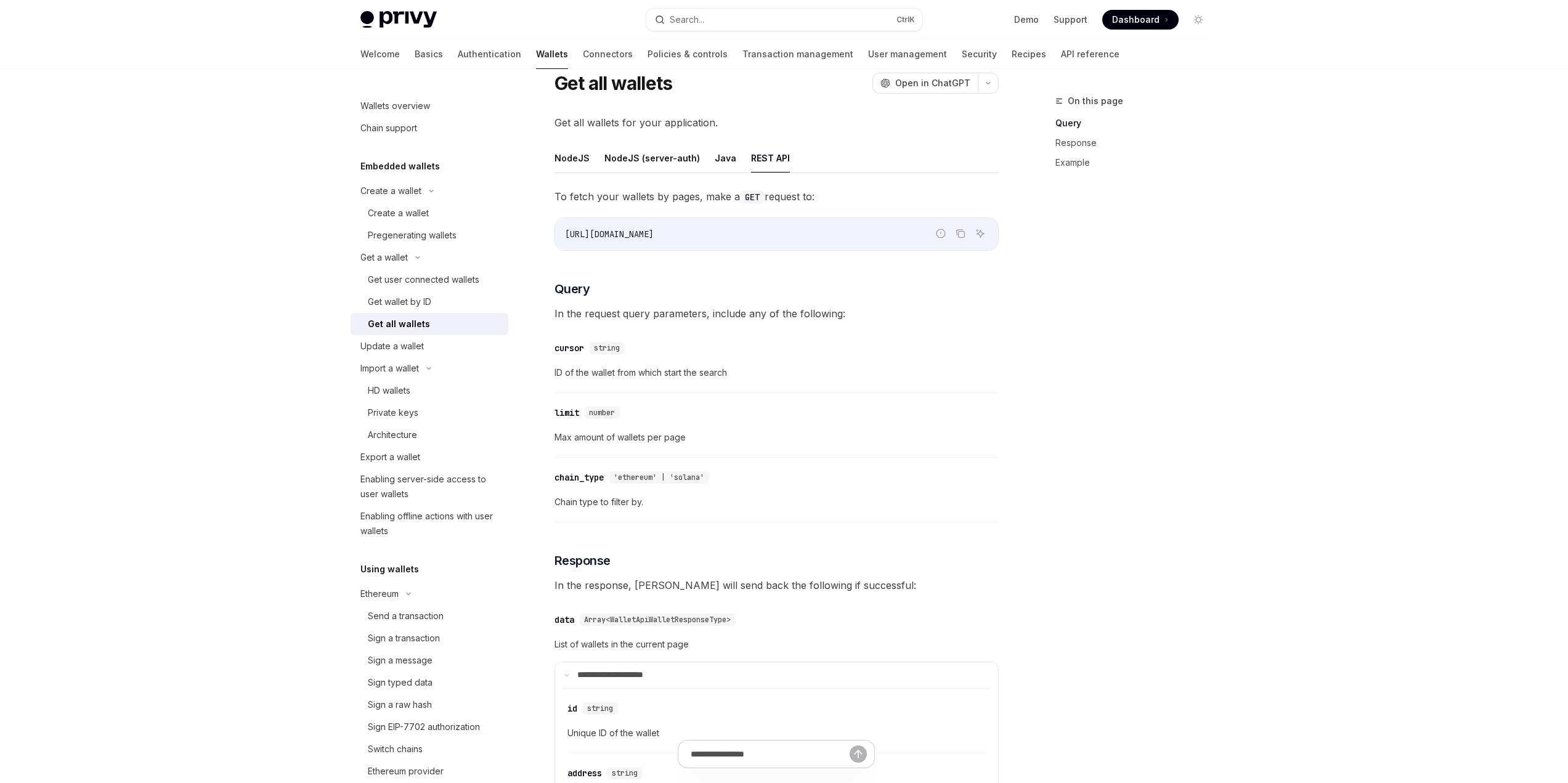
scroll to position [61, 0]
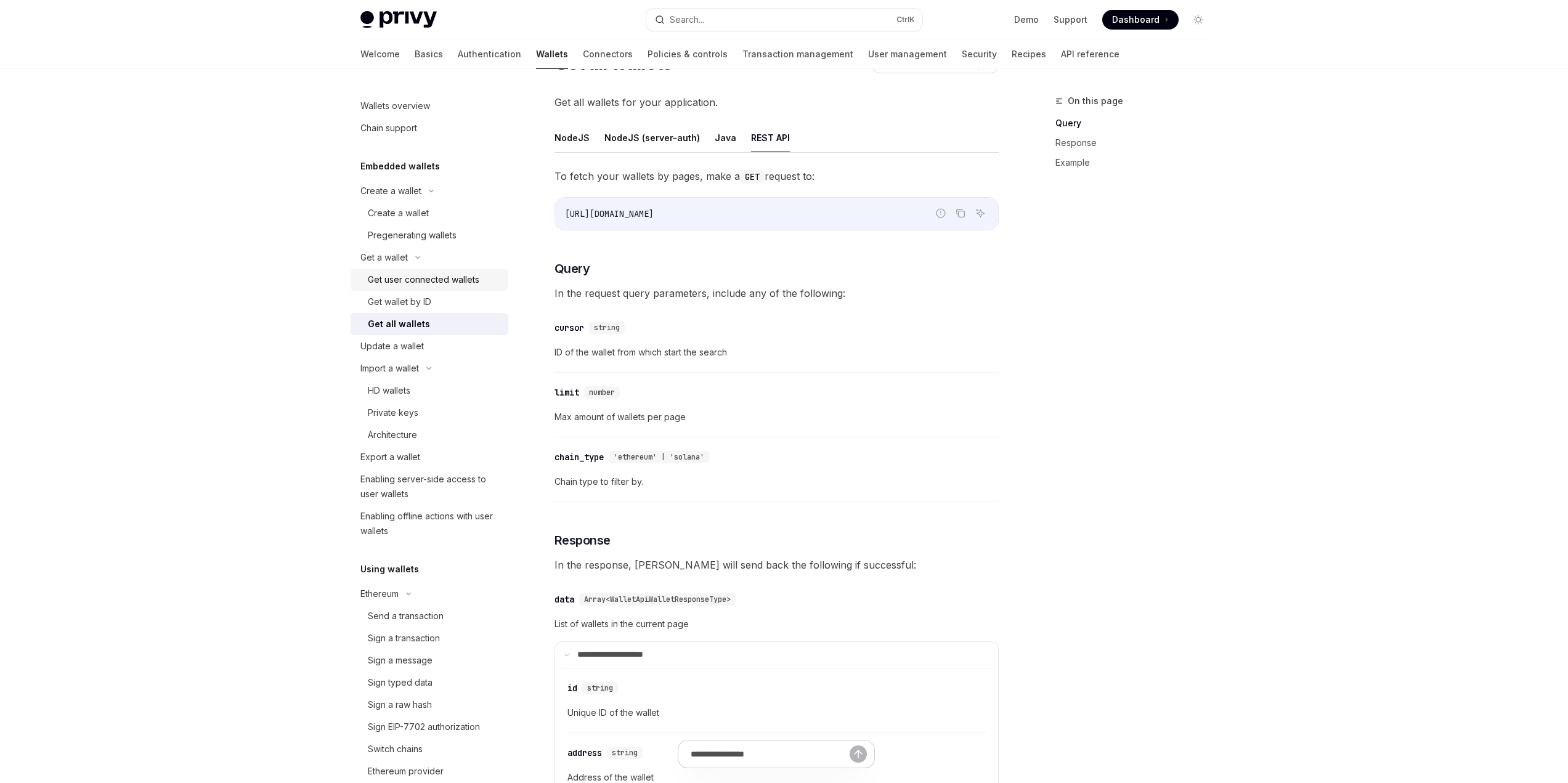
click at [443, 274] on div "Get user connected wallets" at bounding box center [423, 280] width 112 height 15
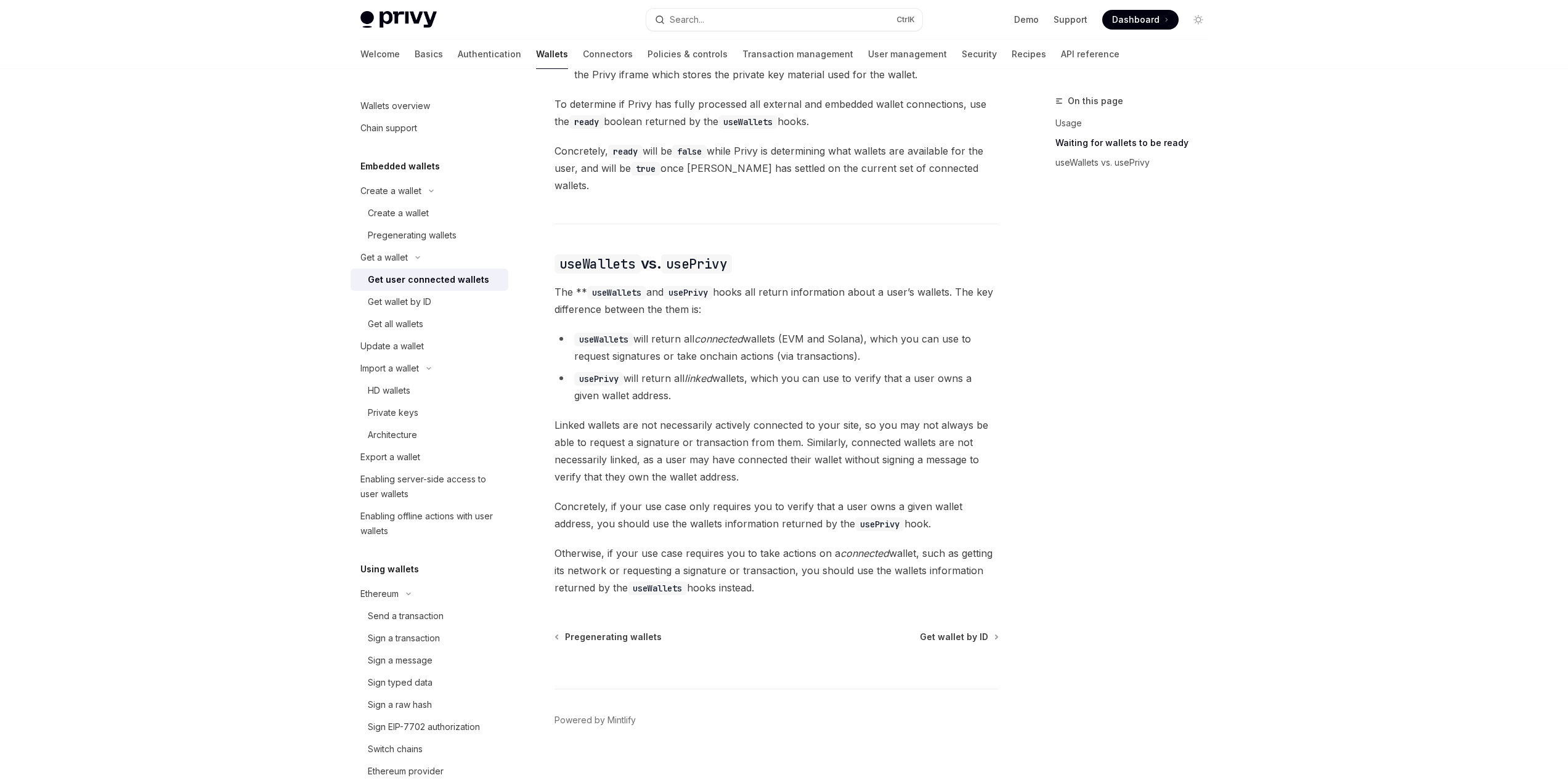
scroll to position [618, 0]
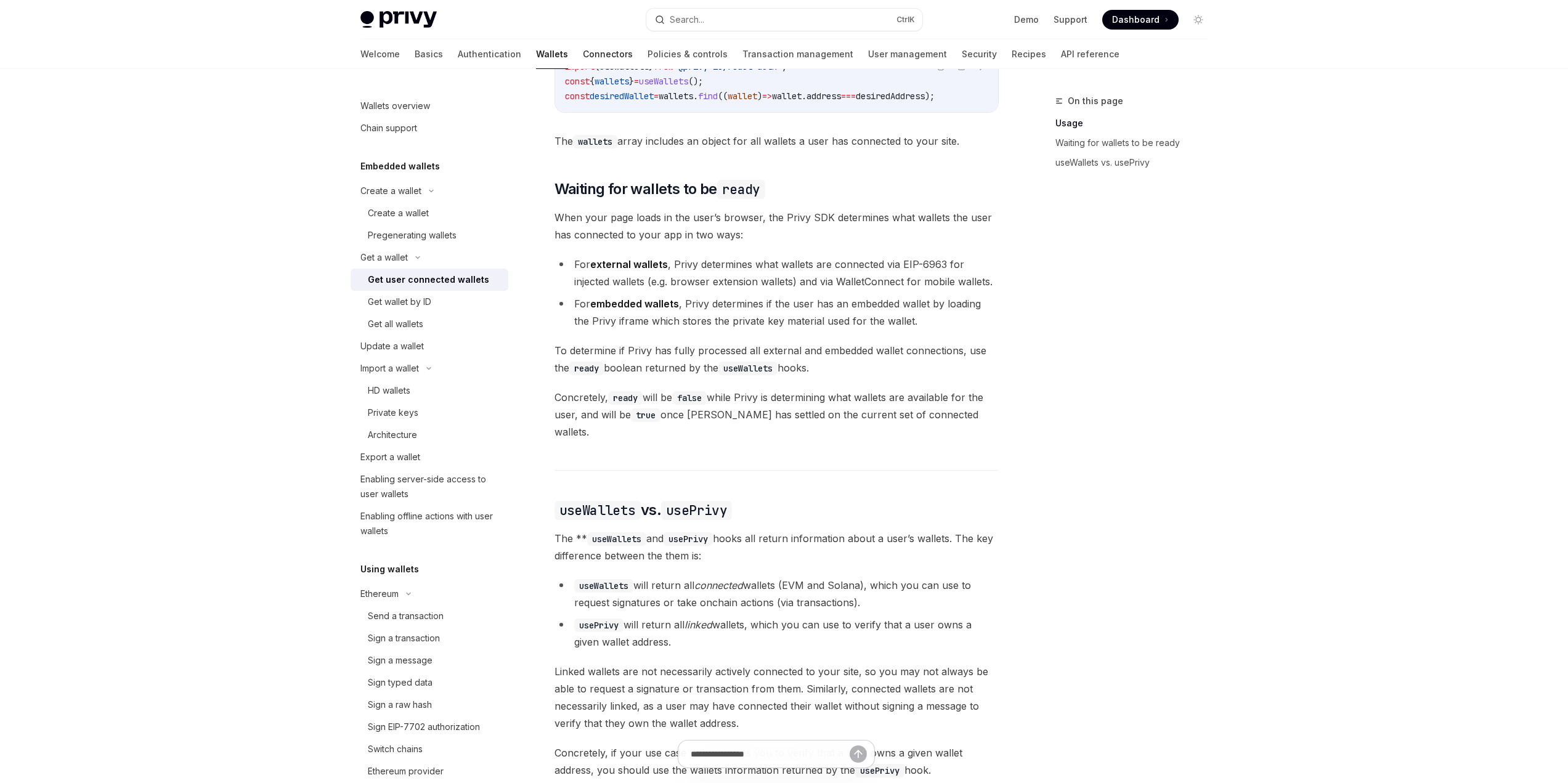
click at [583, 55] on link "Connectors" at bounding box center [608, 54] width 50 height 30
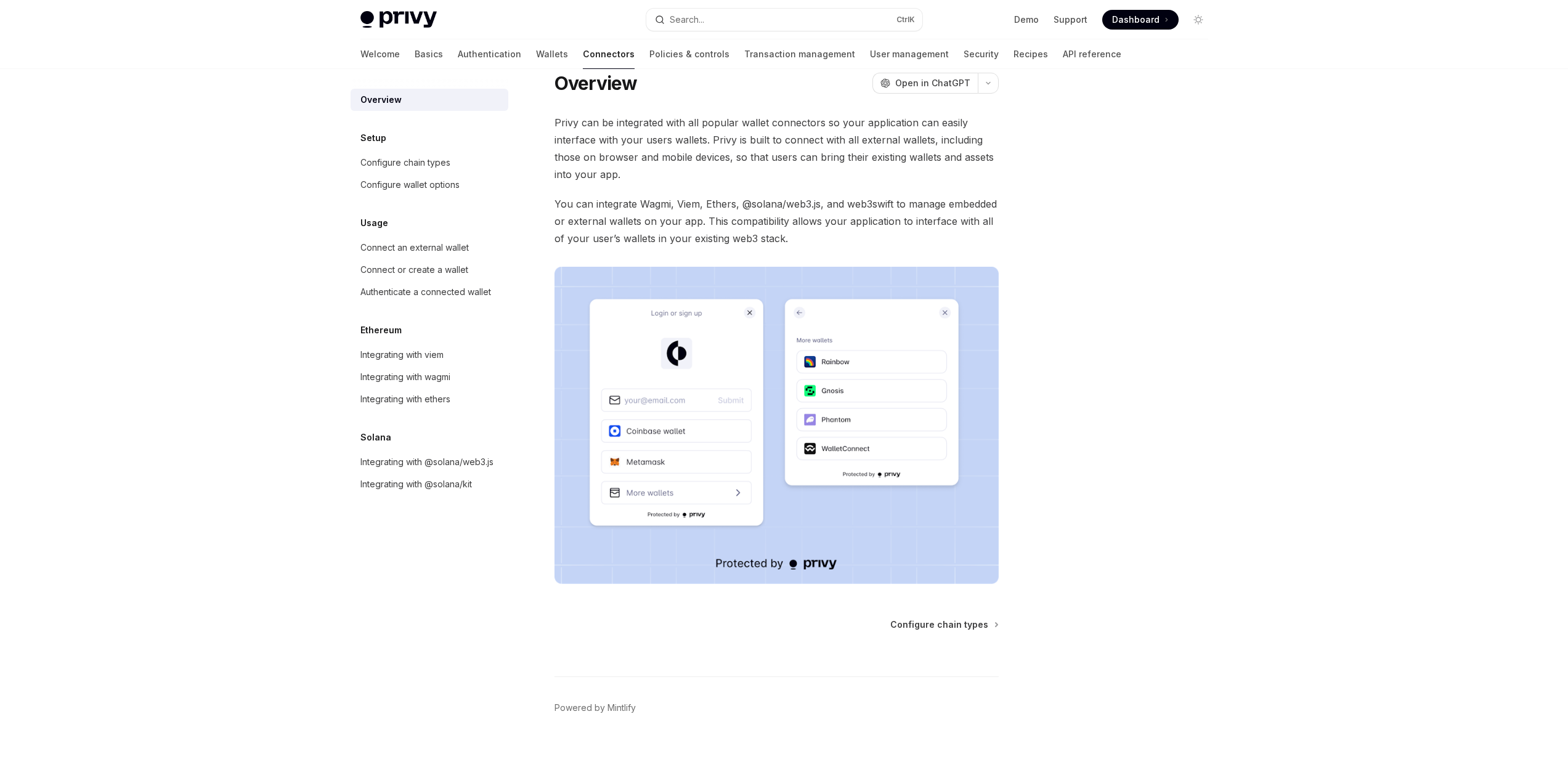
click at [583, 55] on link "Connectors" at bounding box center [608, 54] width 51 height 30
click at [408, 274] on div "Connect or create a wallet" at bounding box center [414, 270] width 108 height 15
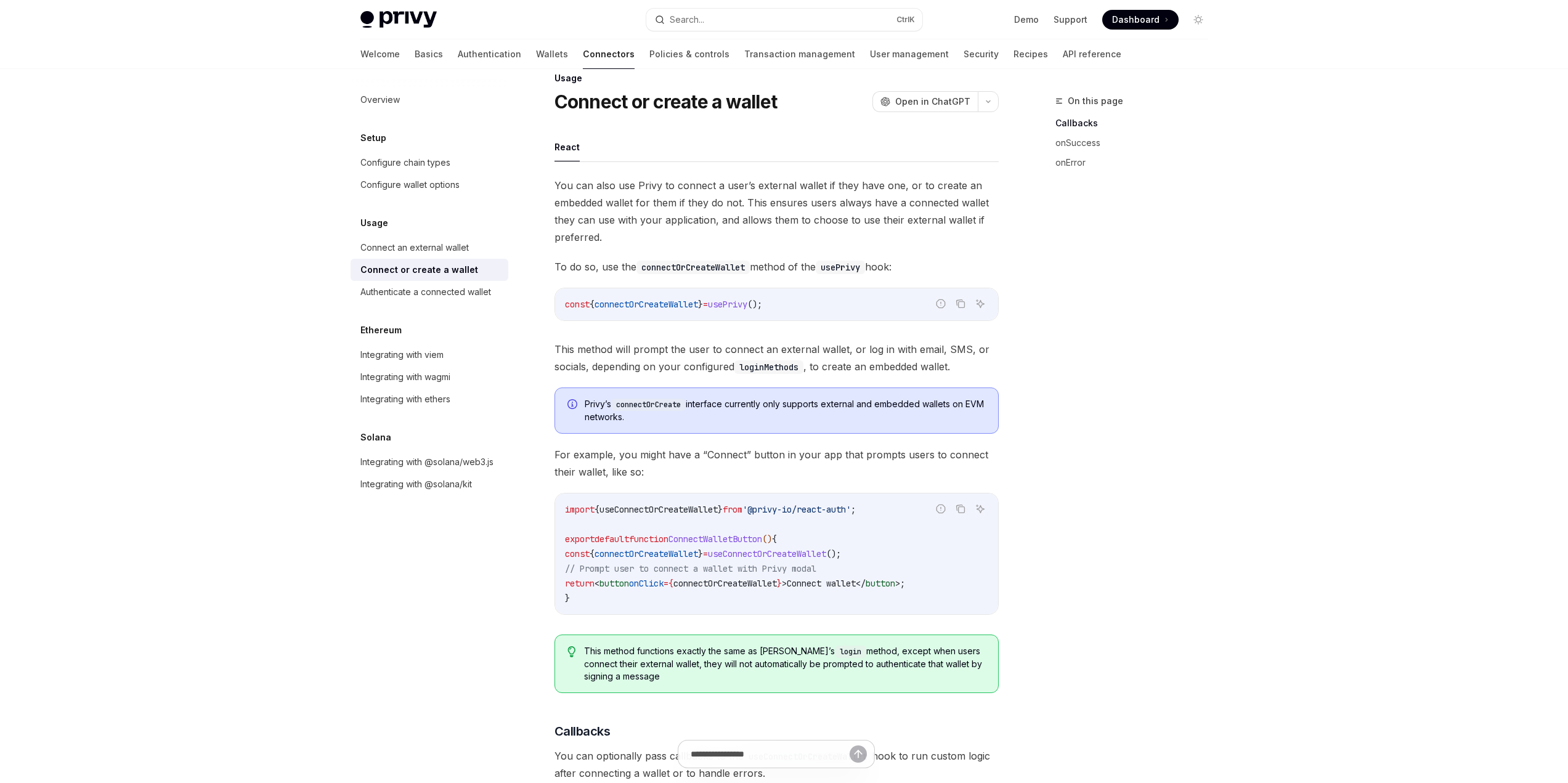
click at [451, 274] on div "Connect or create a wallet" at bounding box center [419, 270] width 117 height 15
click at [536, 57] on link "Wallets" at bounding box center [552, 54] width 32 height 30
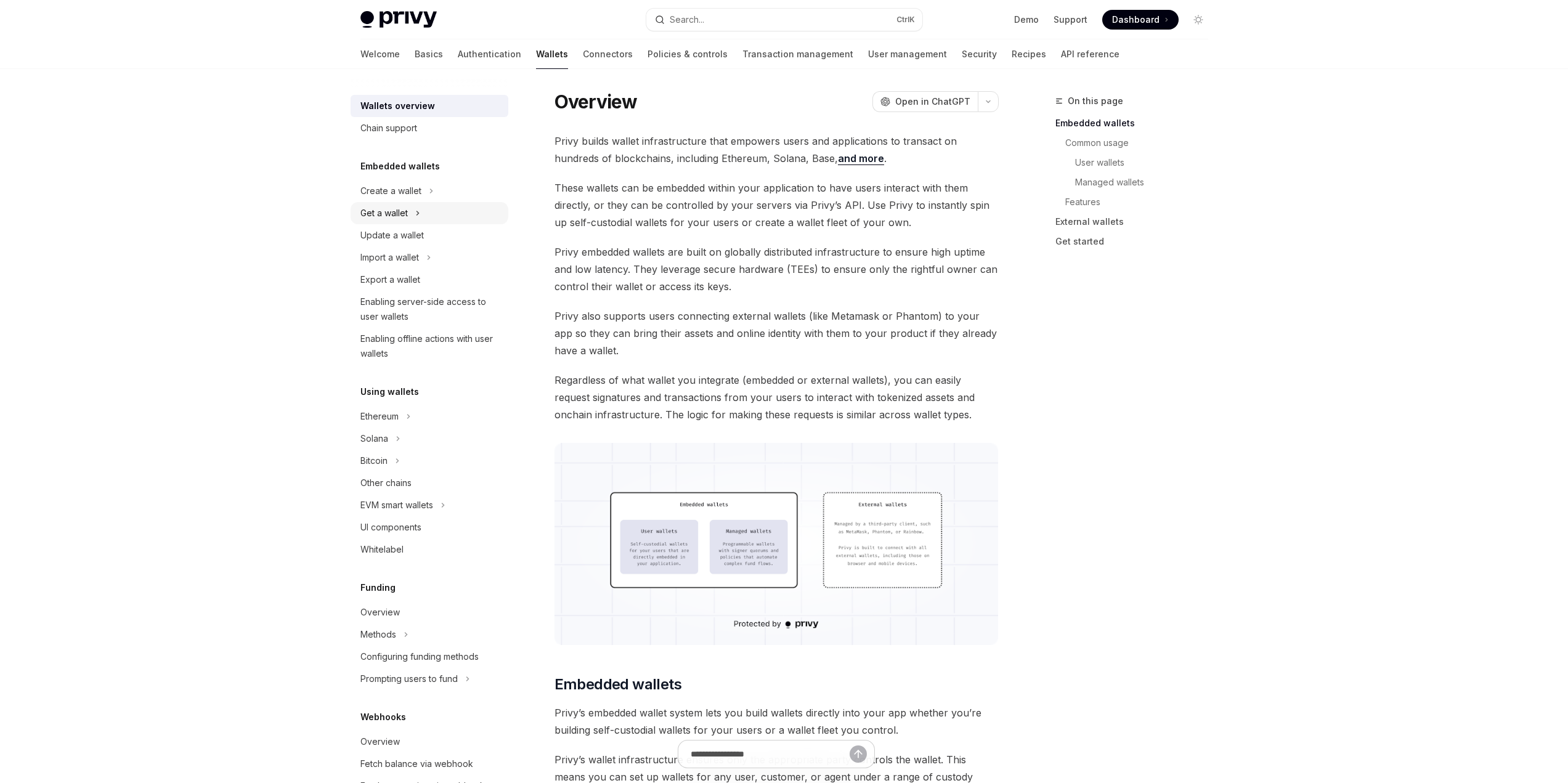
click at [420, 211] on icon at bounding box center [417, 213] width 5 height 15
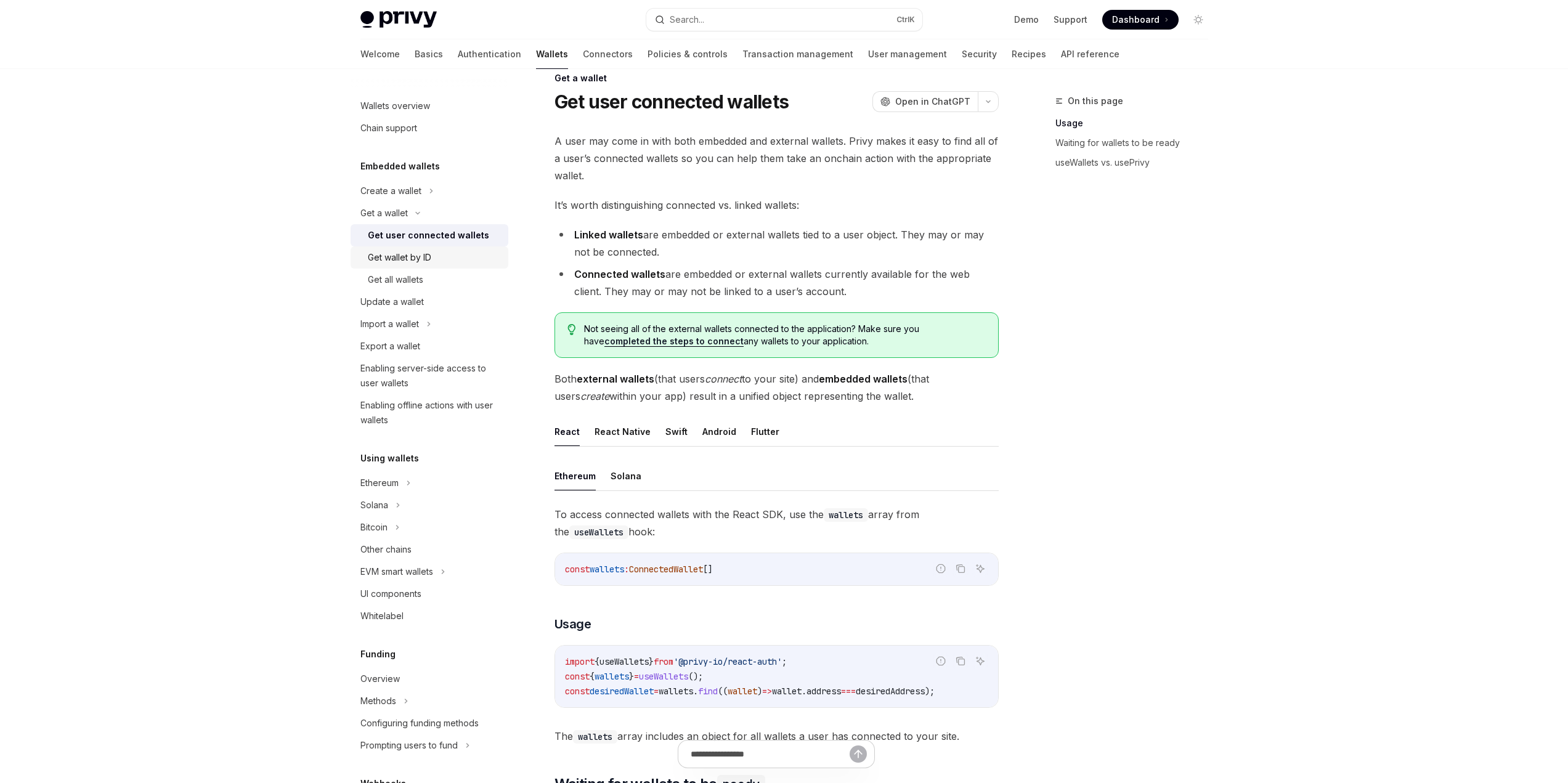
click at [418, 261] on div "Get wallet by ID" at bounding box center [399, 257] width 63 height 15
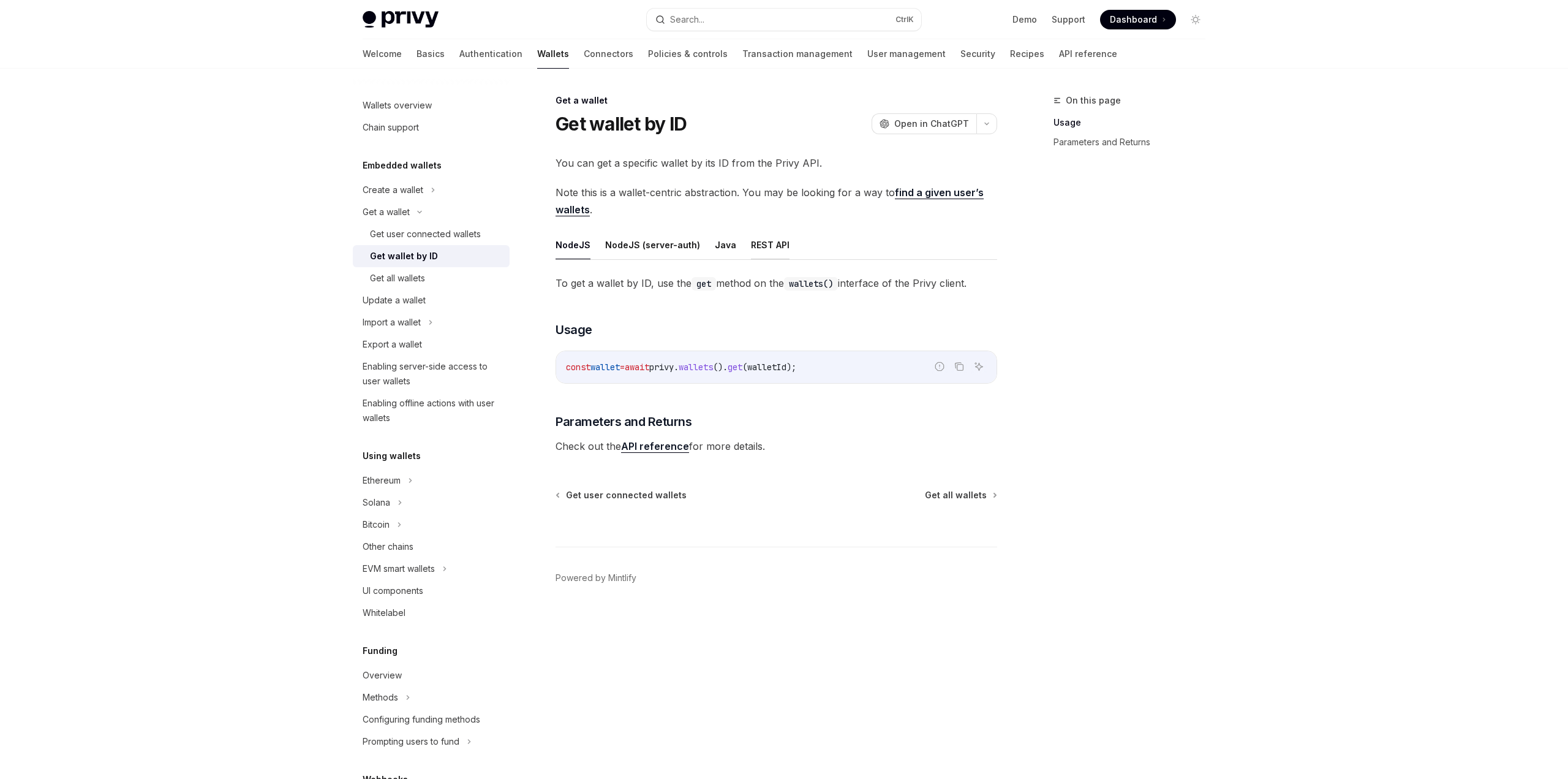
click at [751, 245] on button "REST API" at bounding box center [770, 245] width 39 height 29
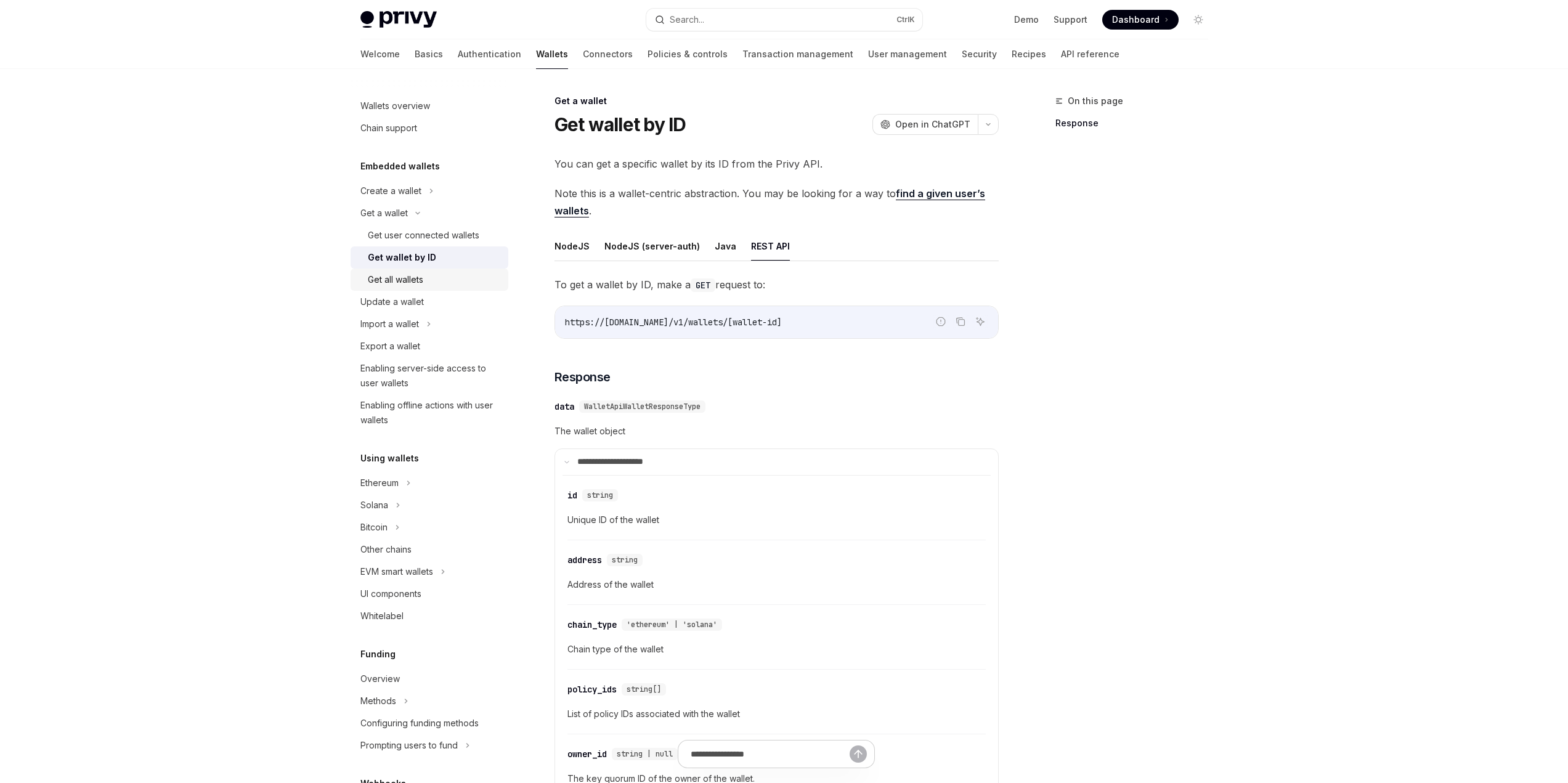
click at [401, 281] on div "Get all wallets" at bounding box center [395, 280] width 55 height 15
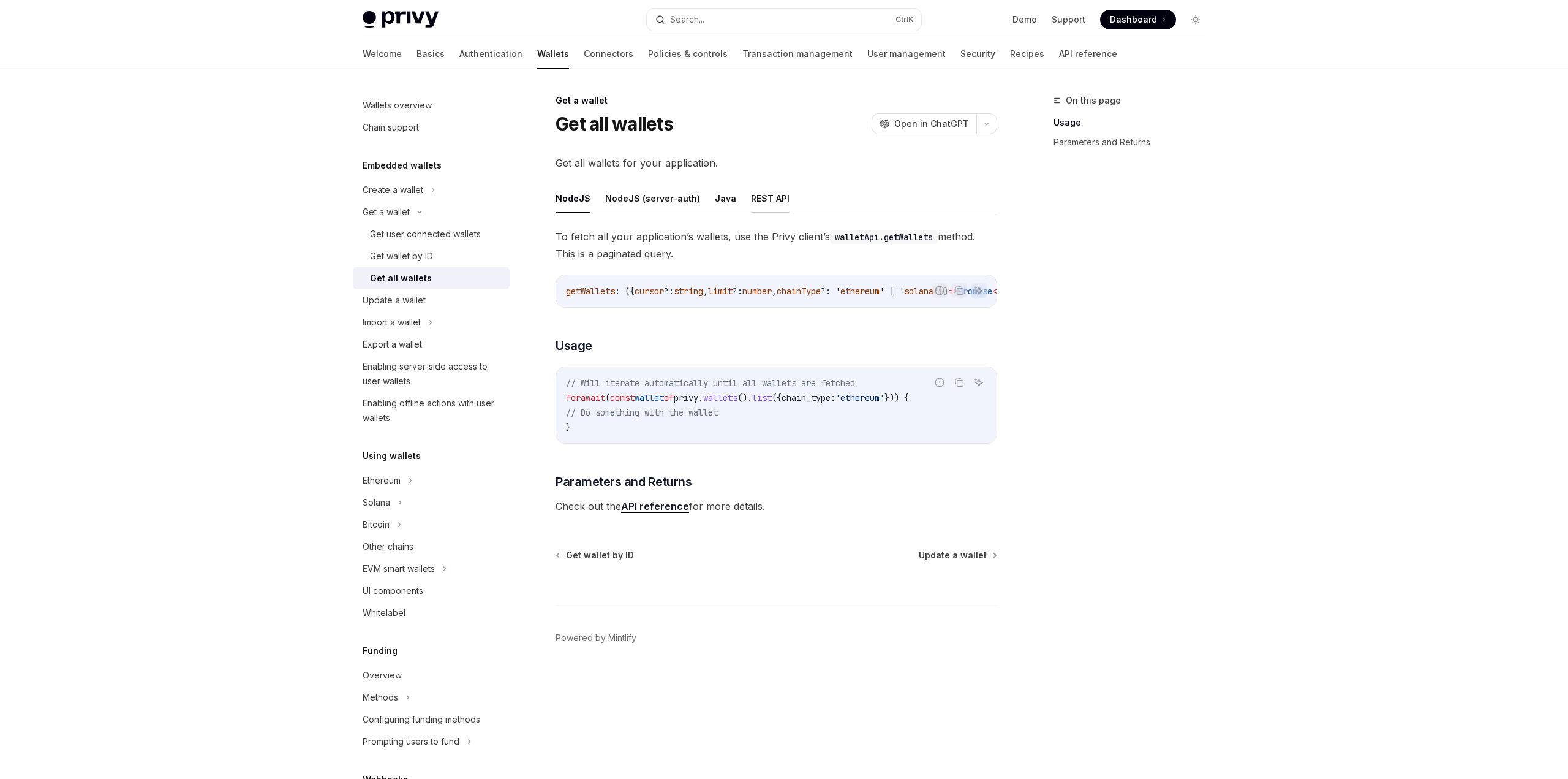
click at [775, 202] on button "REST API" at bounding box center [770, 198] width 39 height 29
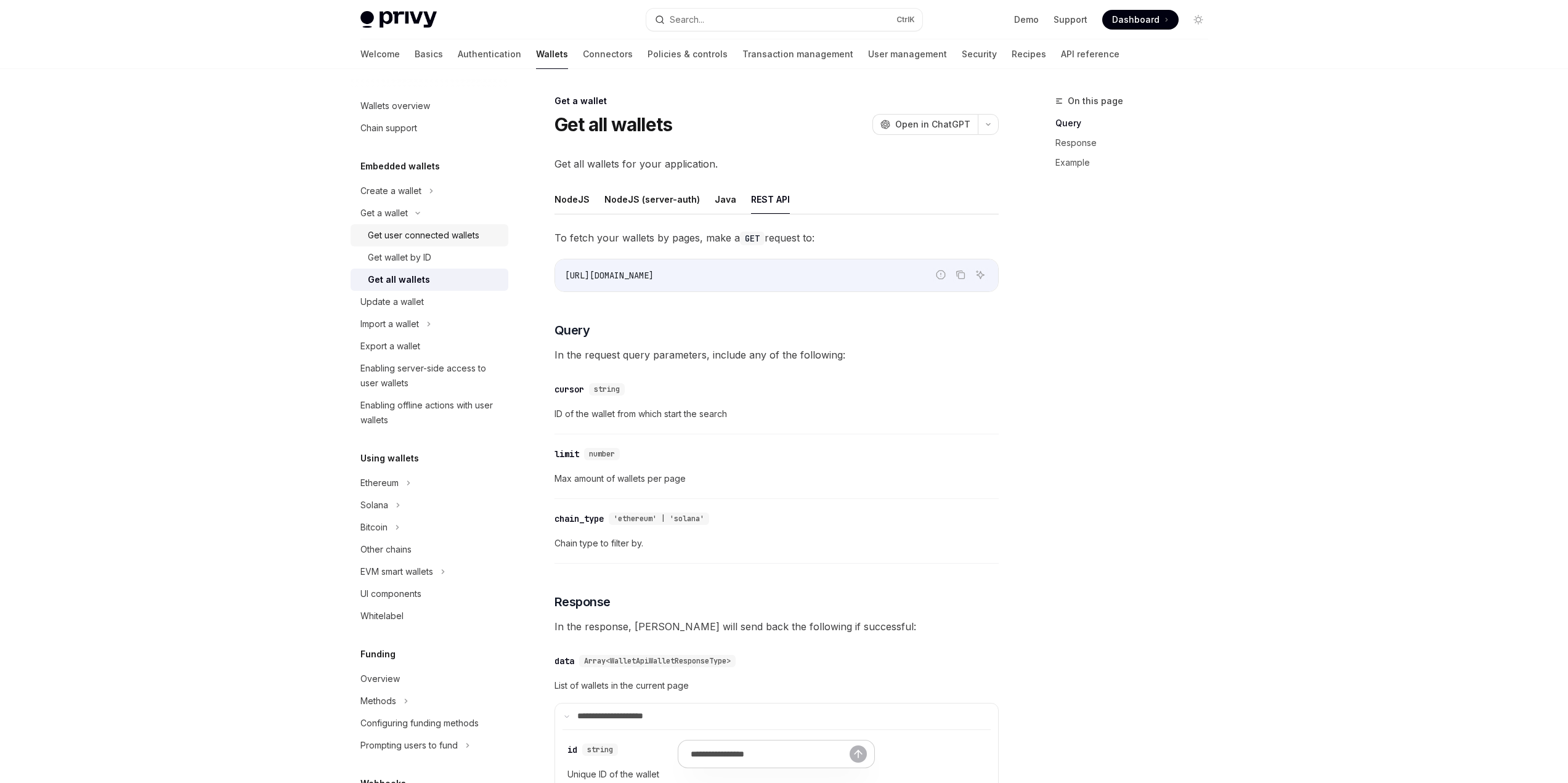
click at [403, 242] on div "Get user connected wallets" at bounding box center [423, 235] width 112 height 15
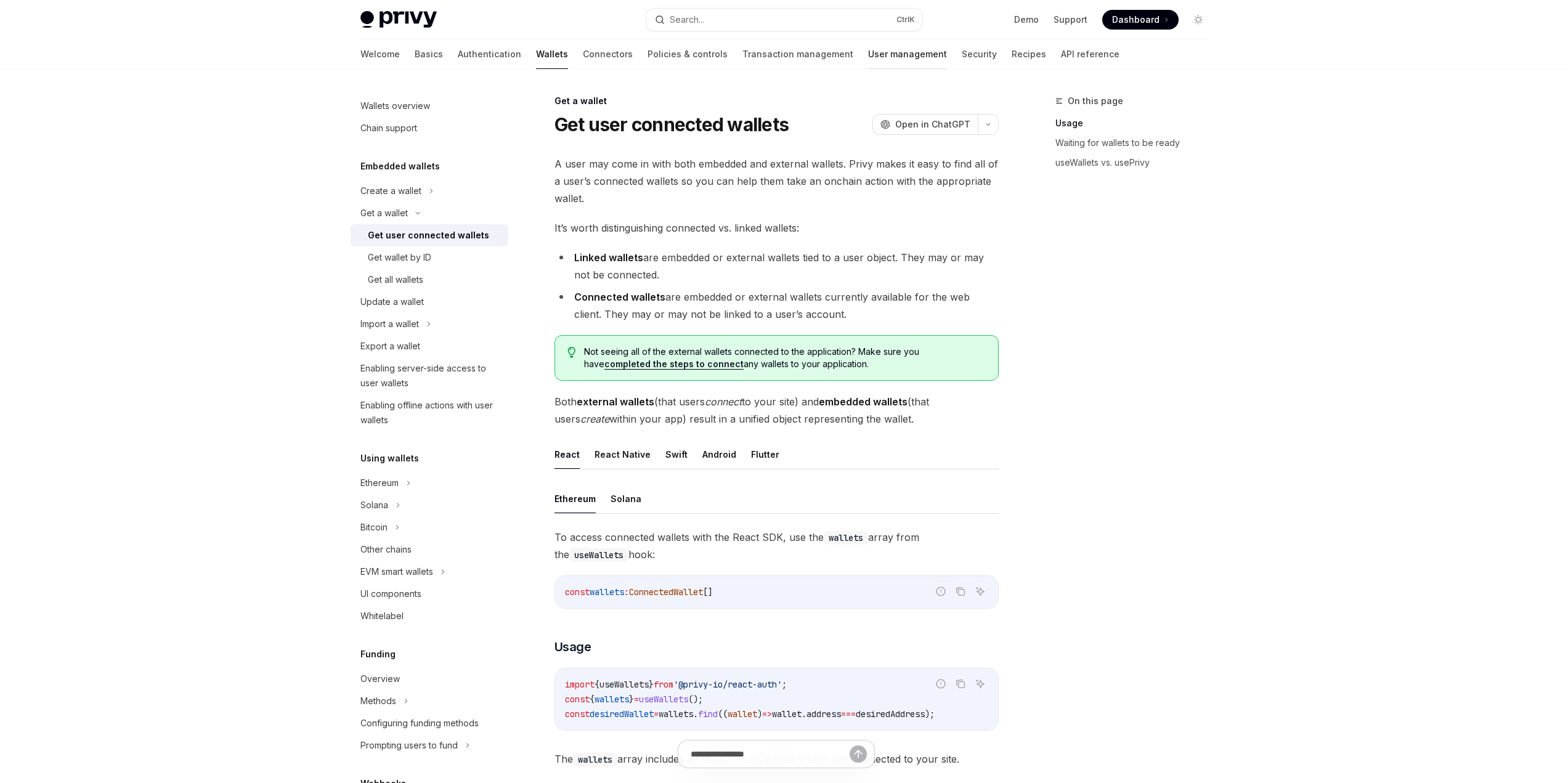
click at [868, 57] on link "User management" at bounding box center [908, 54] width 79 height 30
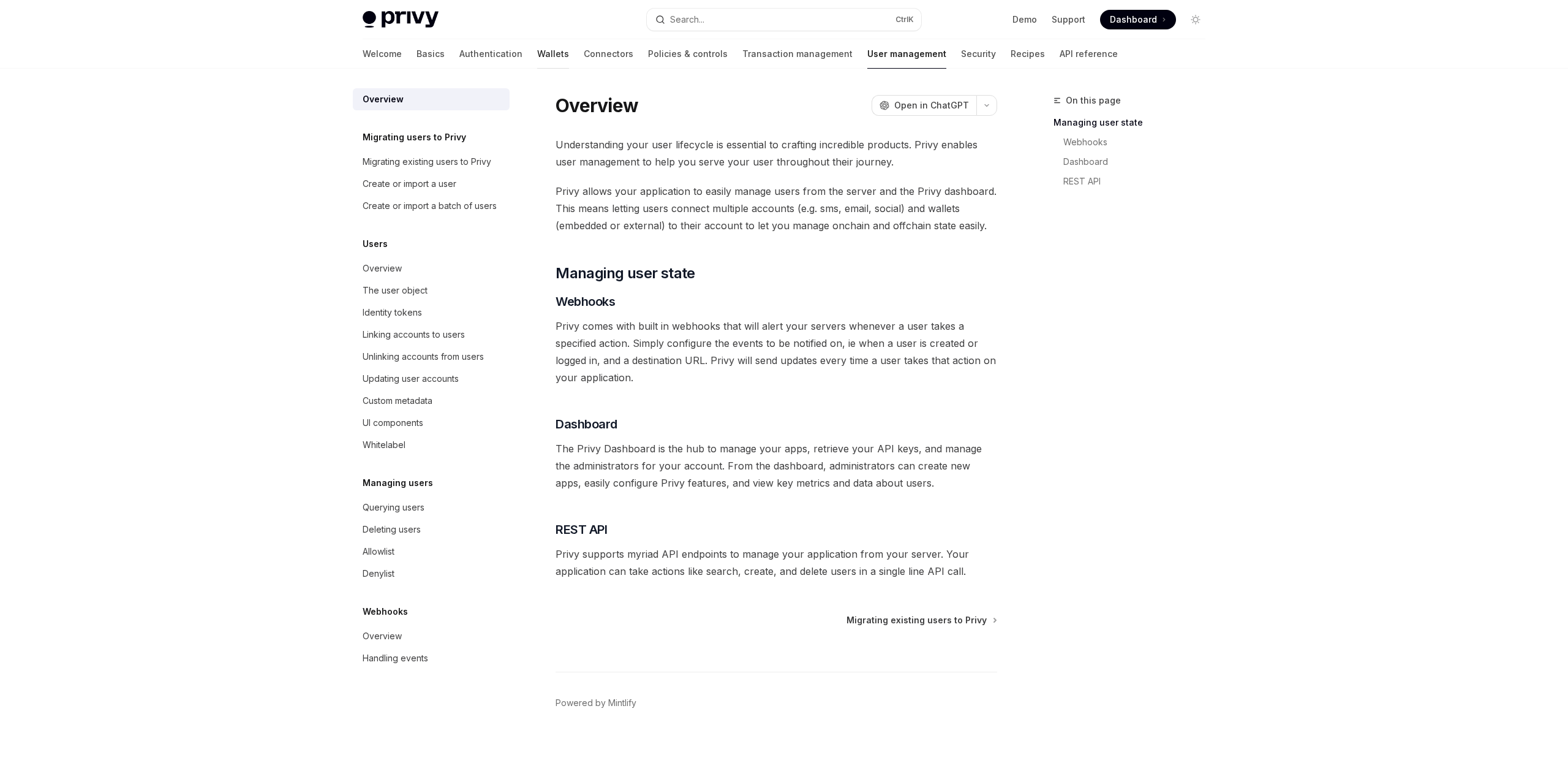
click at [537, 57] on link "Wallets" at bounding box center [553, 54] width 32 height 30
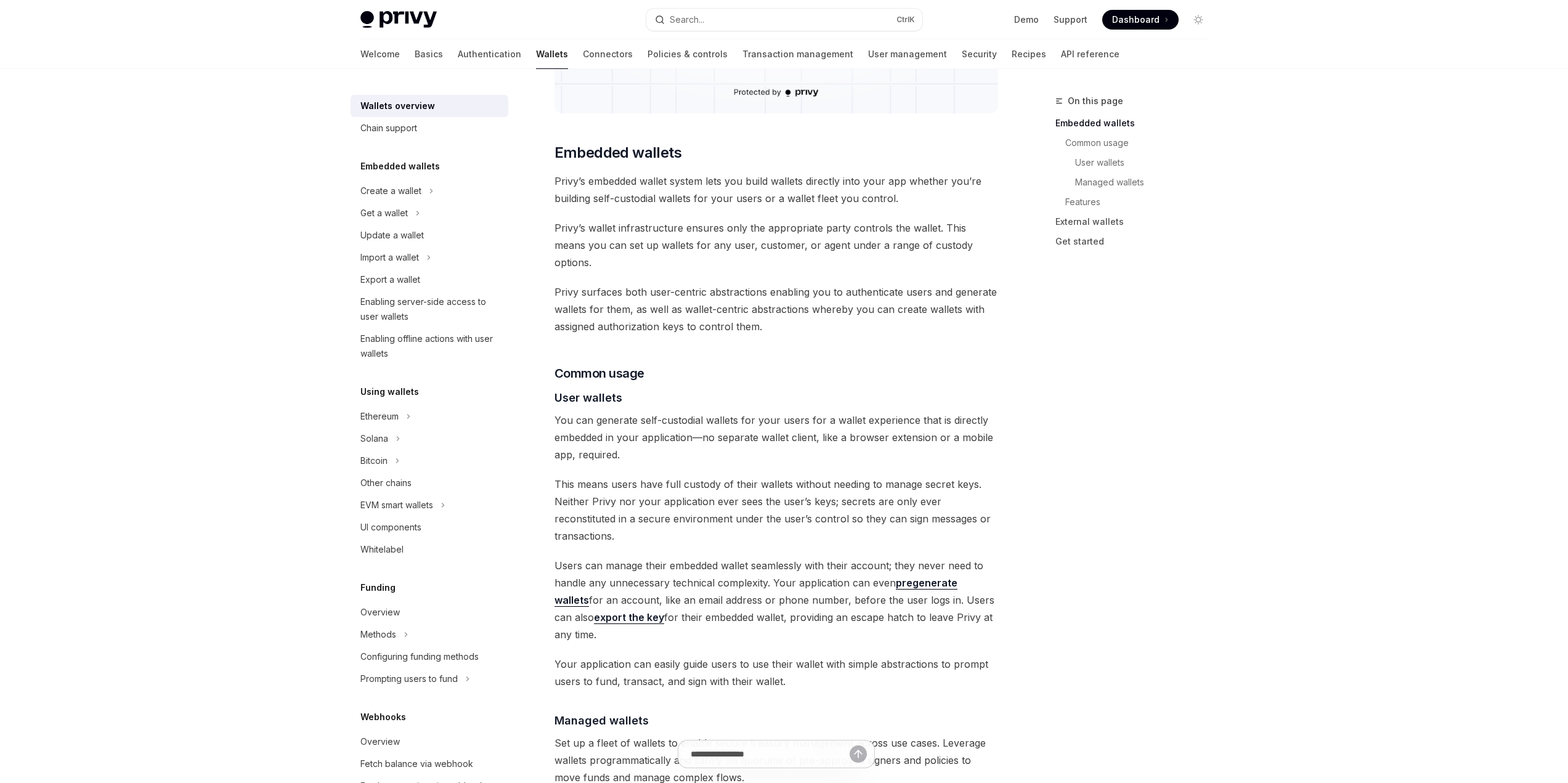
scroll to position [739, 0]
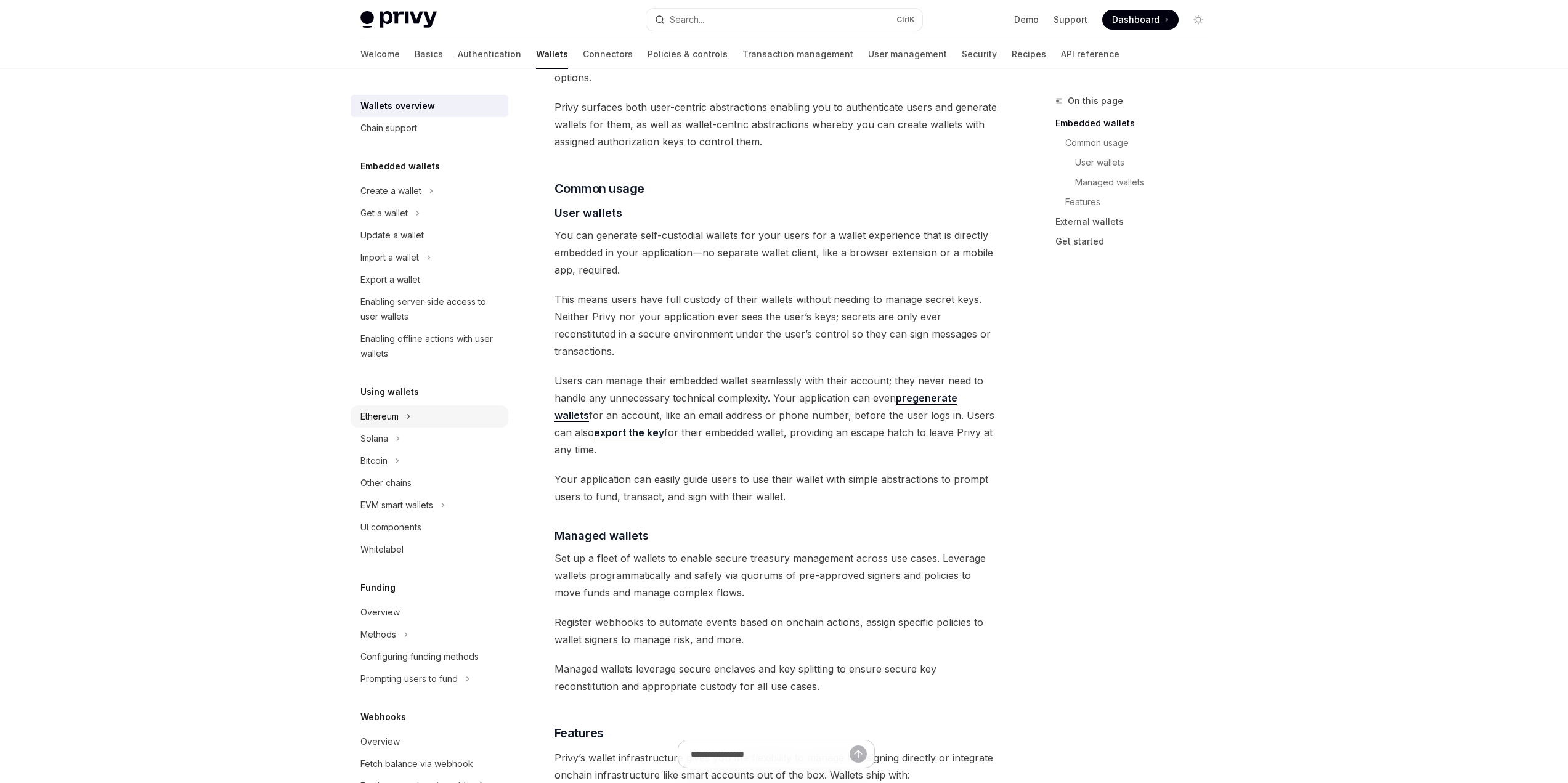
click at [422, 413] on div "Ethereum" at bounding box center [429, 416] width 158 height 22
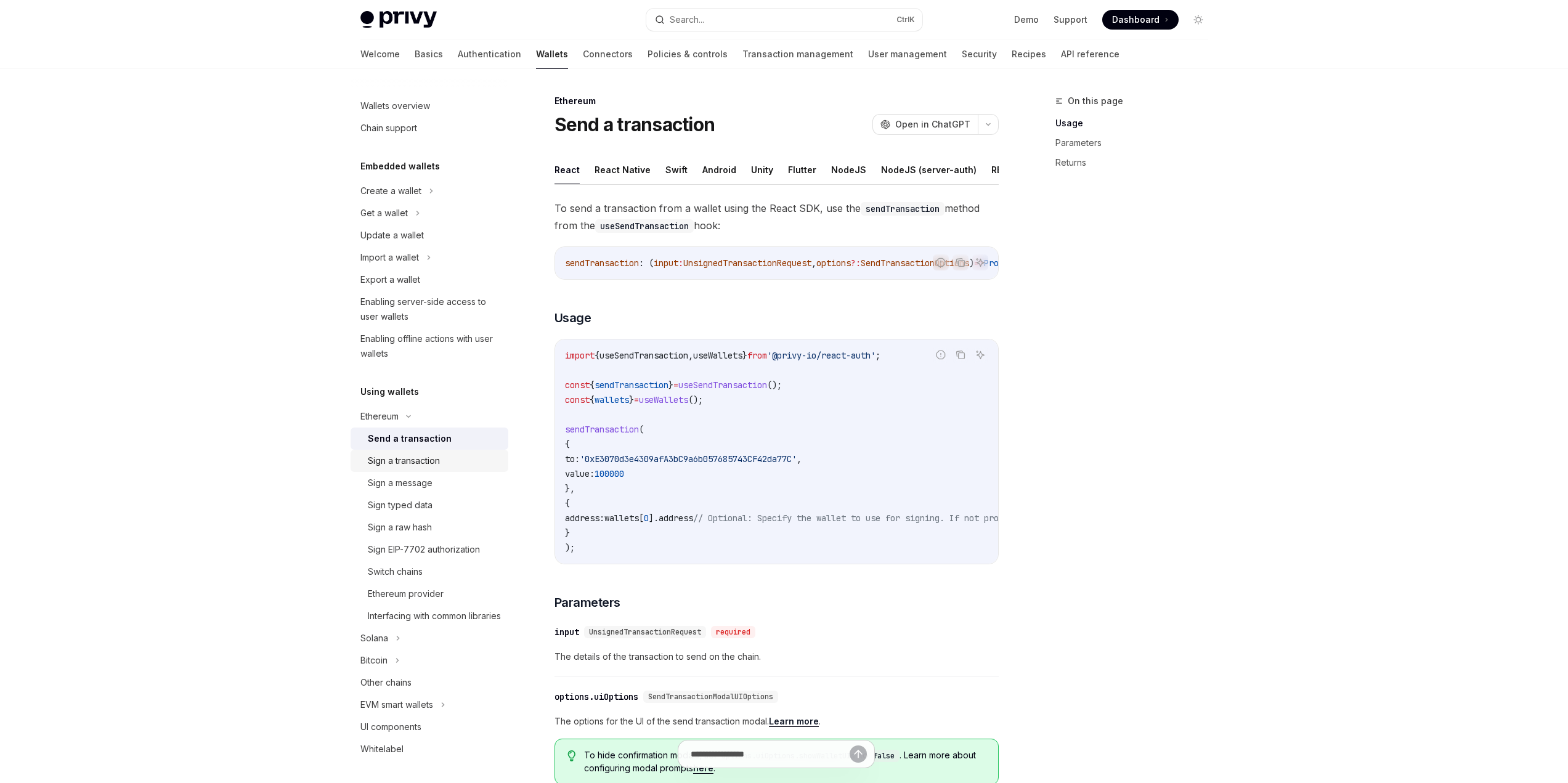
click at [436, 464] on div "Sign a transaction" at bounding box center [403, 460] width 72 height 15
click at [428, 449] on link "Send a transaction" at bounding box center [429, 439] width 158 height 22
click at [427, 239] on div "Update a wallet" at bounding box center [430, 235] width 141 height 15
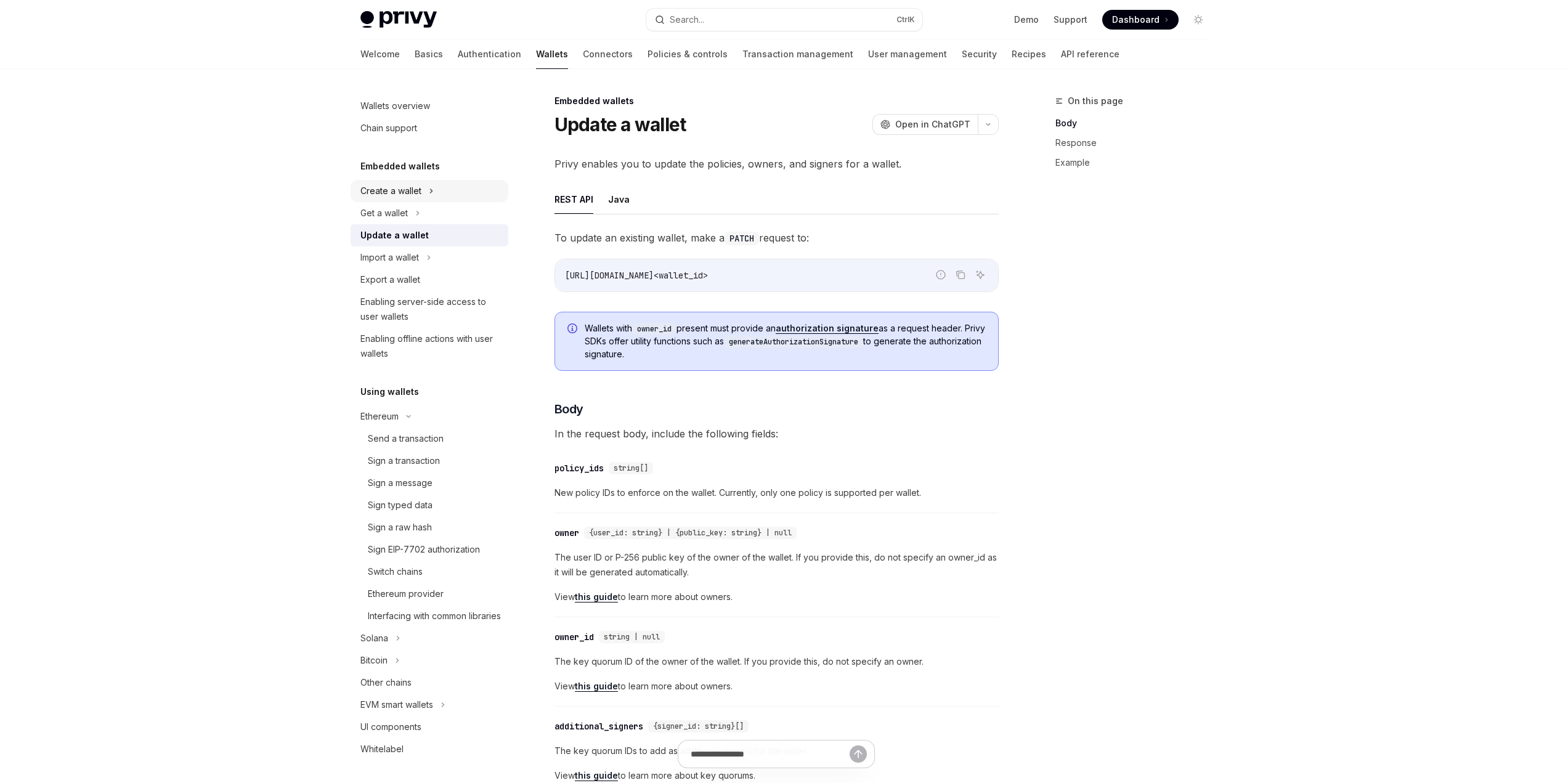
click at [431, 185] on icon at bounding box center [431, 191] width 5 height 15
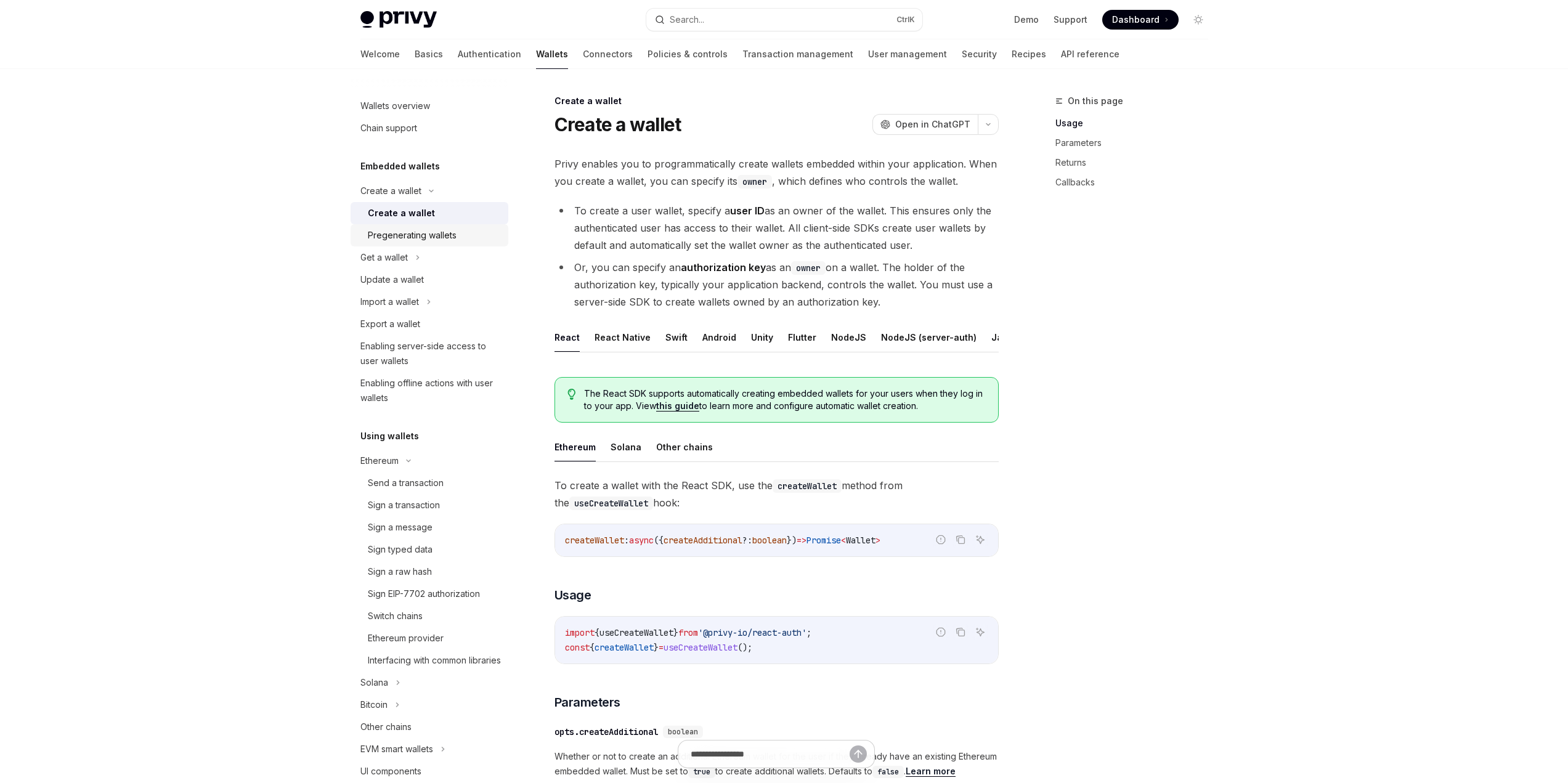
click at [420, 232] on div "Pregenerating wallets" at bounding box center [412, 235] width 88 height 15
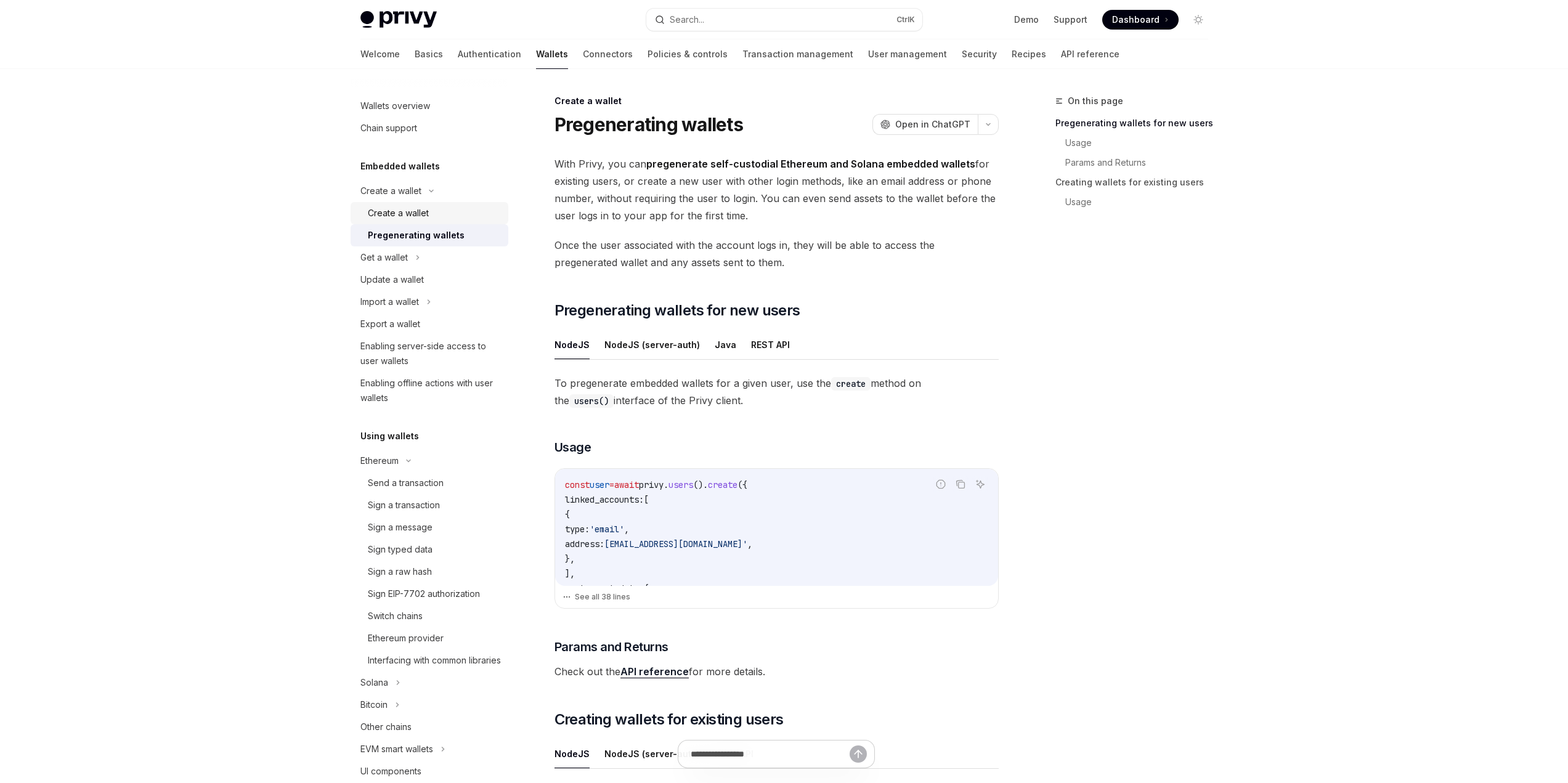
click at [418, 210] on div "Create a wallet" at bounding box center [398, 213] width 61 height 15
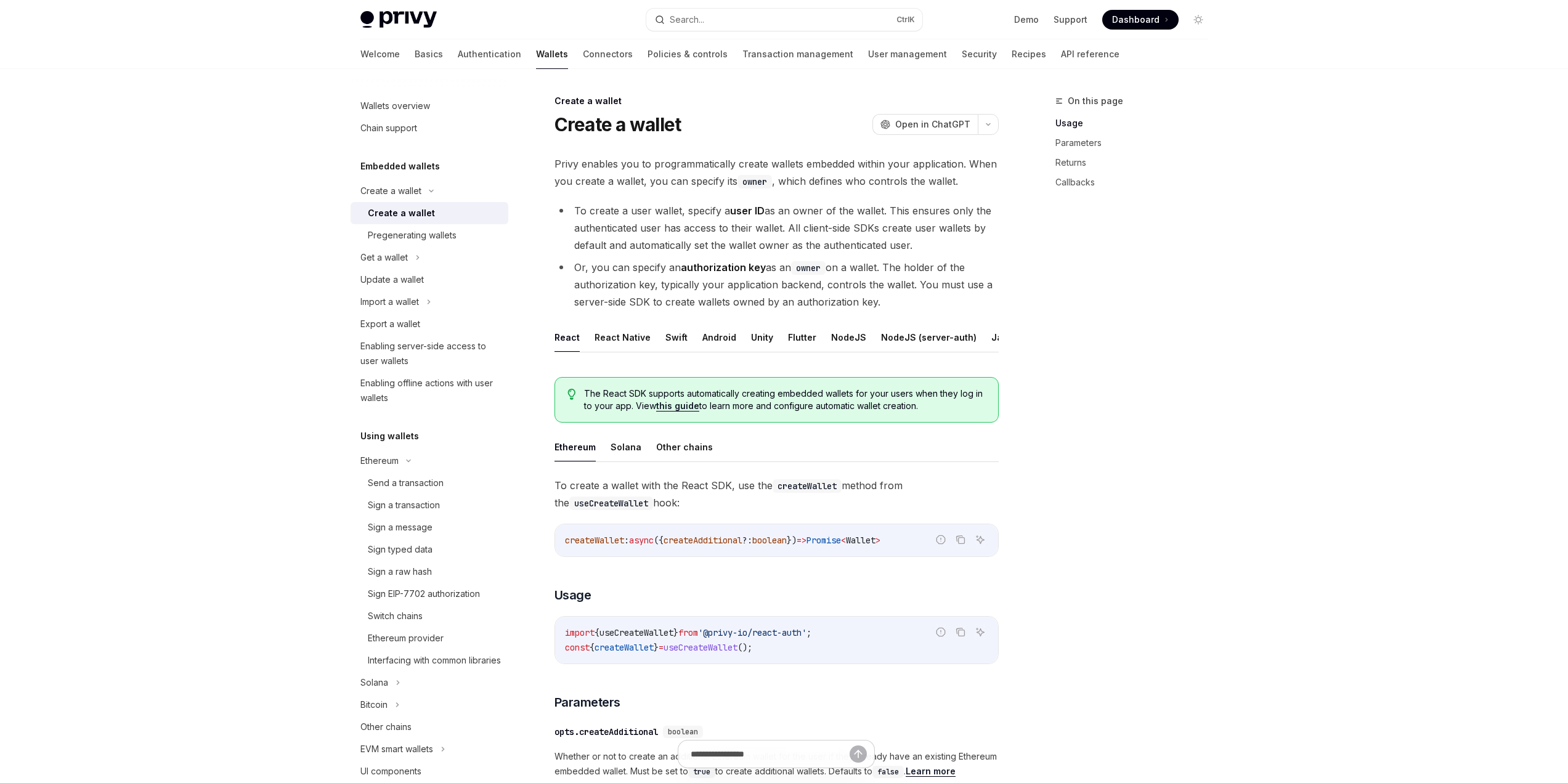
scroll to position [0, 54]
click at [973, 340] on button "REST API" at bounding box center [993, 337] width 39 height 29
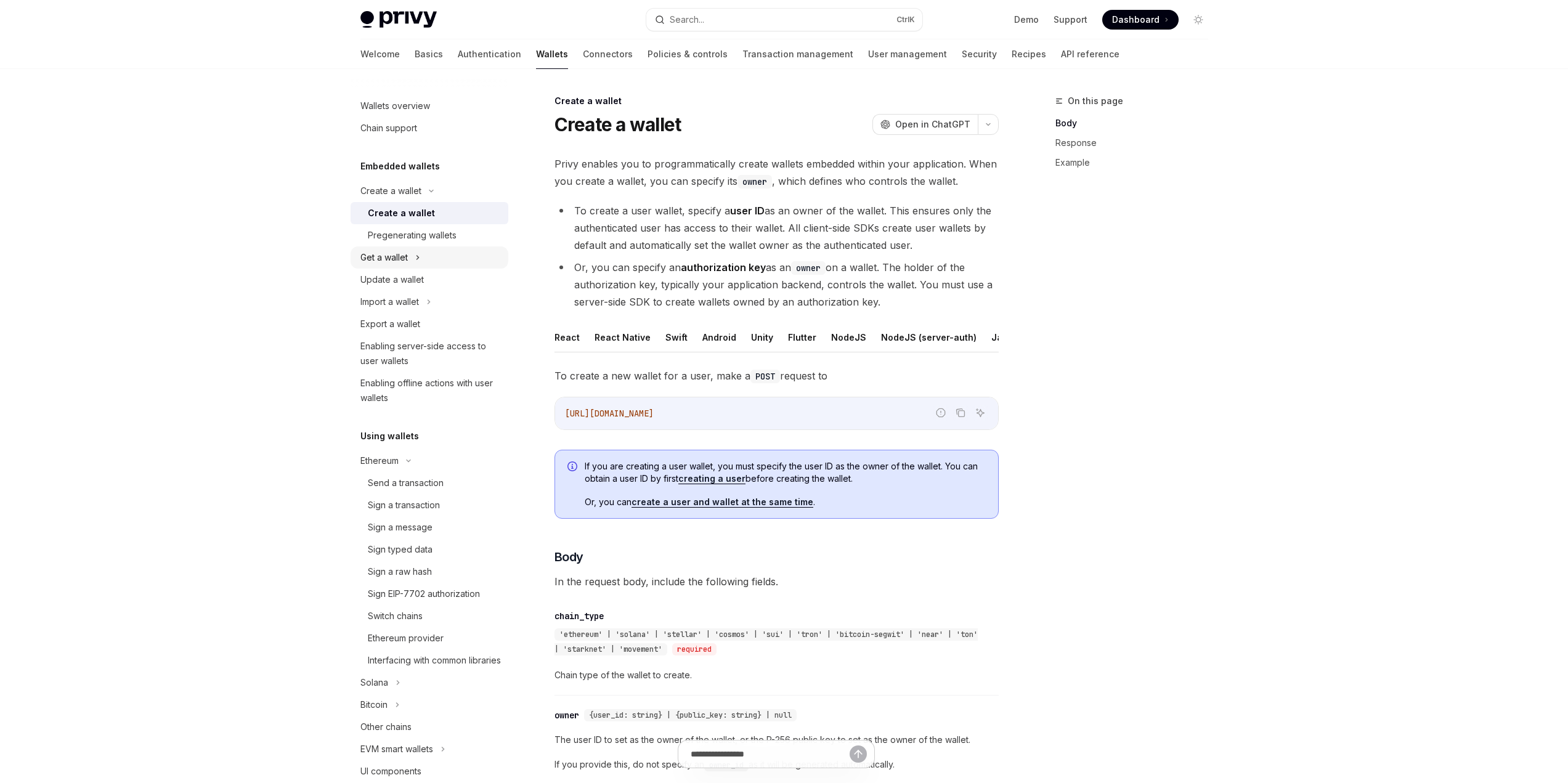
click at [387, 256] on div "Get a wallet" at bounding box center [384, 257] width 48 height 15
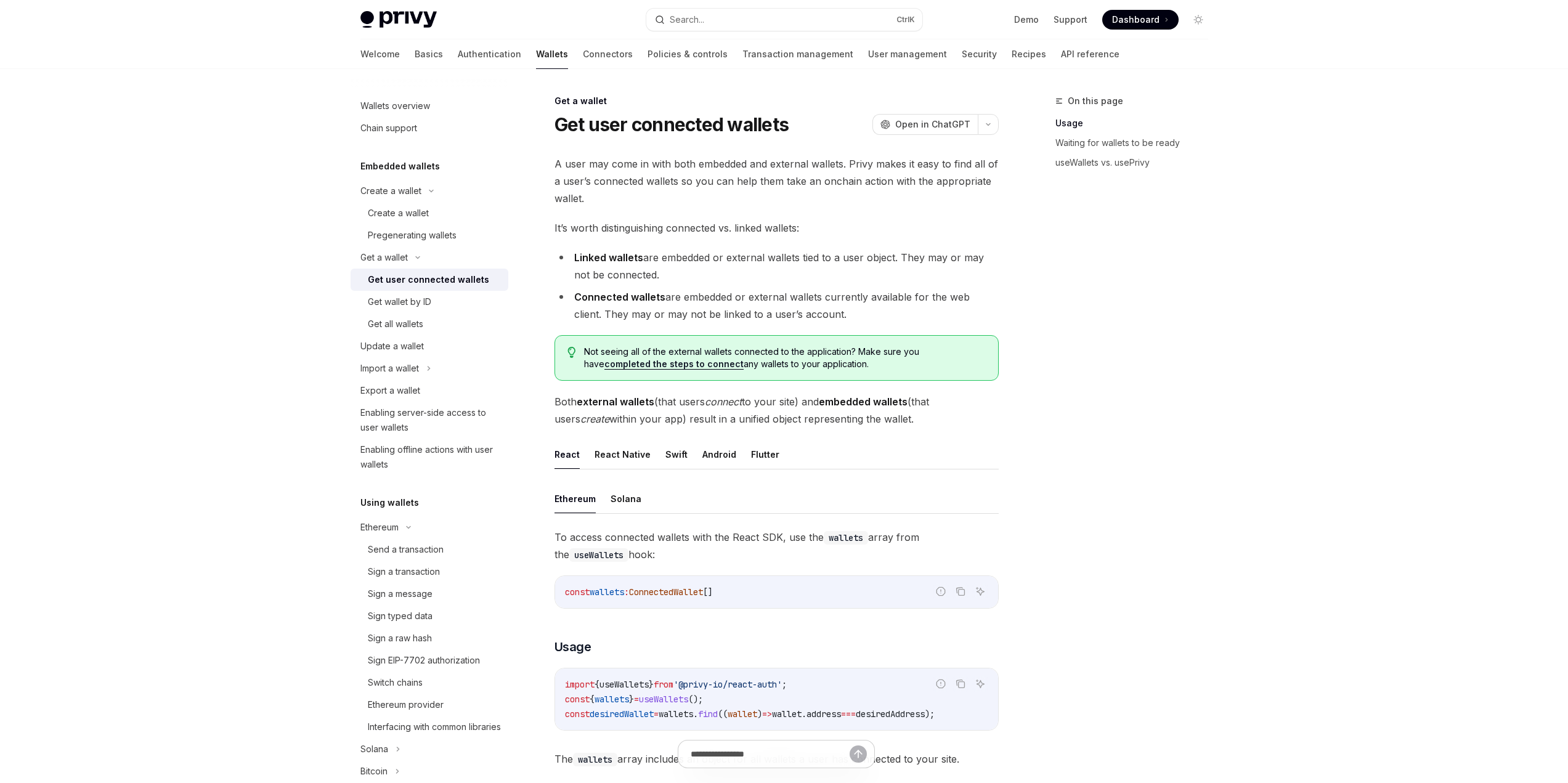
click at [416, 282] on div "Get user connected wallets" at bounding box center [428, 280] width 121 height 15
click at [583, 58] on link "Connectors" at bounding box center [608, 54] width 50 height 30
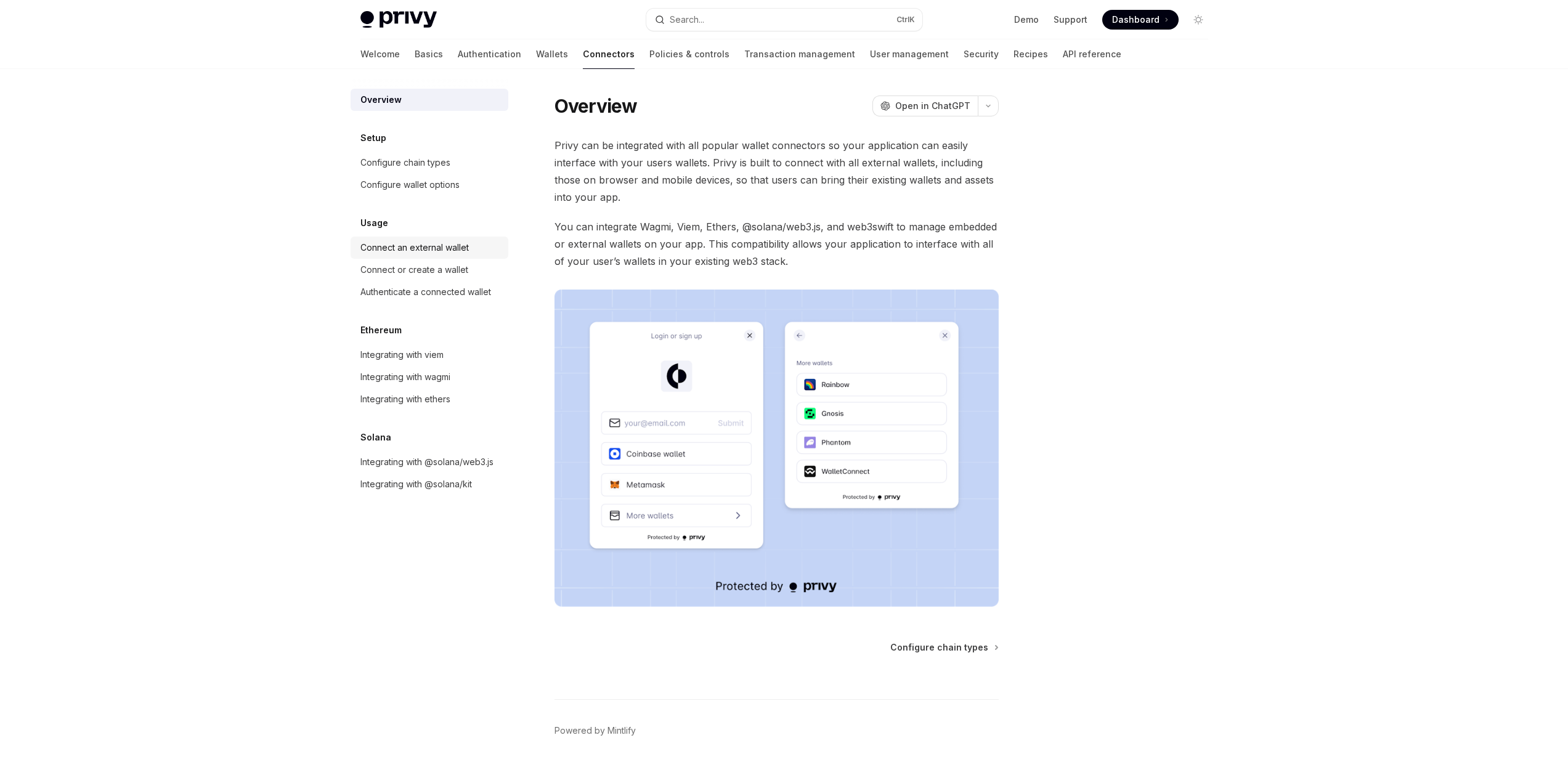
click at [428, 251] on div "Connect an external wallet" at bounding box center [414, 247] width 108 height 15
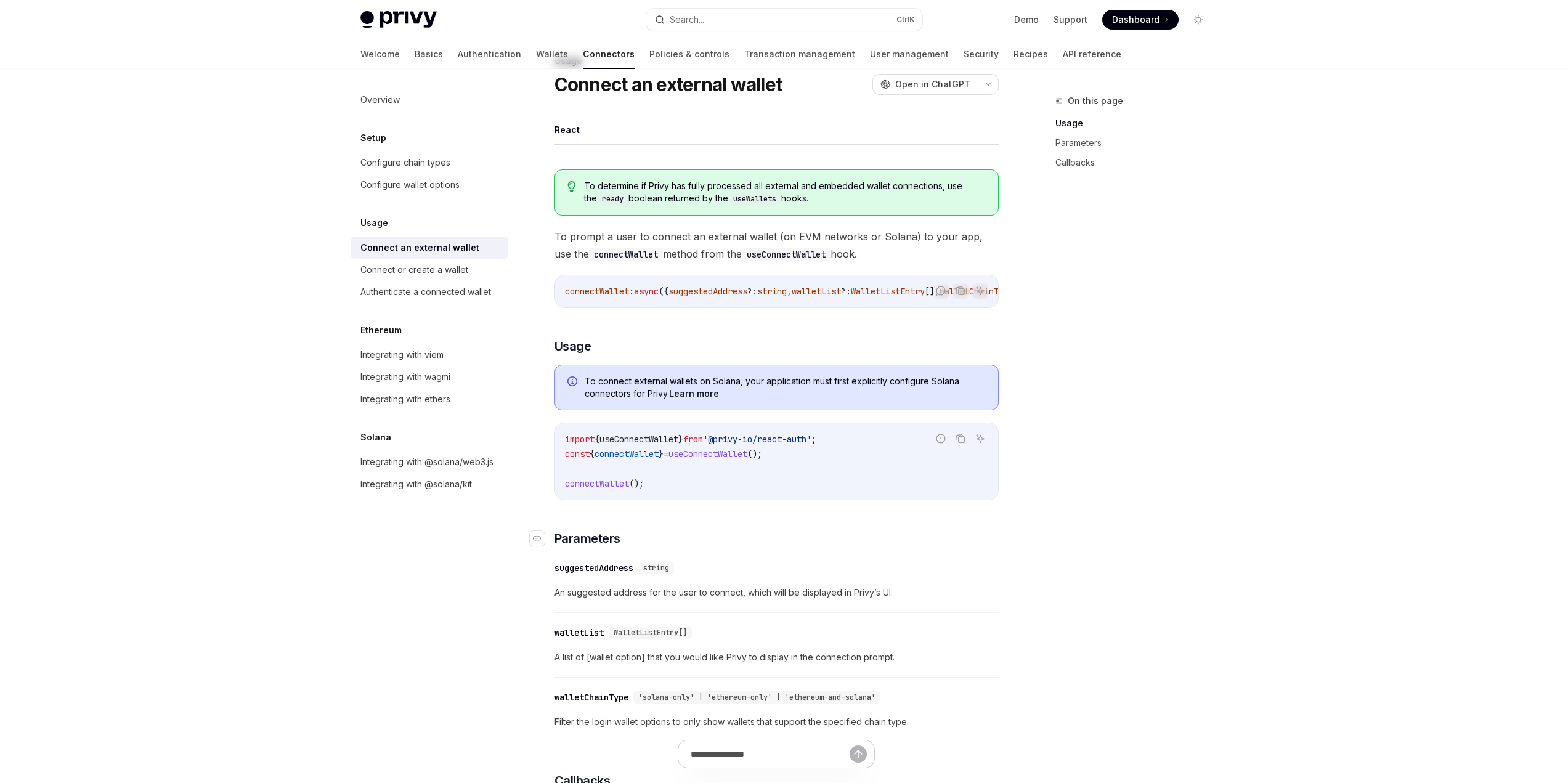
scroll to position [61, 0]
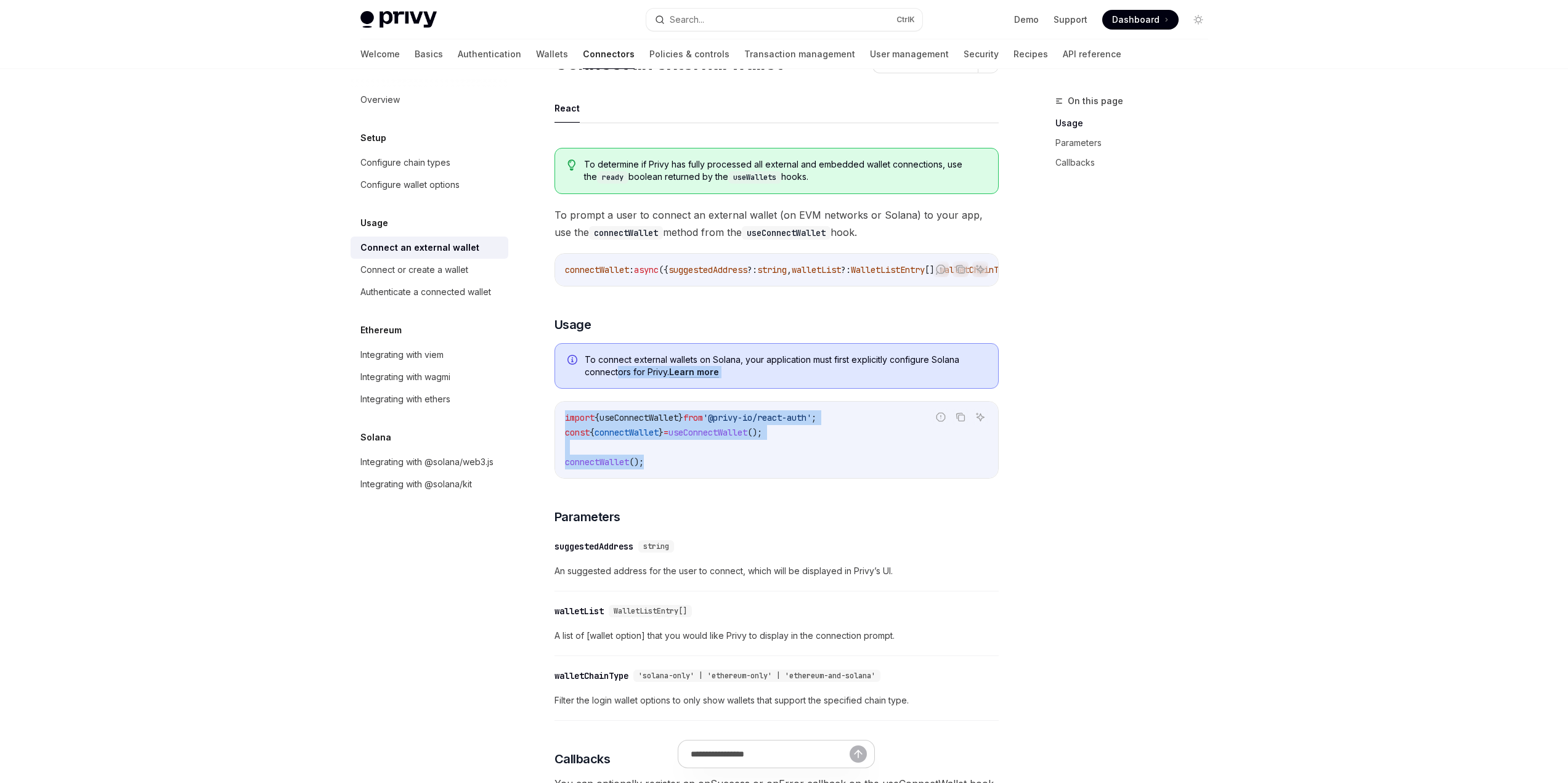
drag, startPoint x: 664, startPoint y: 466, endPoint x: 618, endPoint y: 379, distance: 98.4
click at [618, 379] on div "To determine if Privy has fully processed all external and embedded wallet conn…" at bounding box center [776, 614] width 444 height 953
click at [703, 461] on code "import { useConnectWallet } from '@privy-io/react-auth' ; const { connectWallet…" at bounding box center [776, 440] width 423 height 59
click at [870, 61] on link "User management" at bounding box center [909, 54] width 79 height 30
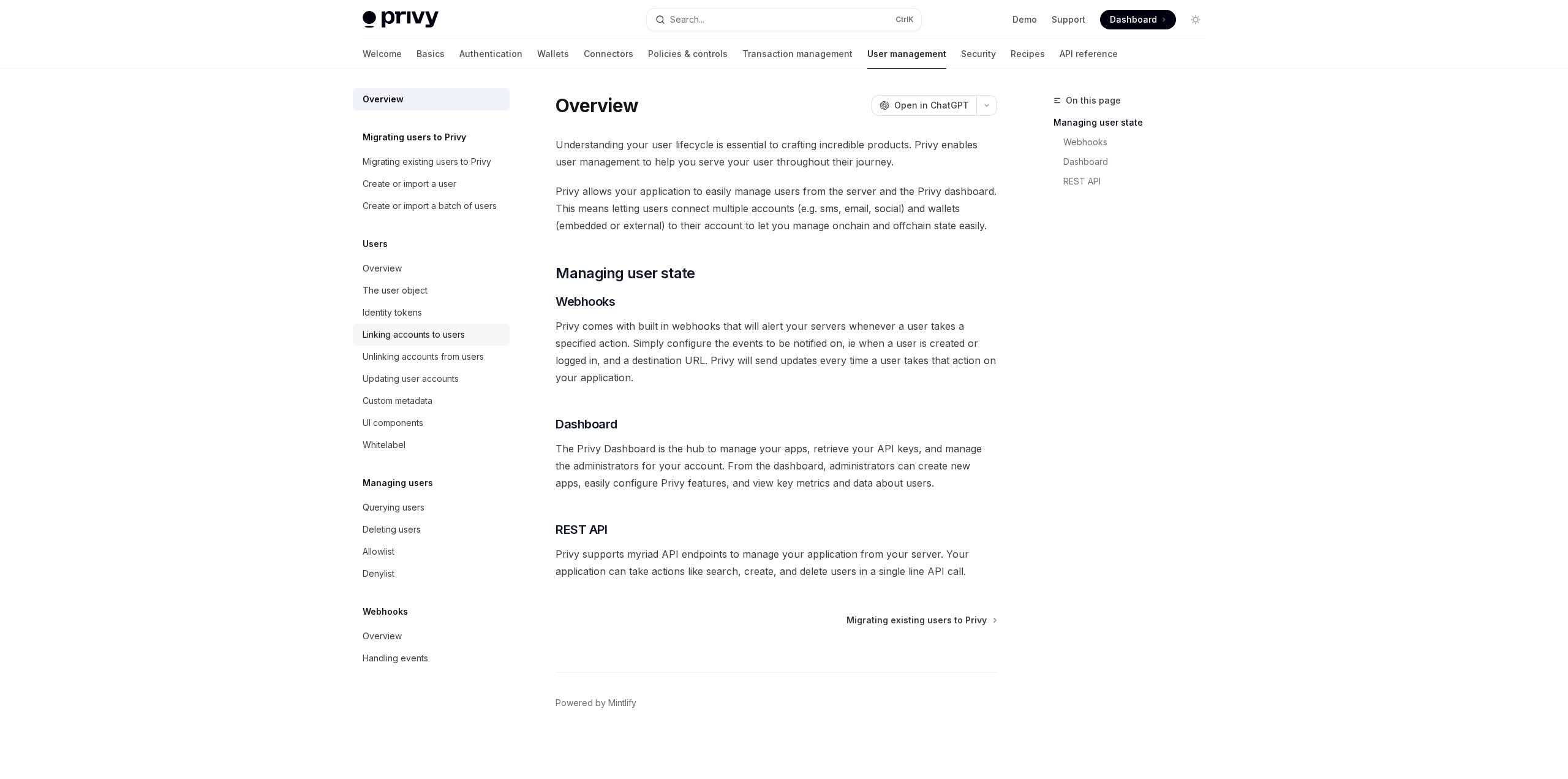
click at [464, 335] on div "Linking accounts to users" at bounding box center [414, 335] width 102 height 14
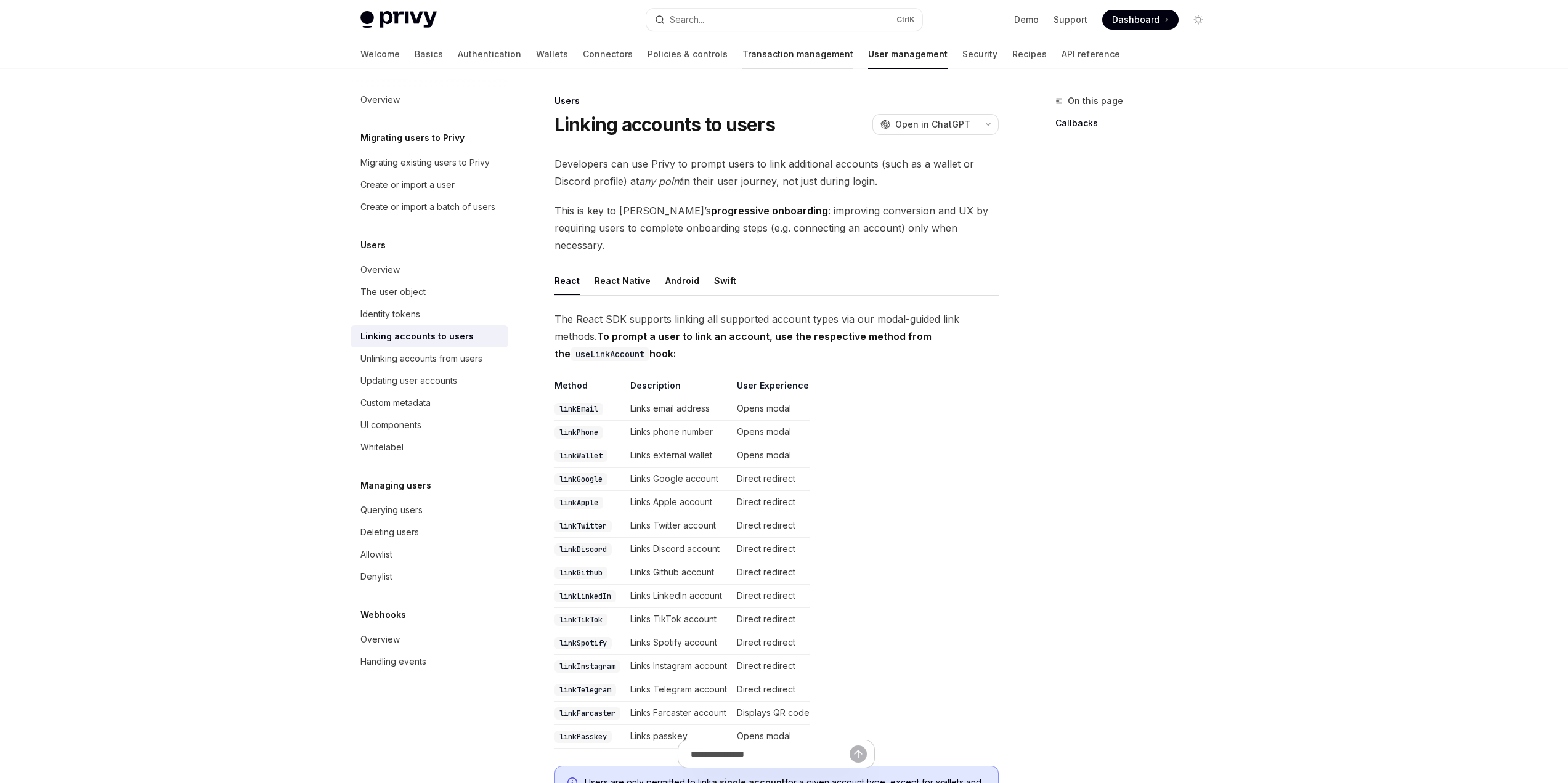
click at [742, 61] on link "Transaction management" at bounding box center [798, 54] width 111 height 30
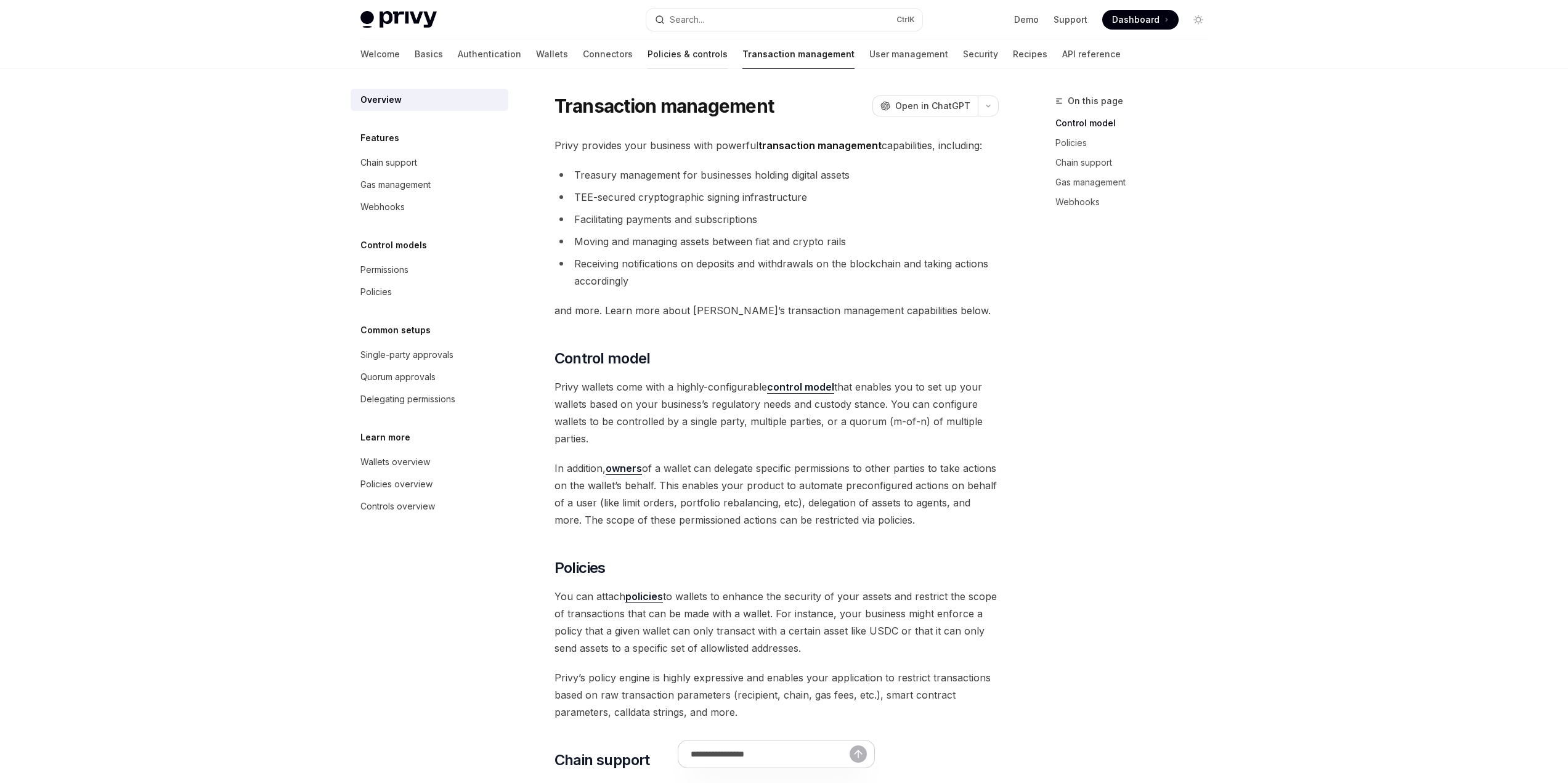
click at [647, 58] on link "Policies & controls" at bounding box center [687, 54] width 80 height 30
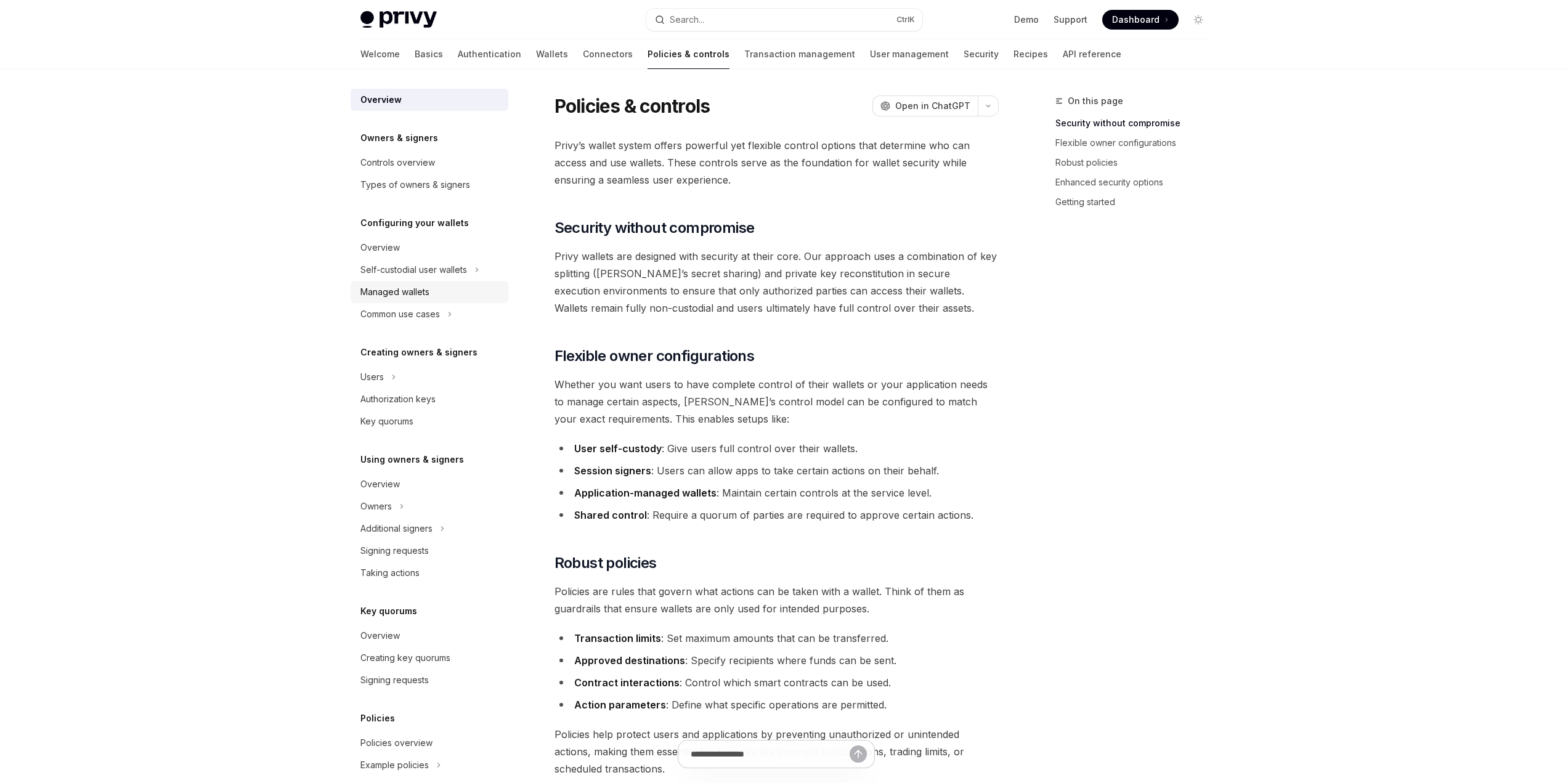
click at [455, 295] on div "Managed wallets" at bounding box center [430, 292] width 141 height 15
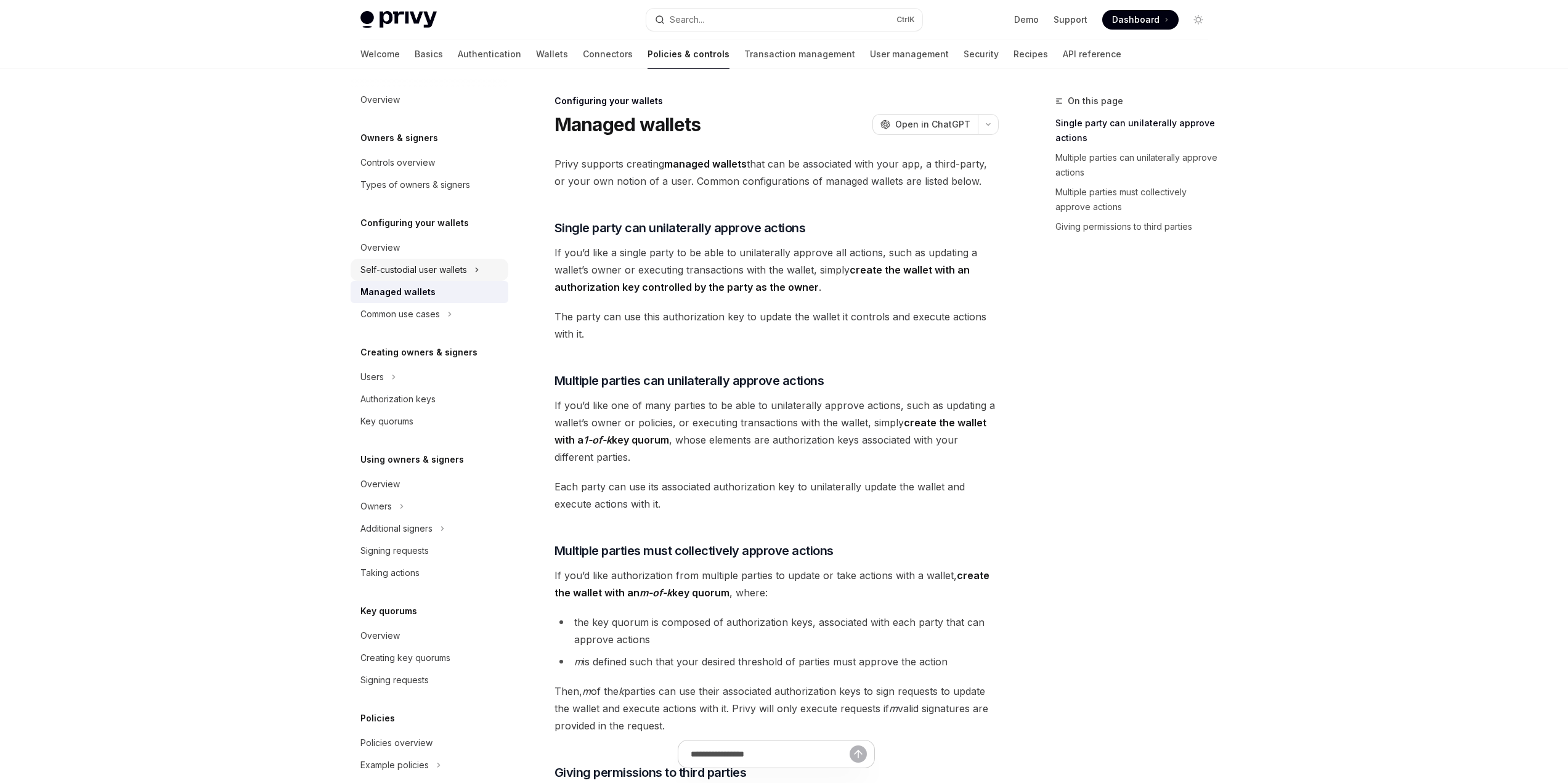
click at [467, 274] on div "Self-custodial user wallets" at bounding box center [414, 270] width 107 height 15
type textarea "*"
